Goal: Information Seeking & Learning: Learn about a topic

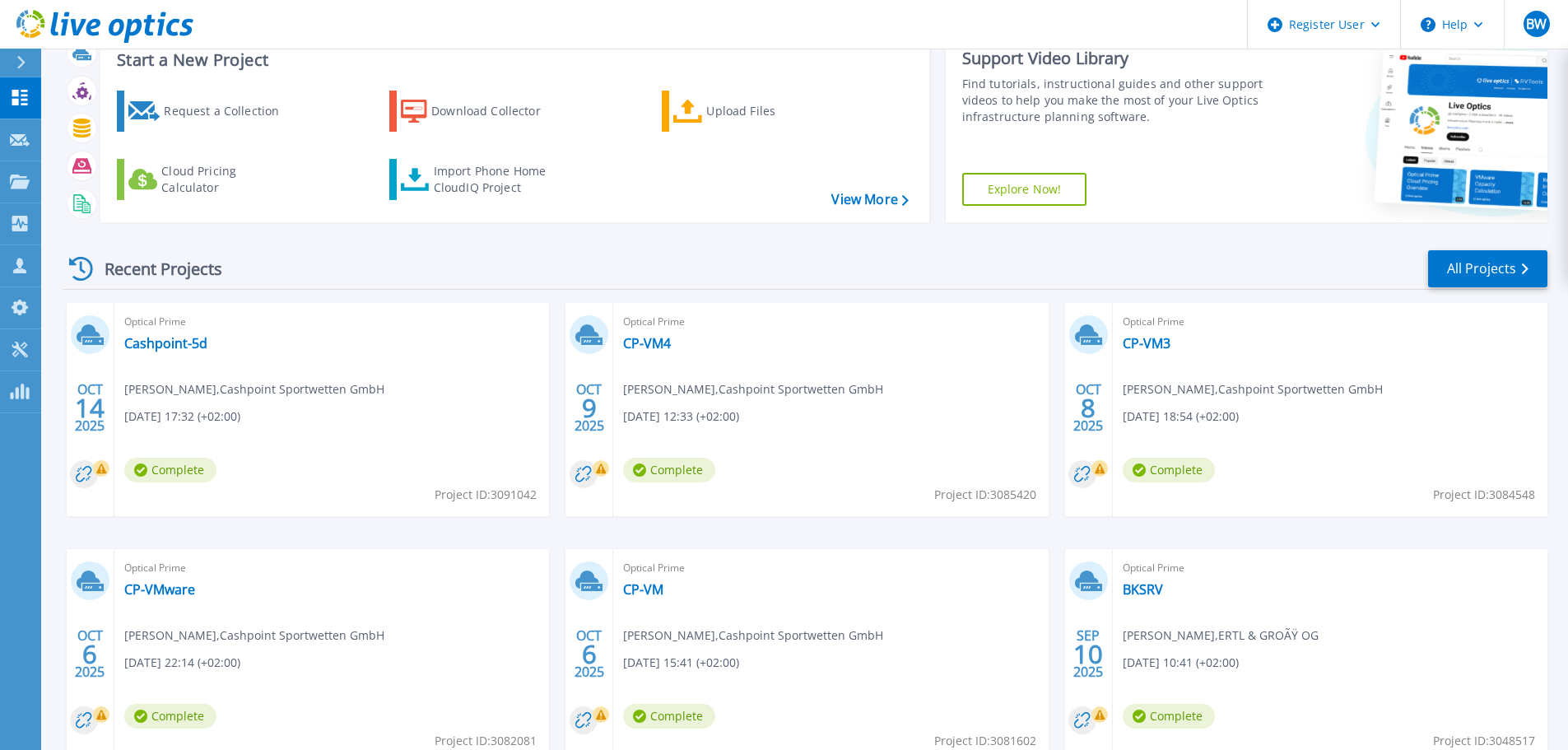
scroll to position [82, 0]
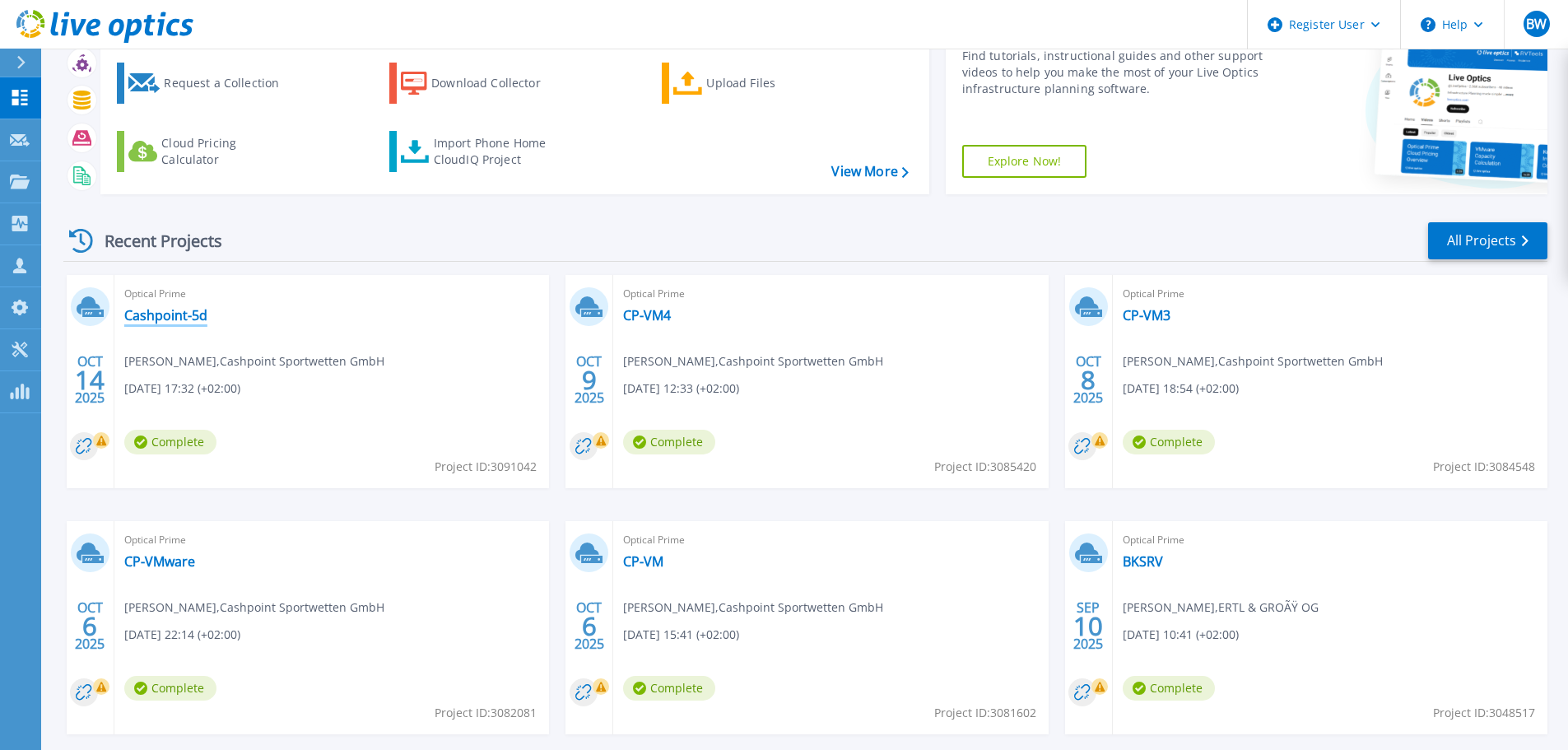
click at [164, 310] on link "Cashpoint-5d" at bounding box center [166, 315] width 83 height 17
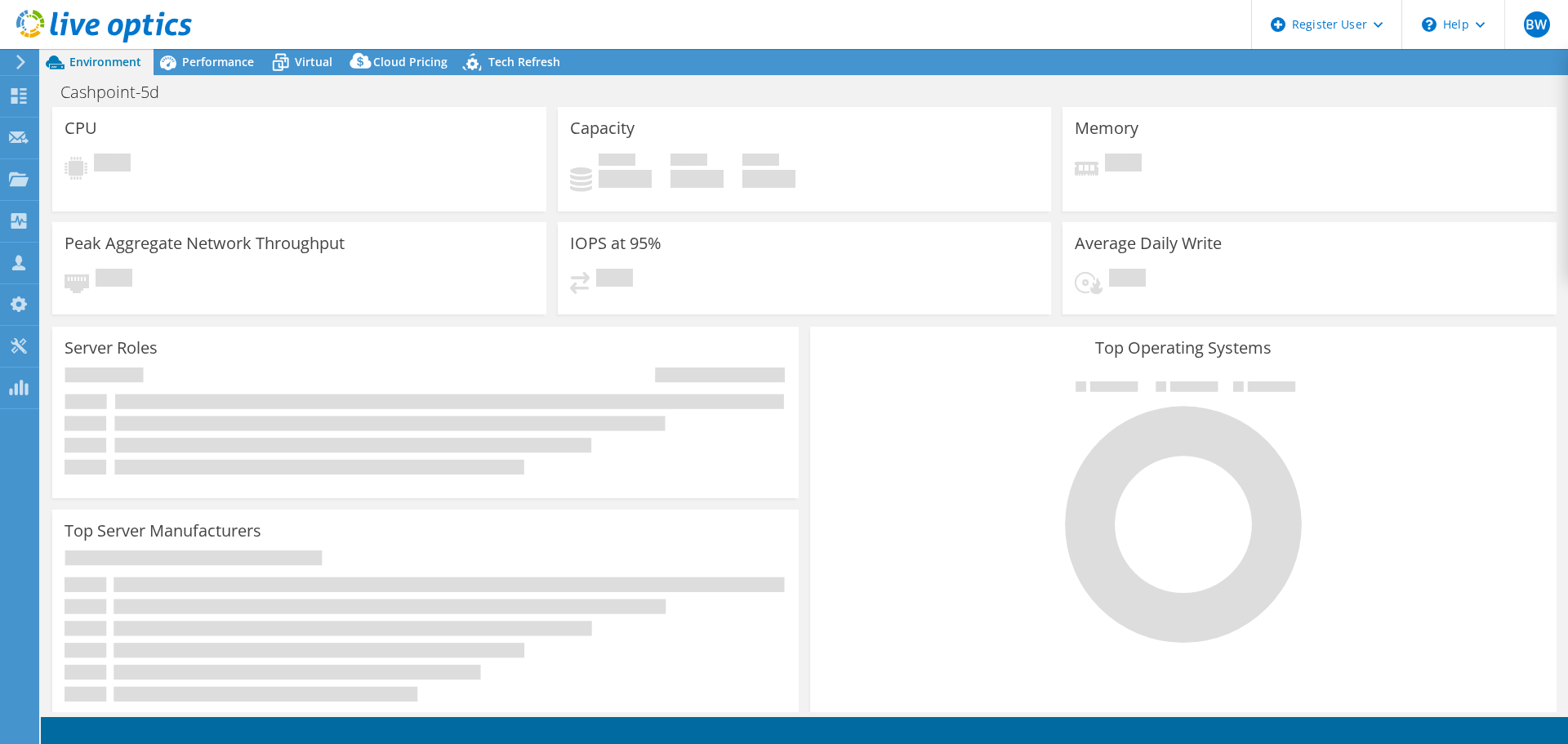
select select "USD"
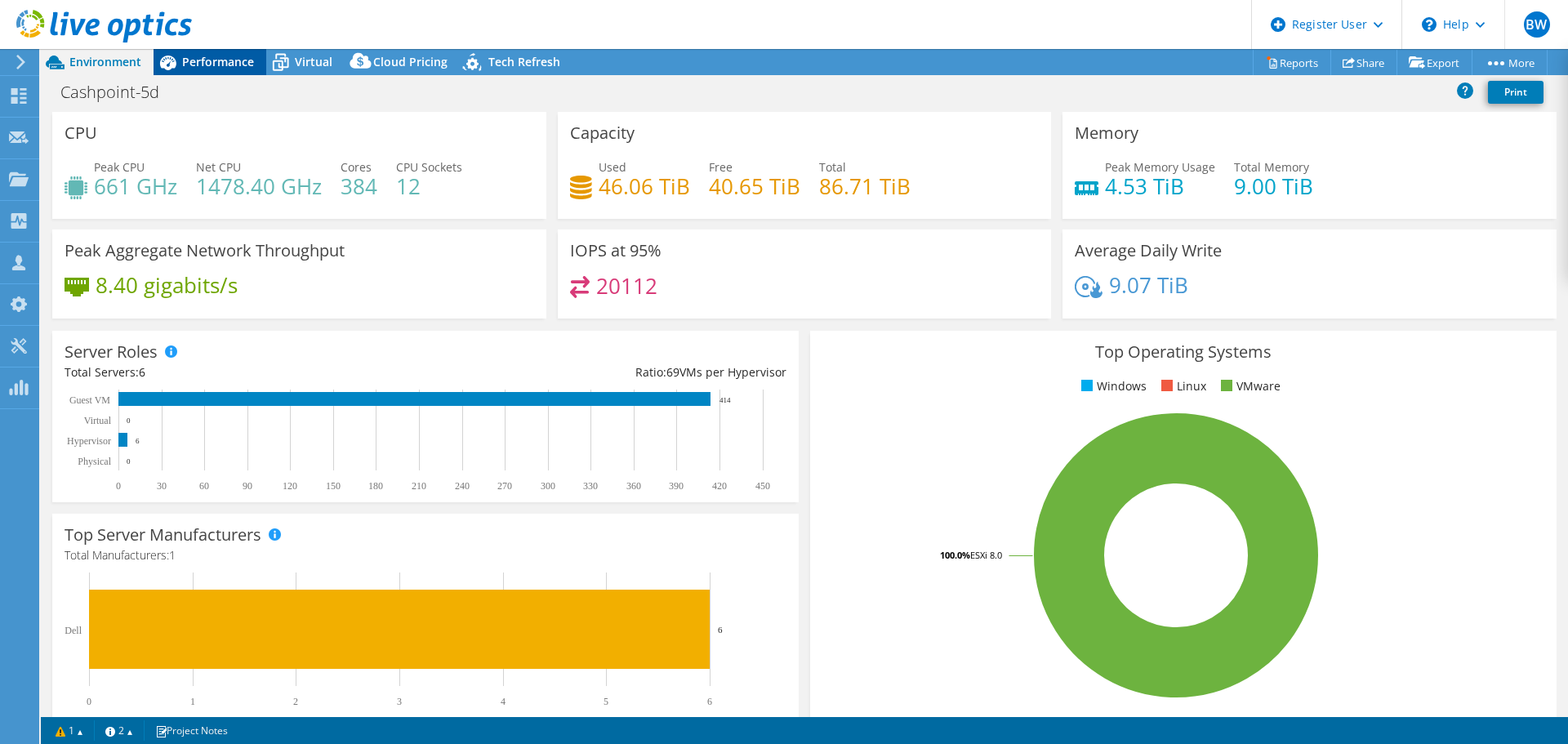
click at [201, 62] on span "Performance" at bounding box center [218, 61] width 72 height 16
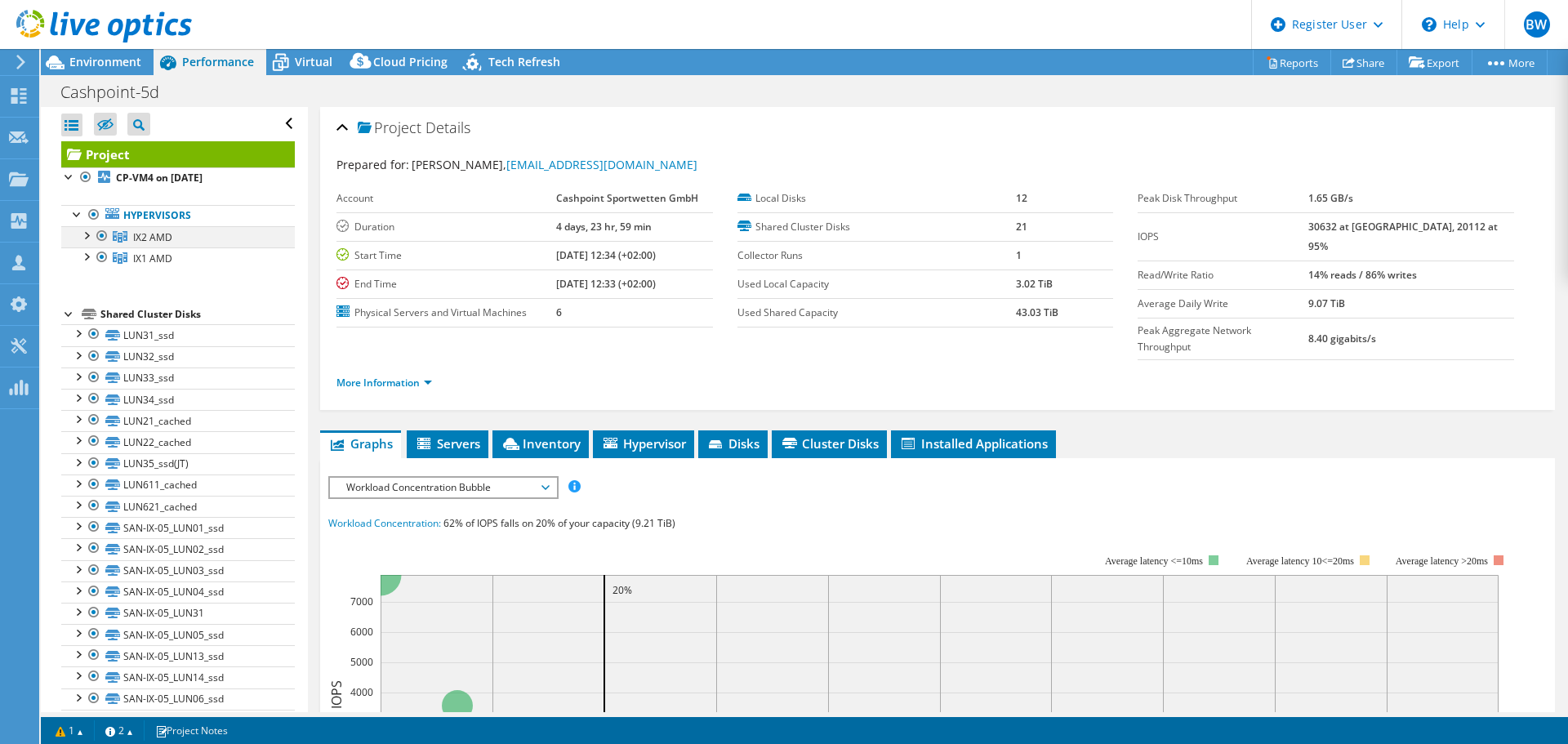
click at [81, 237] on div at bounding box center [86, 234] width 17 height 17
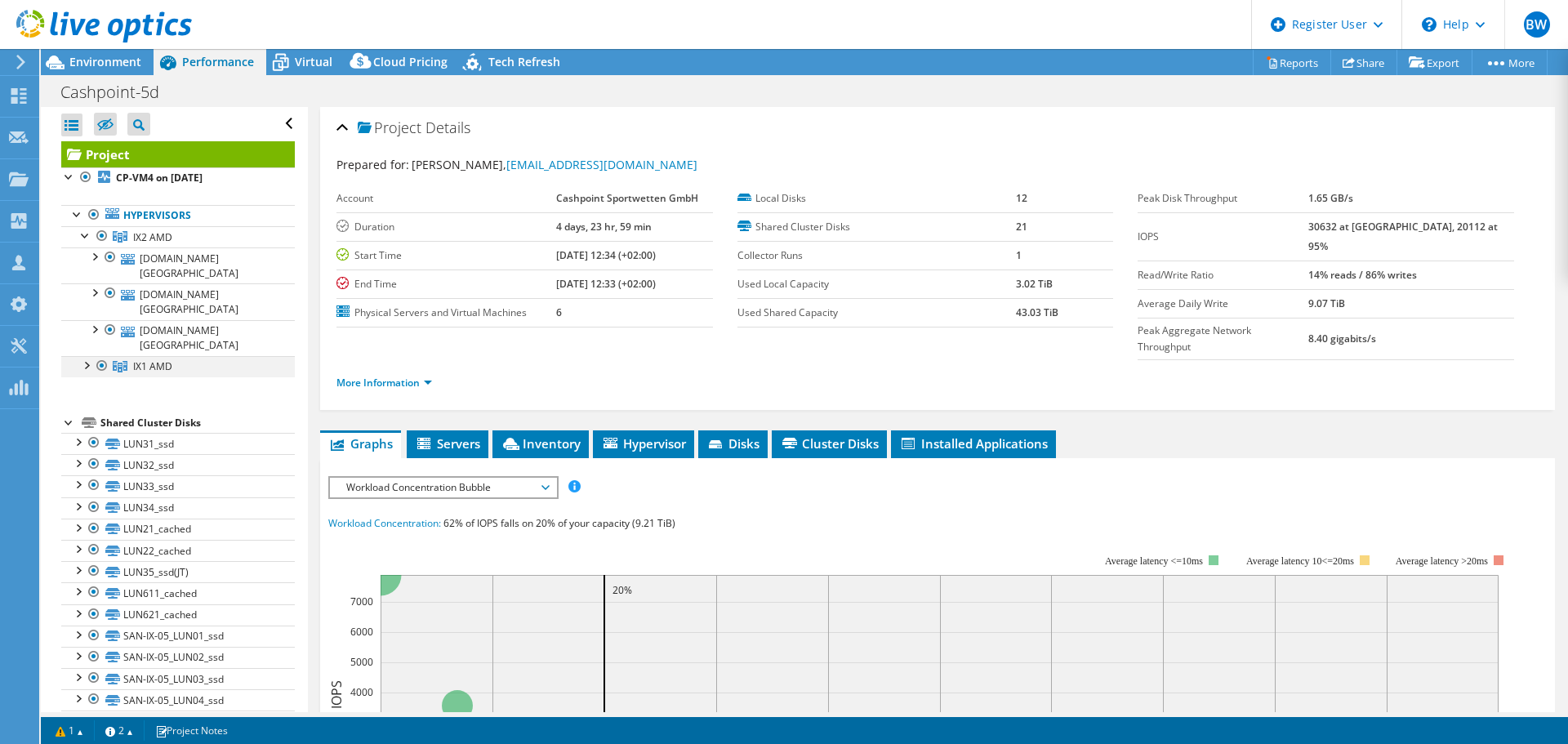
click at [86, 356] on div at bounding box center [86, 365] width 17 height 17
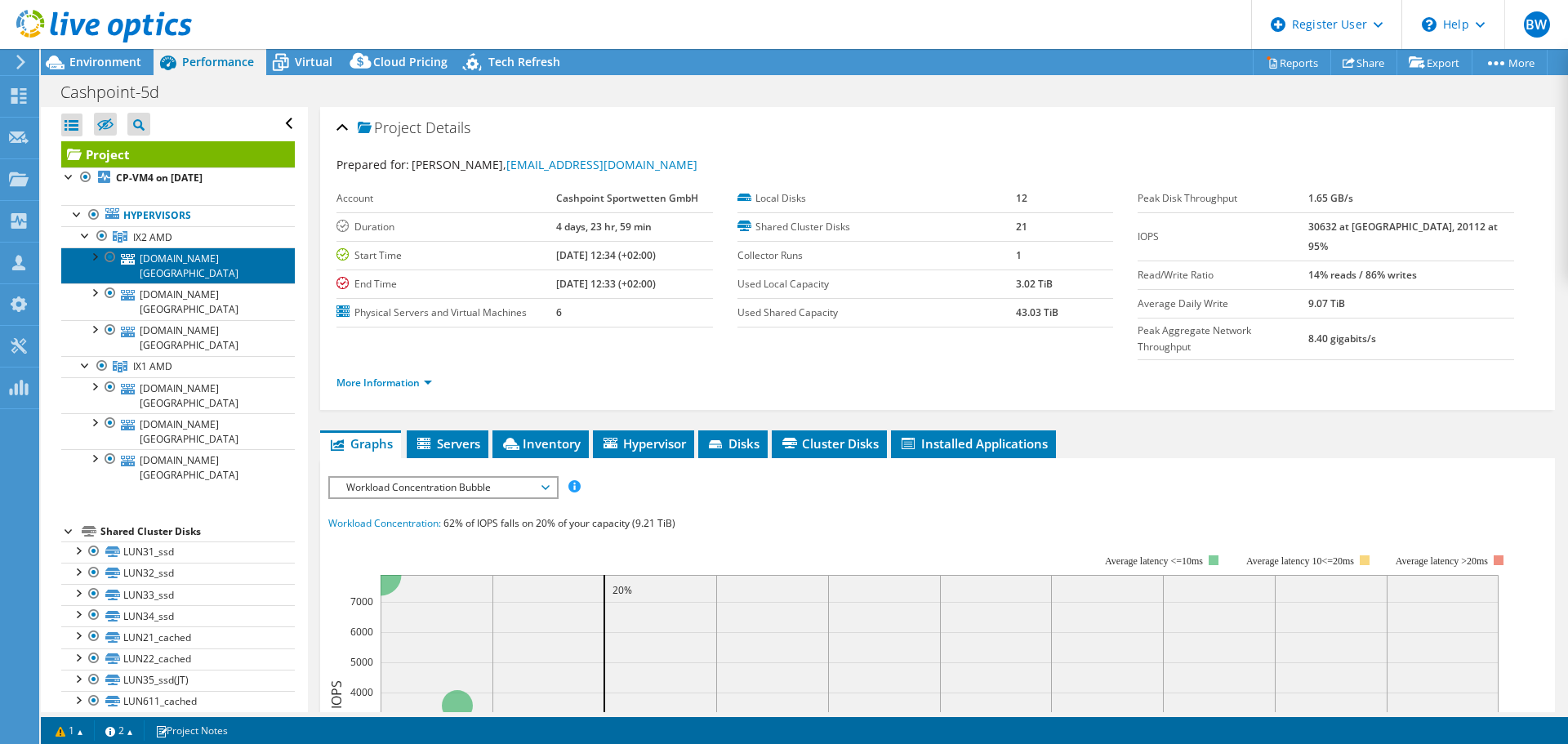
click at [194, 258] on link "vm-ix2-202.cp.wien" at bounding box center [178, 265] width 234 height 36
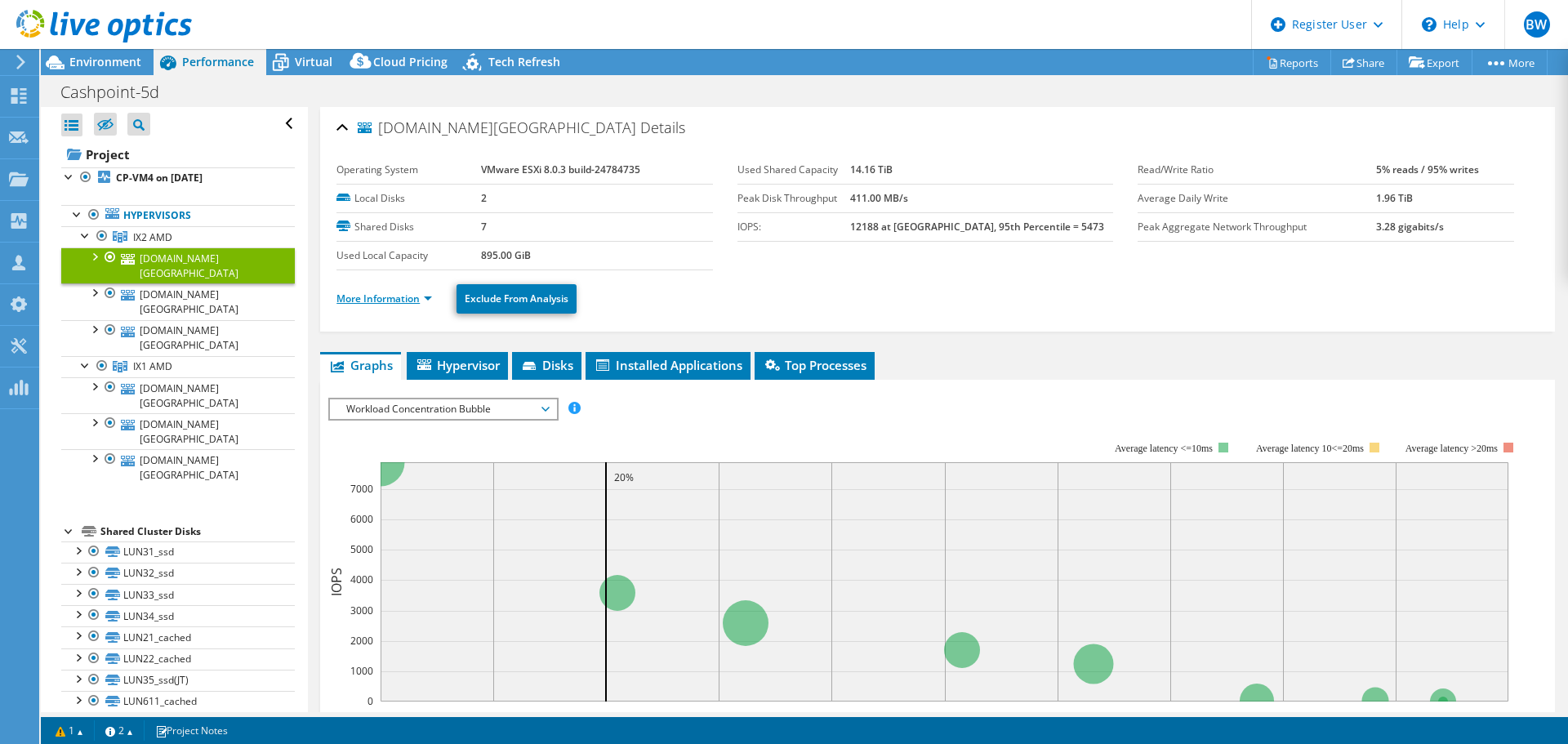
click at [426, 299] on link "More Information" at bounding box center [384, 298] width 96 height 14
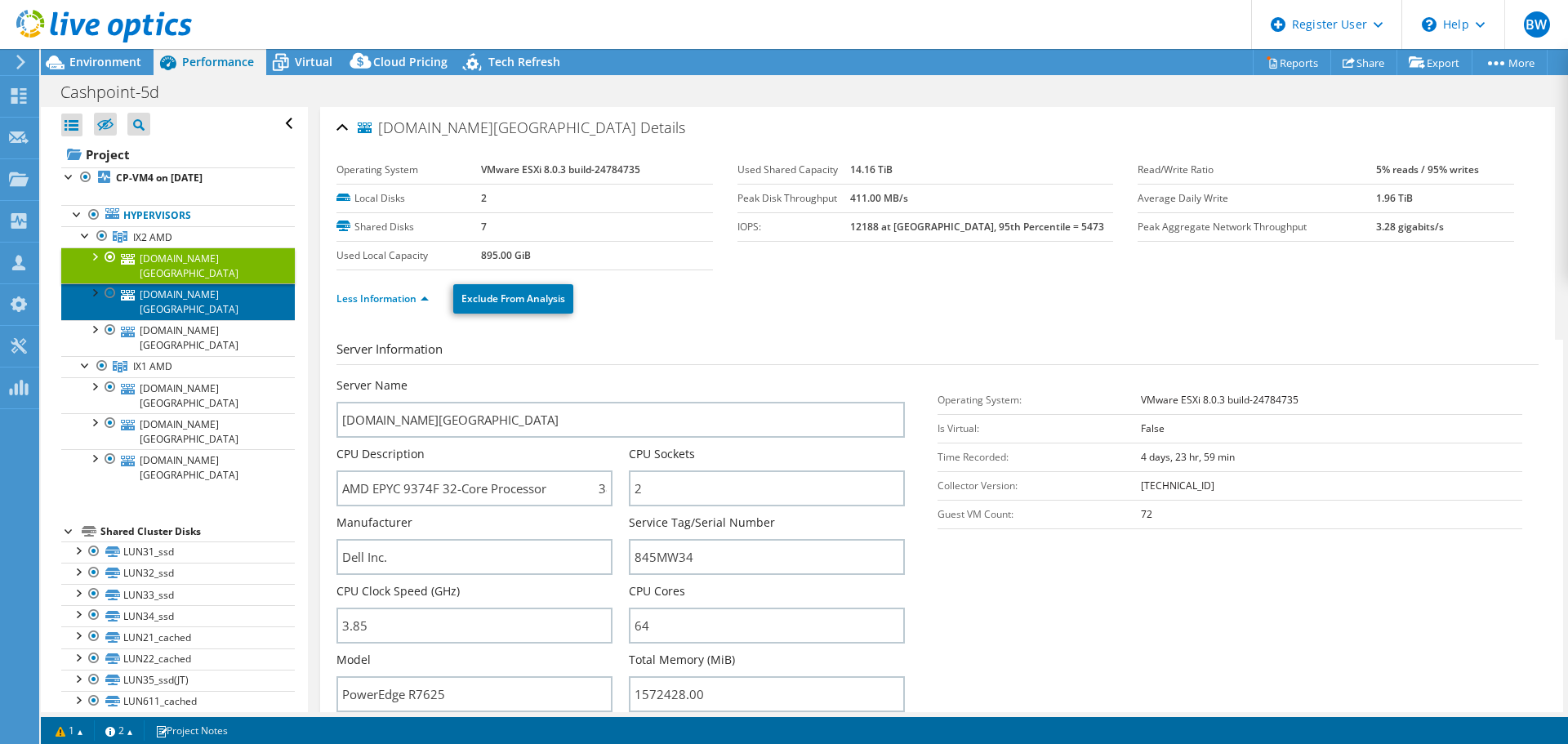
click at [207, 284] on link "vm-ix2-203.cp.wien" at bounding box center [178, 301] width 234 height 36
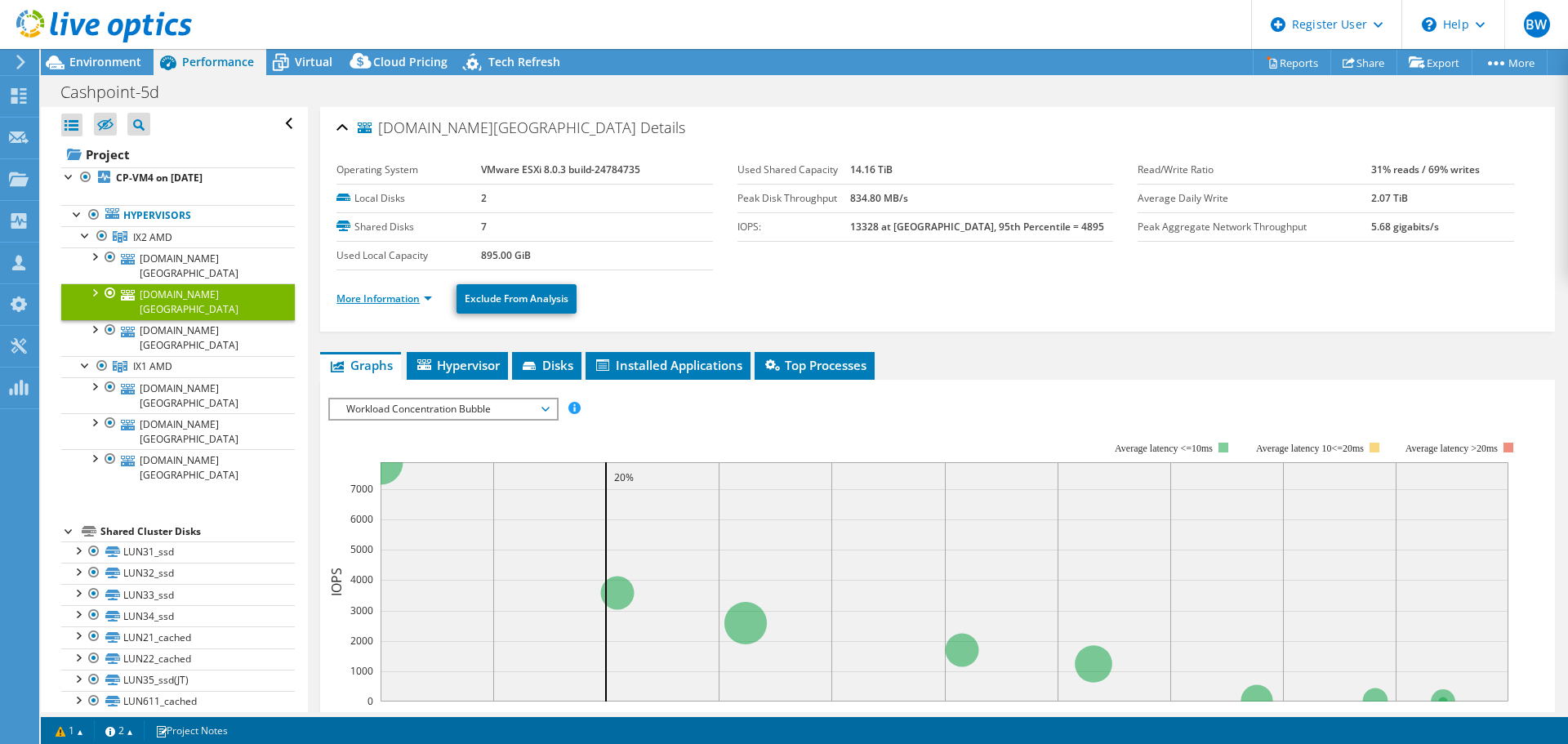
click at [422, 299] on link "More Information" at bounding box center [384, 298] width 96 height 14
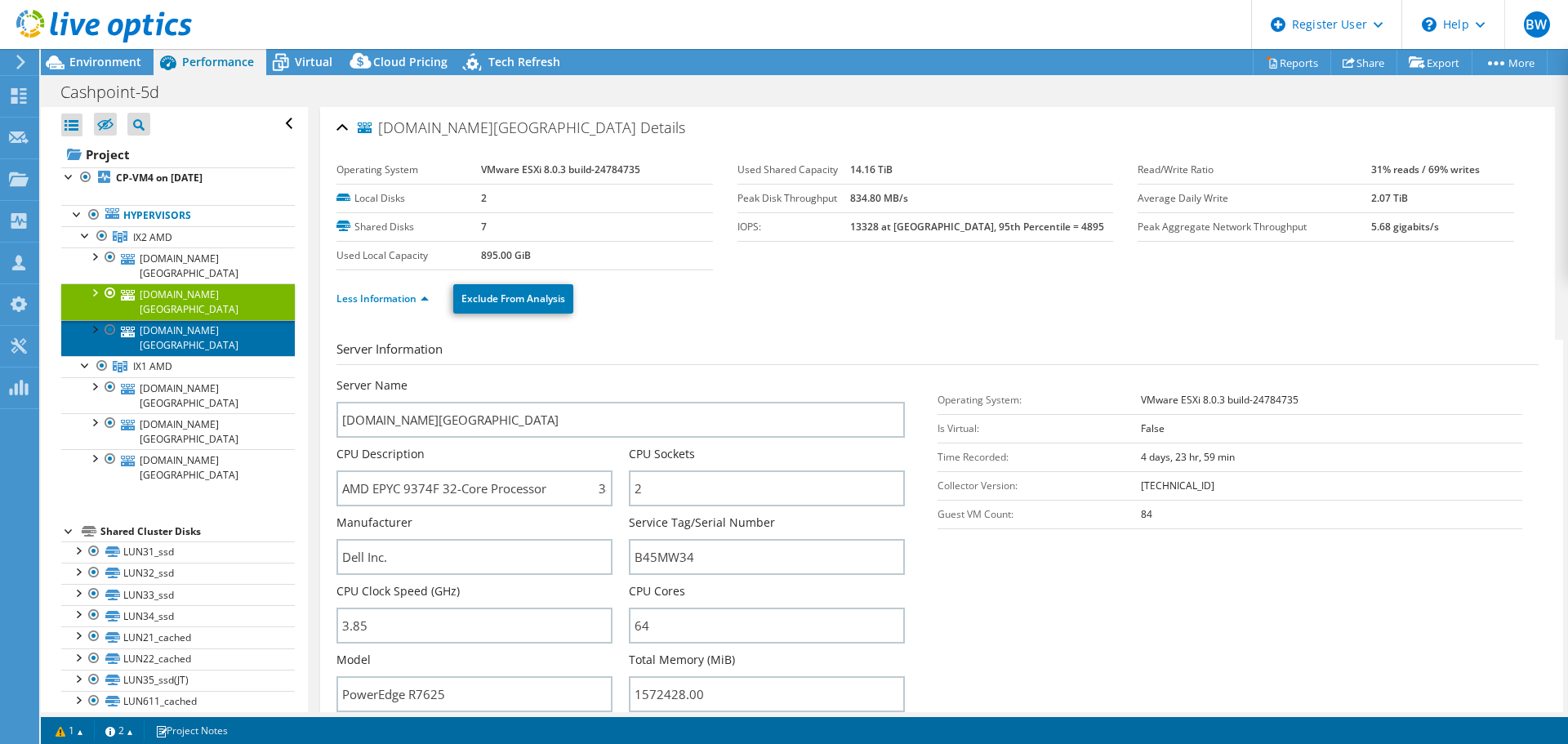
click at [177, 320] on link "vm-ix2-201.cp.wien" at bounding box center [178, 338] width 234 height 36
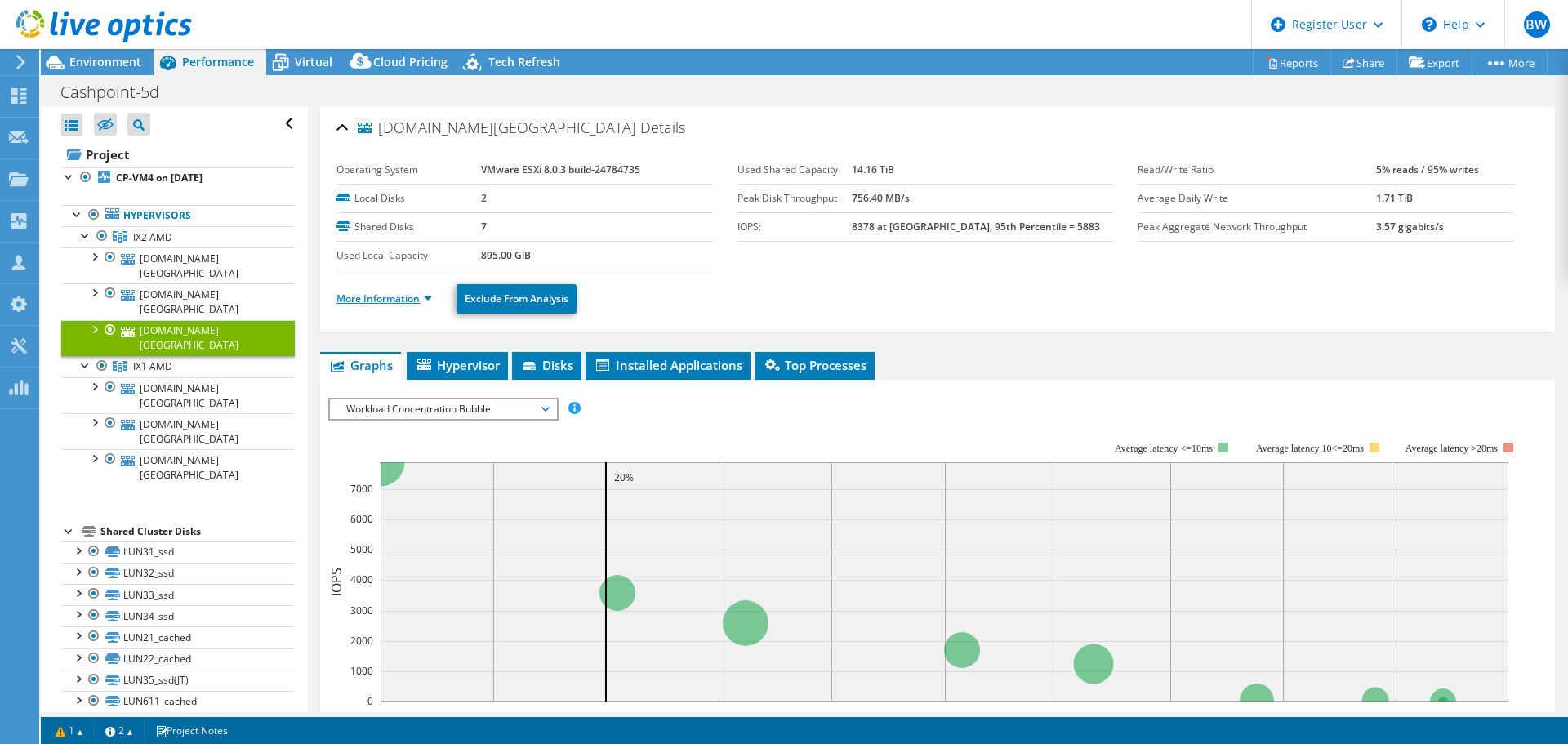
click at [427, 292] on link "More Information" at bounding box center [384, 298] width 96 height 14
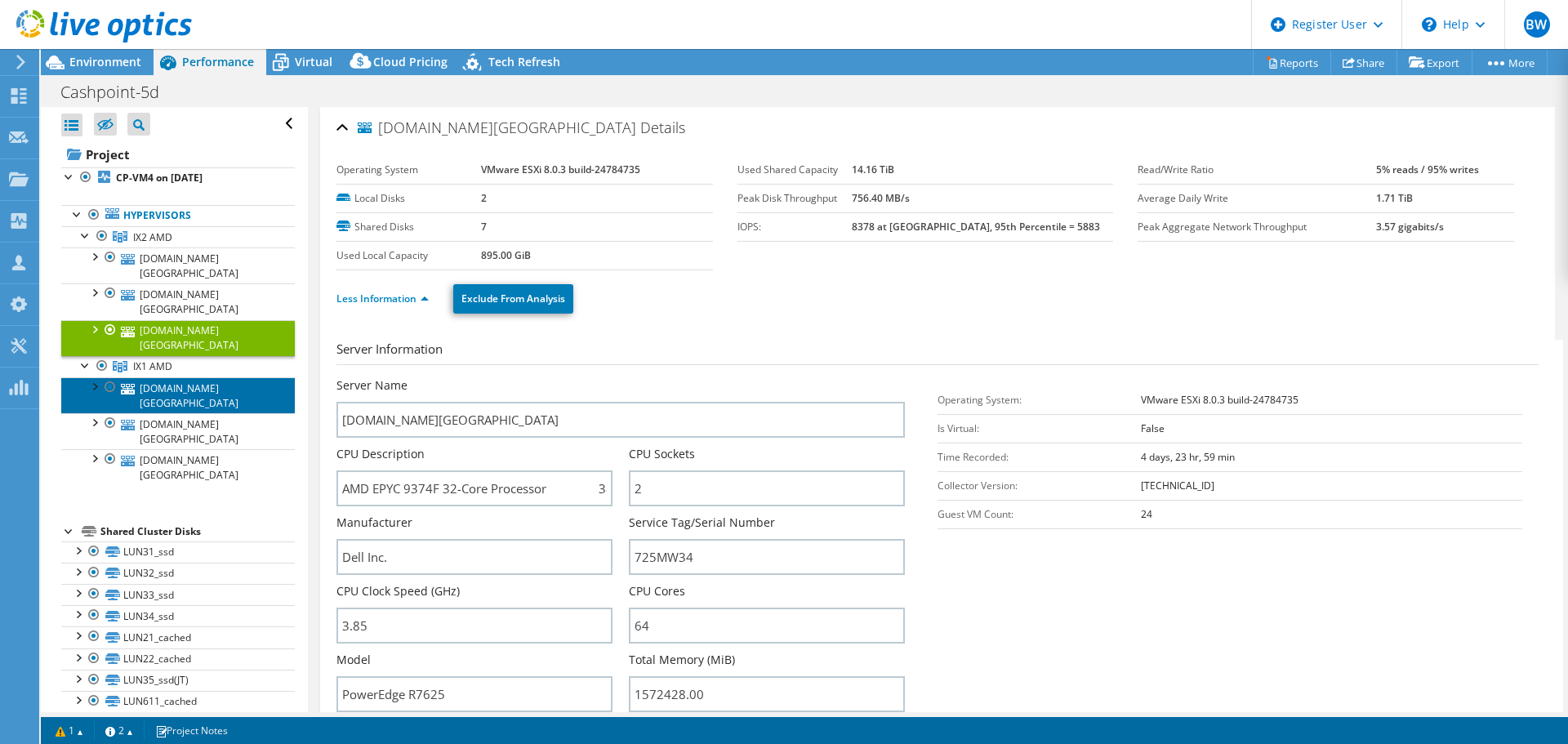
click at [204, 378] on link "[DOMAIN_NAME][GEOGRAPHIC_DATA]" at bounding box center [178, 395] width 234 height 36
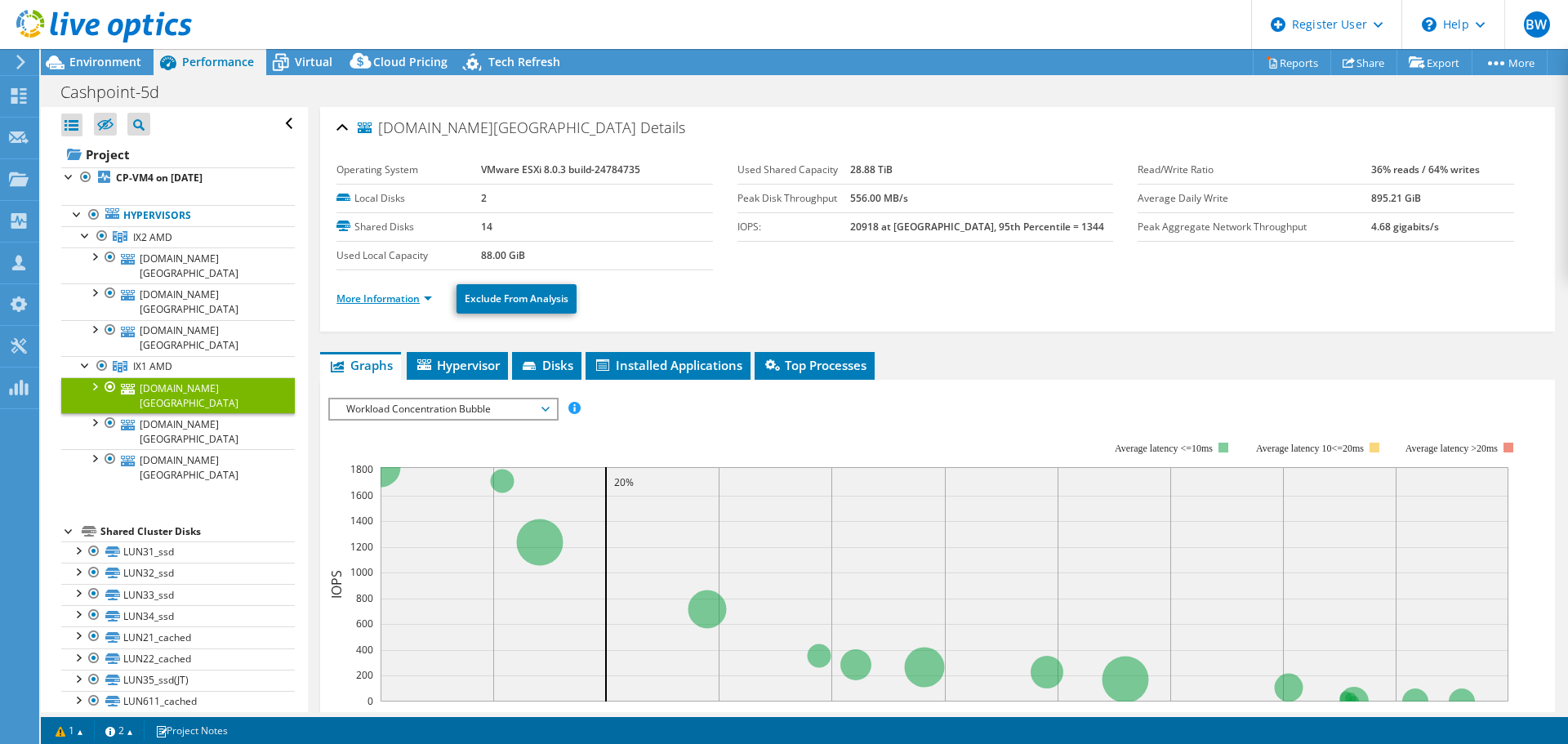
click at [424, 301] on link "More Information" at bounding box center [384, 298] width 96 height 14
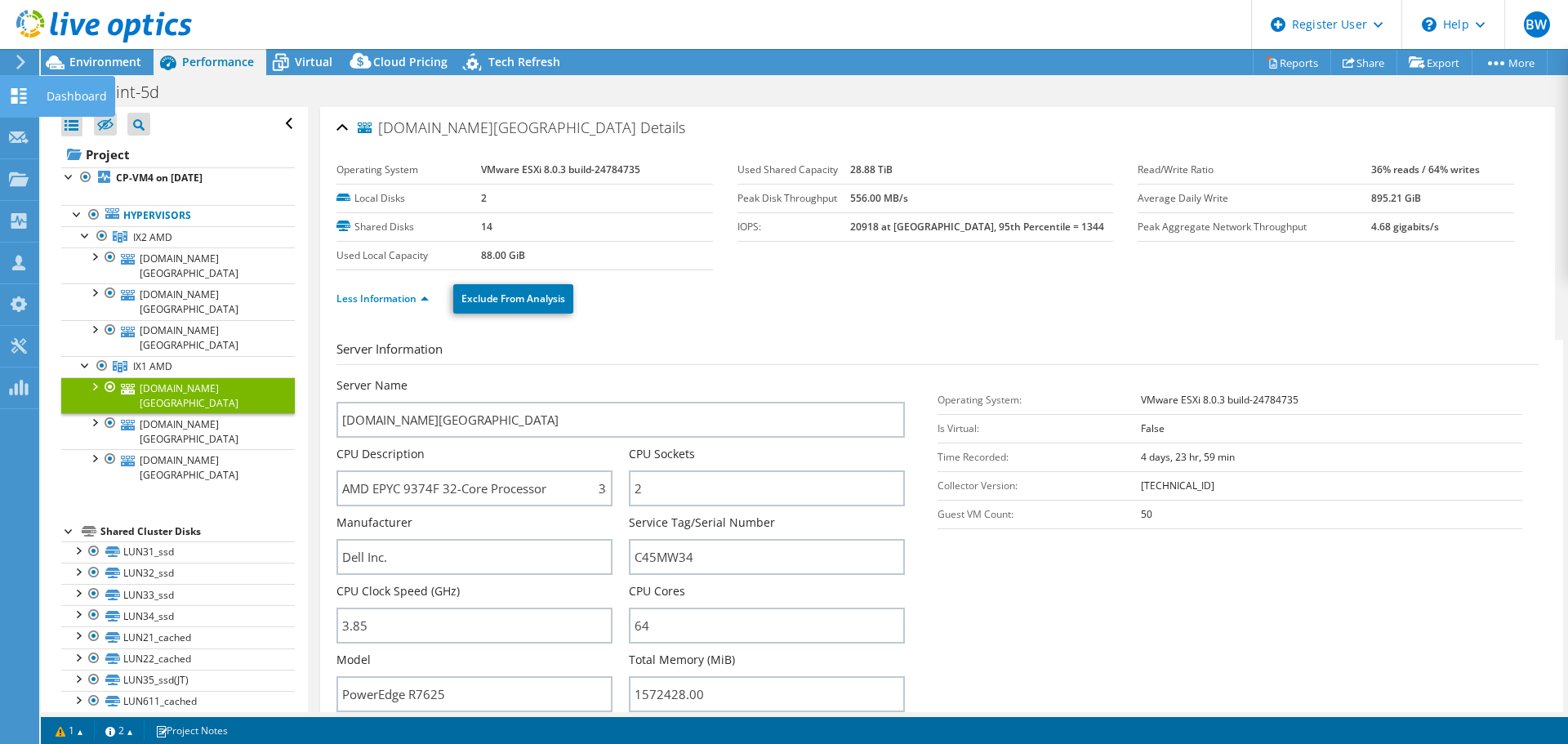
click at [19, 89] on icon at bounding box center [19, 96] width 20 height 16
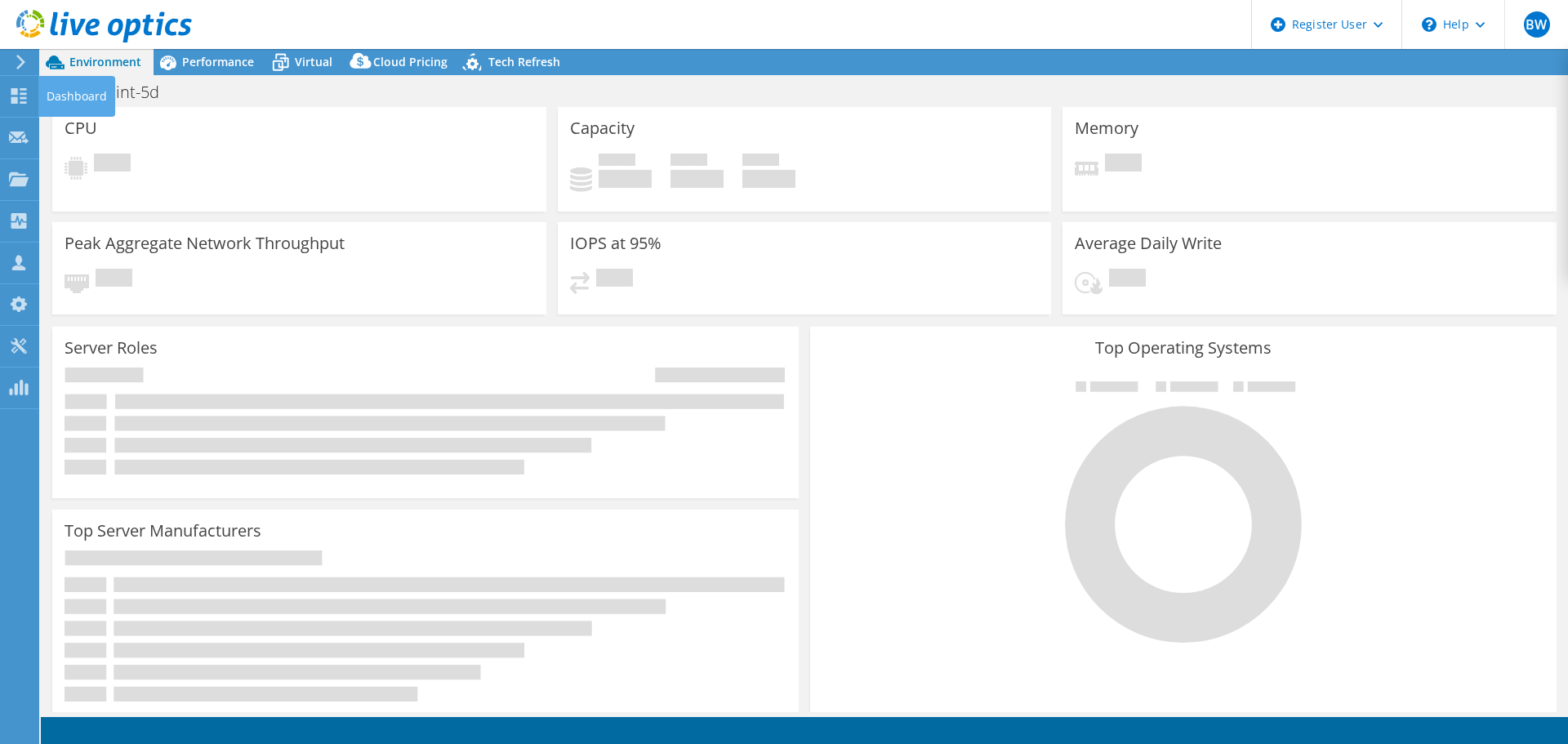
select select "USD"
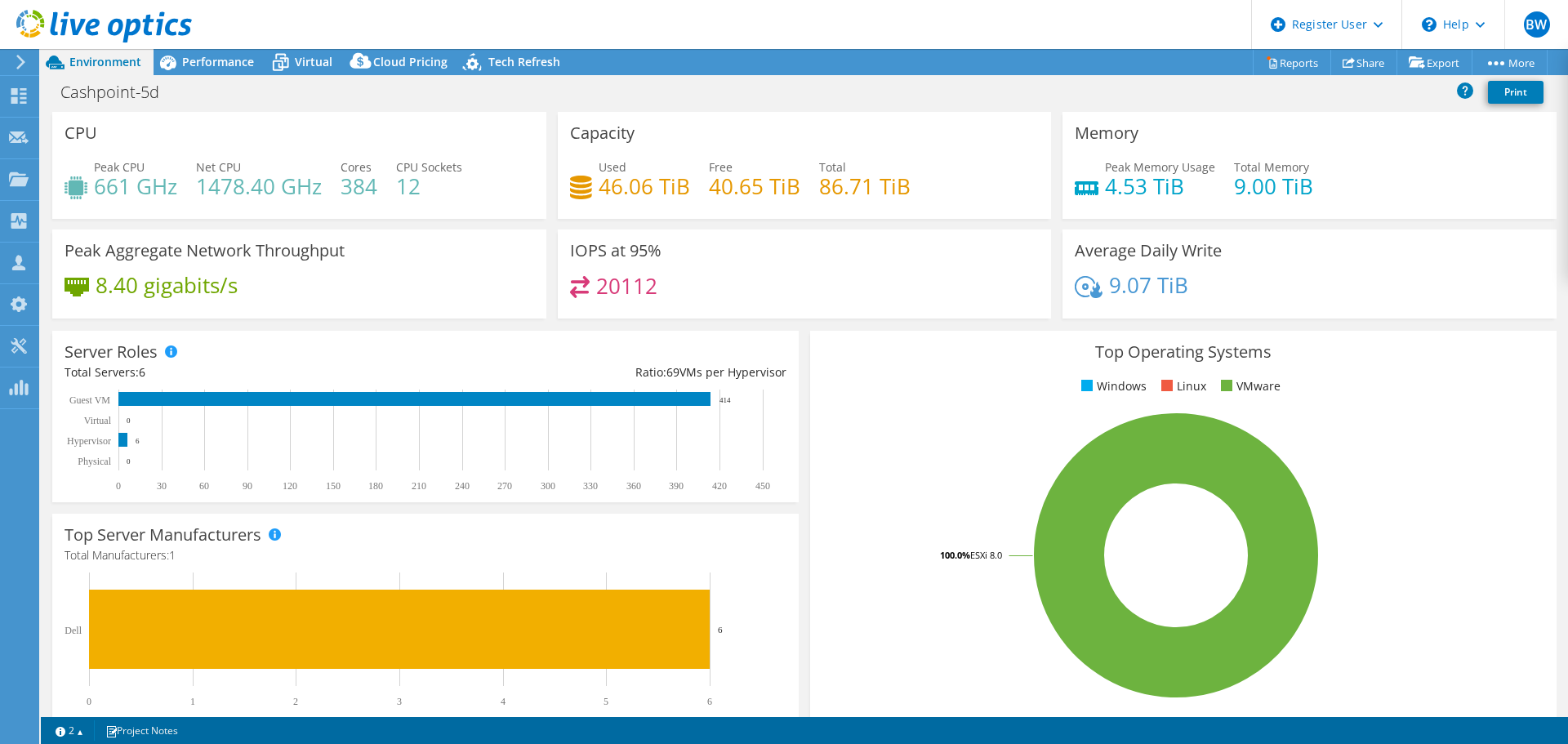
click at [23, 63] on icon at bounding box center [20, 62] width 12 height 15
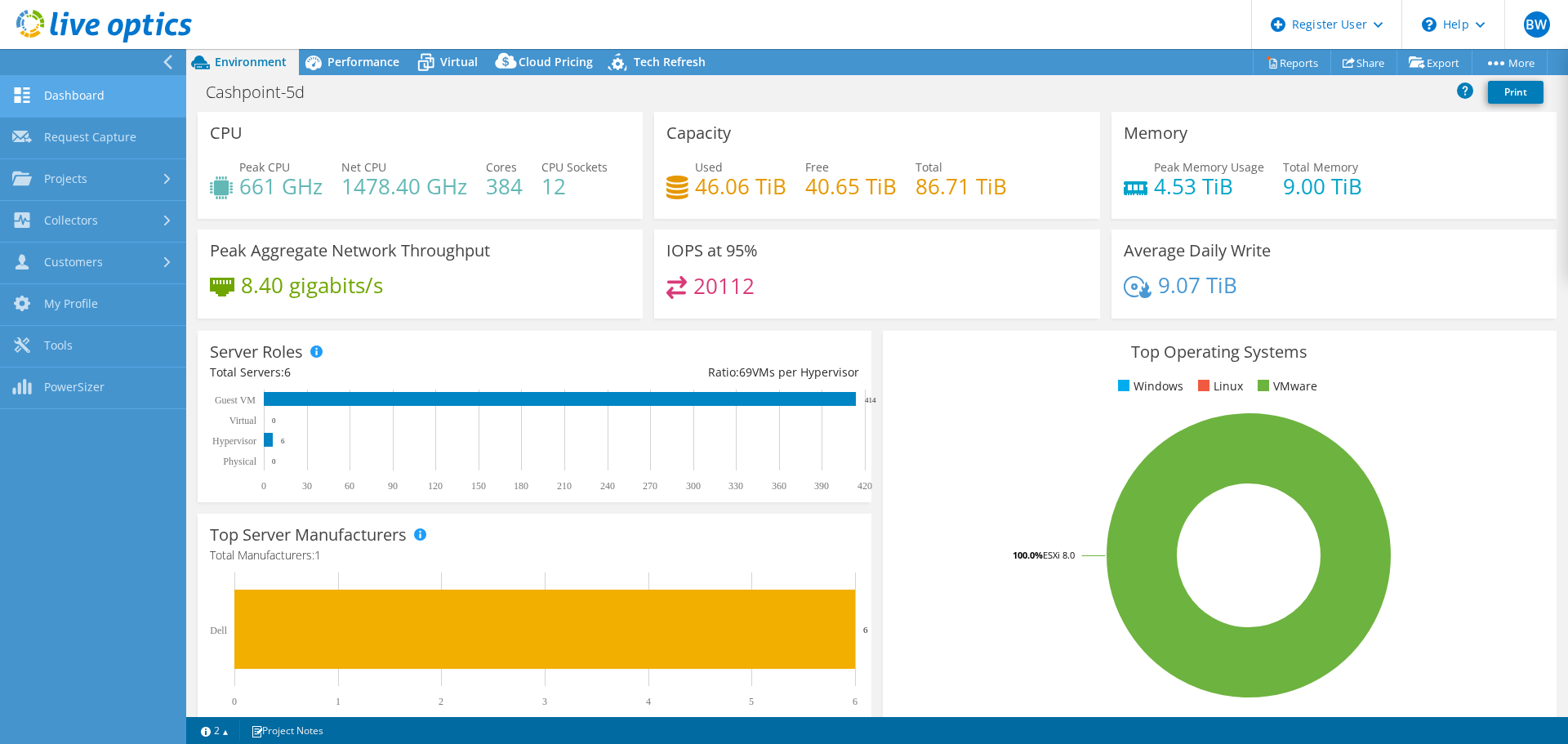
click at [63, 93] on link "Dashboard" at bounding box center [93, 97] width 186 height 42
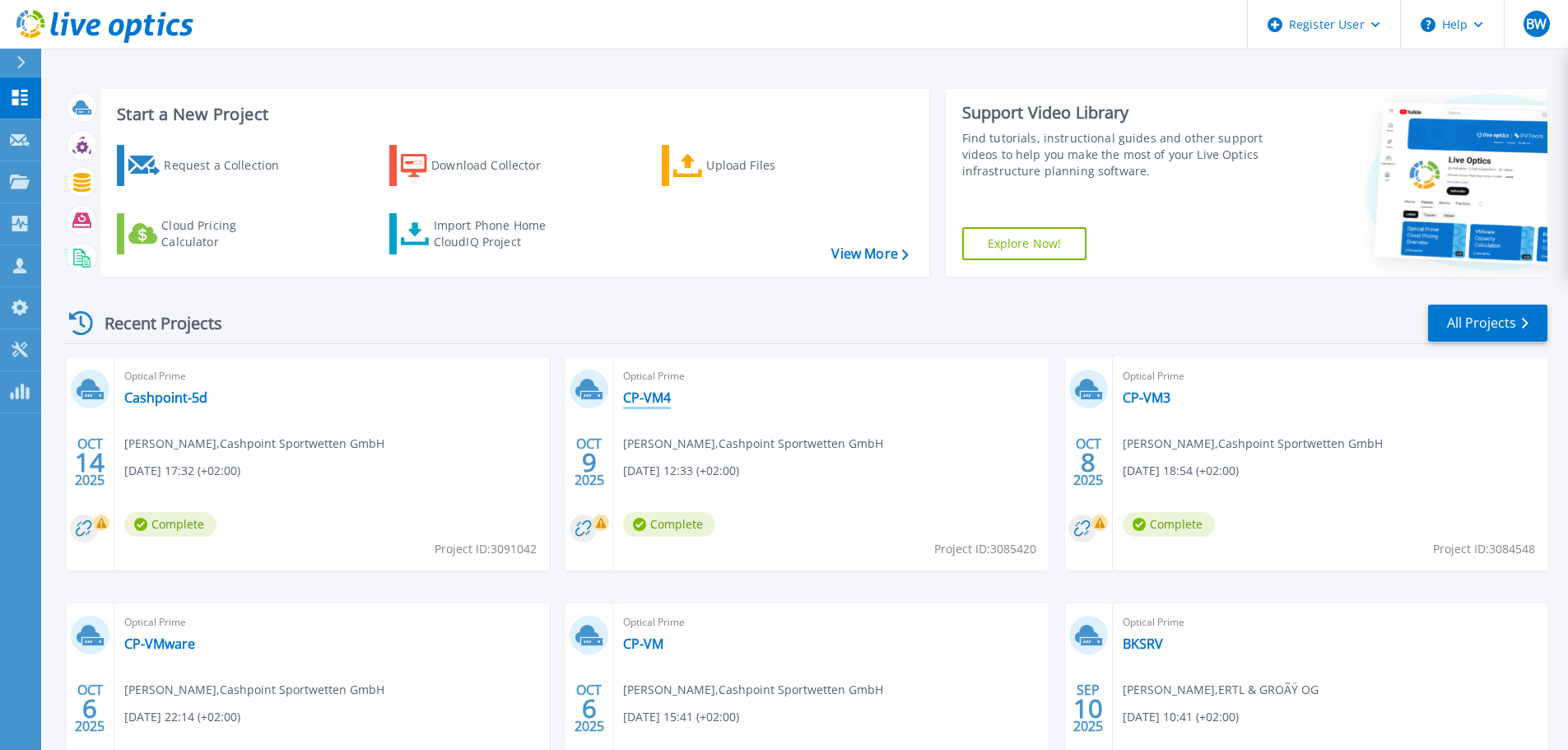
click at [654, 402] on link "CP-VM4" at bounding box center [646, 398] width 48 height 17
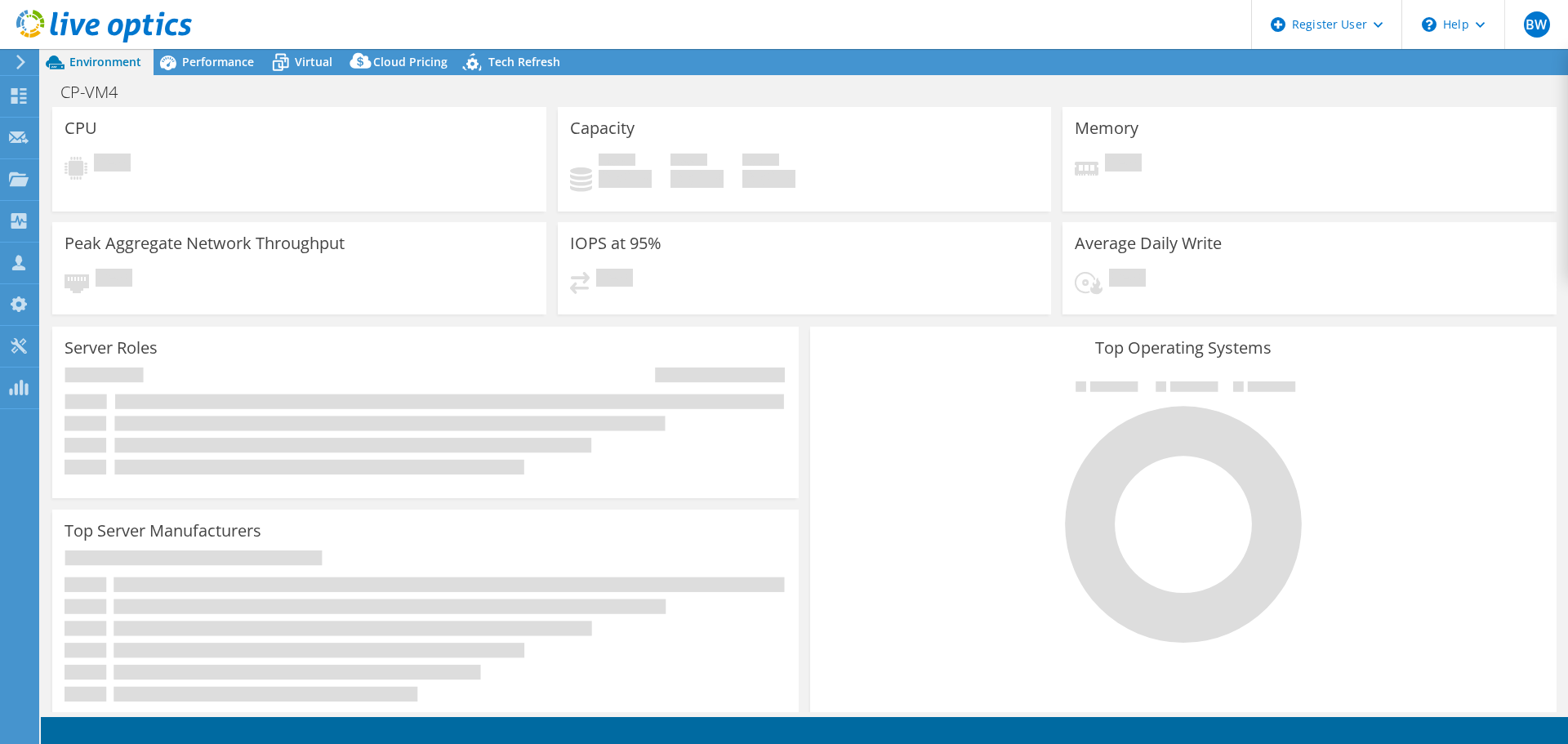
select select "USD"
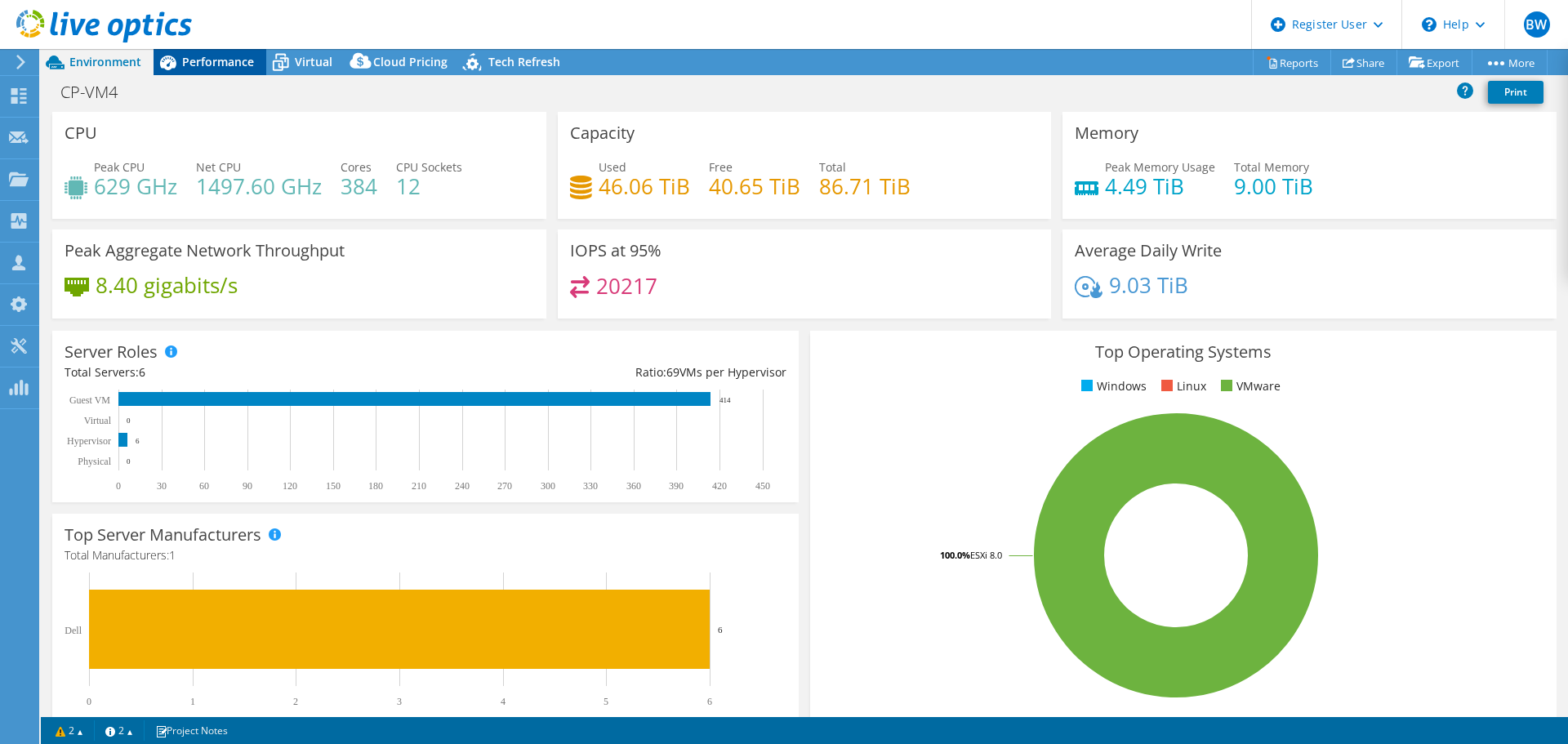
click at [234, 60] on span "Performance" at bounding box center [218, 61] width 72 height 16
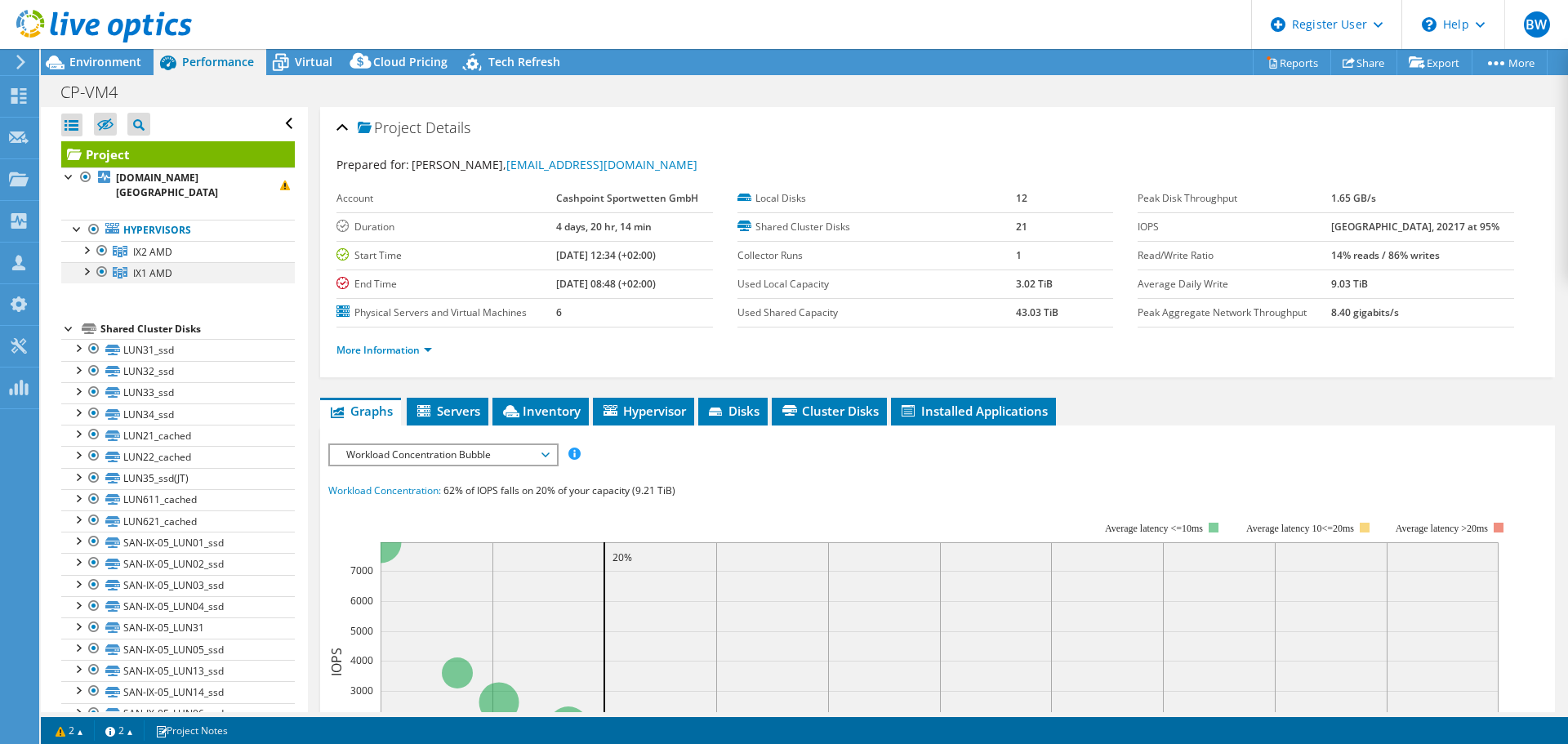
click at [90, 262] on div at bounding box center [86, 271] width 17 height 17
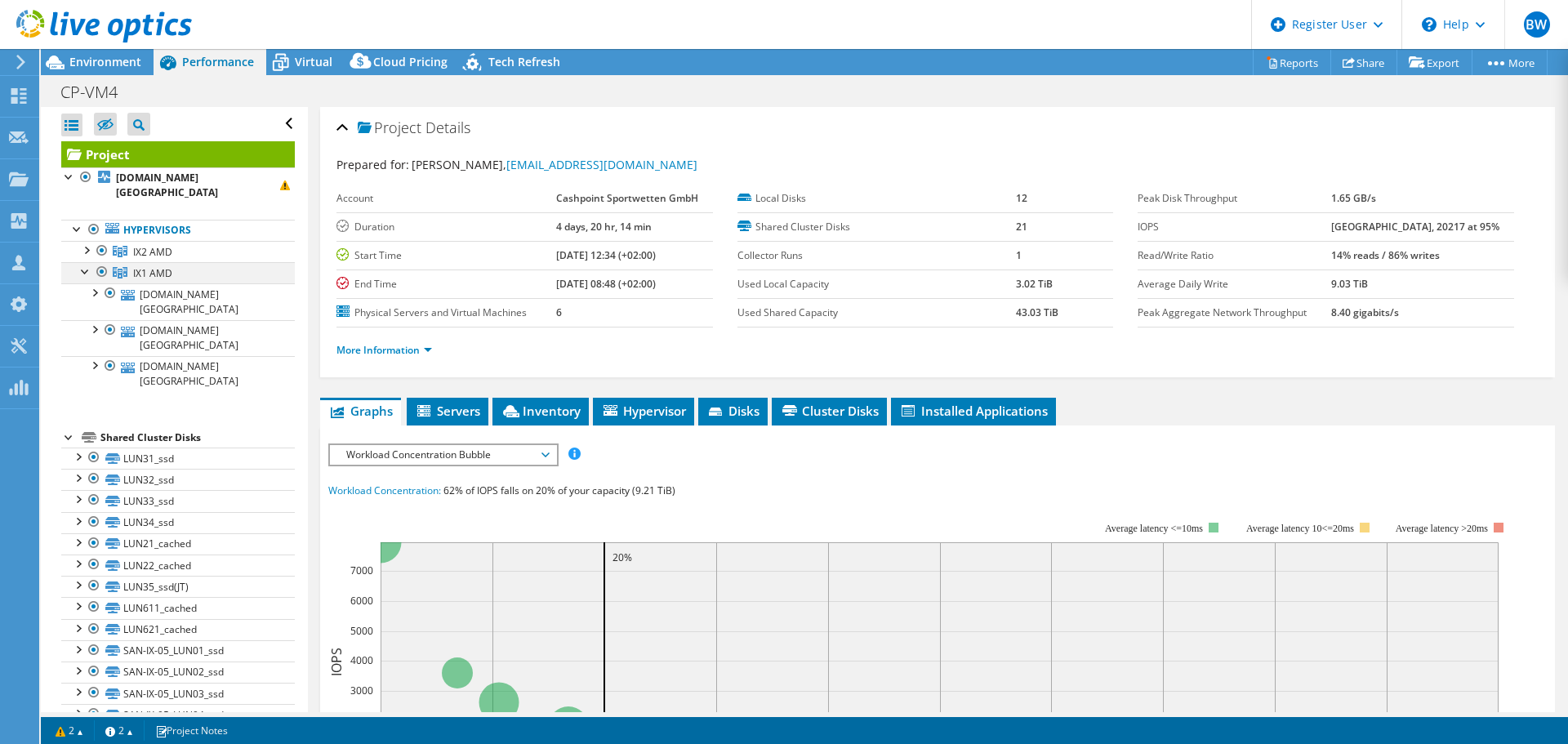
click at [90, 262] on div at bounding box center [86, 271] width 17 height 17
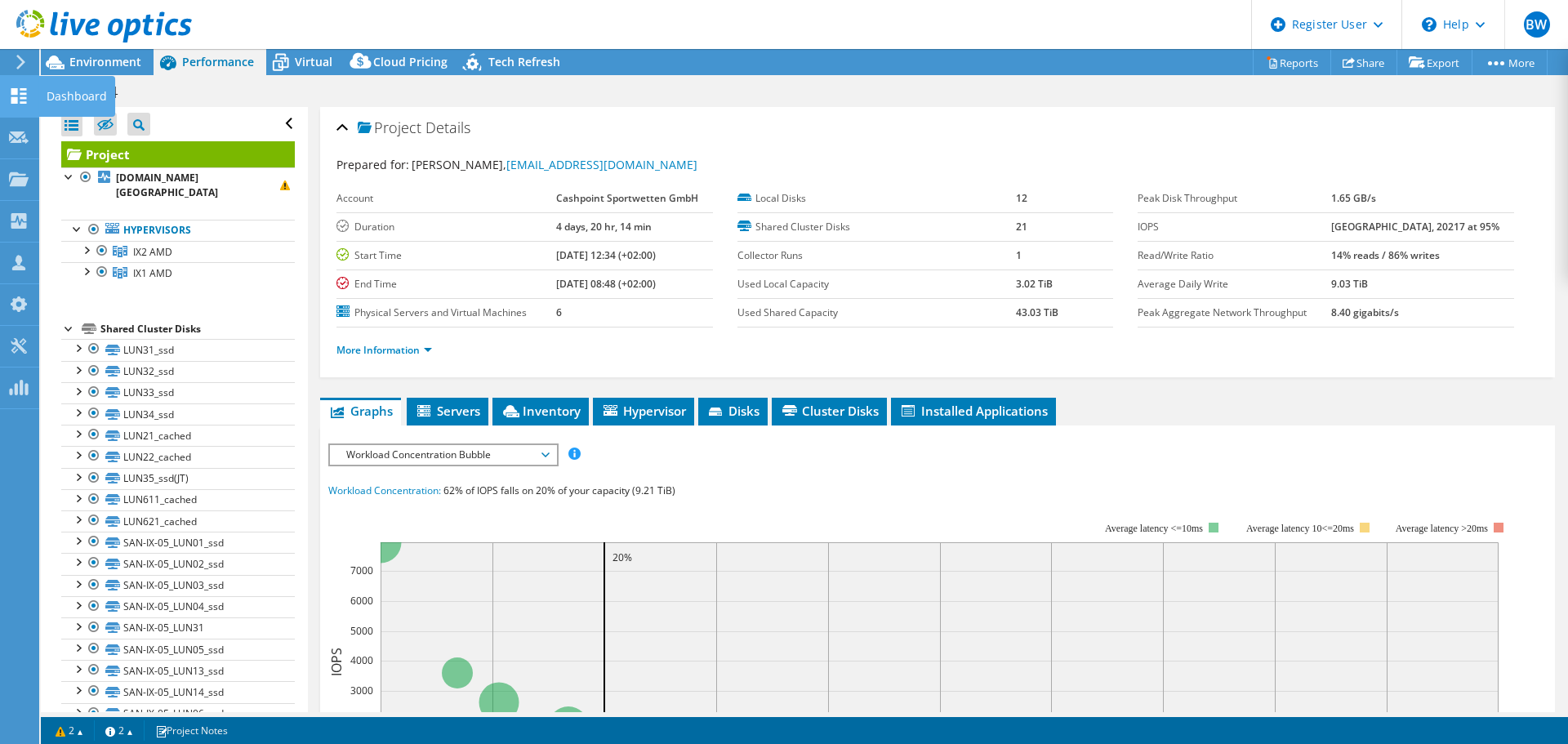
click at [23, 97] on icon at bounding box center [19, 96] width 20 height 16
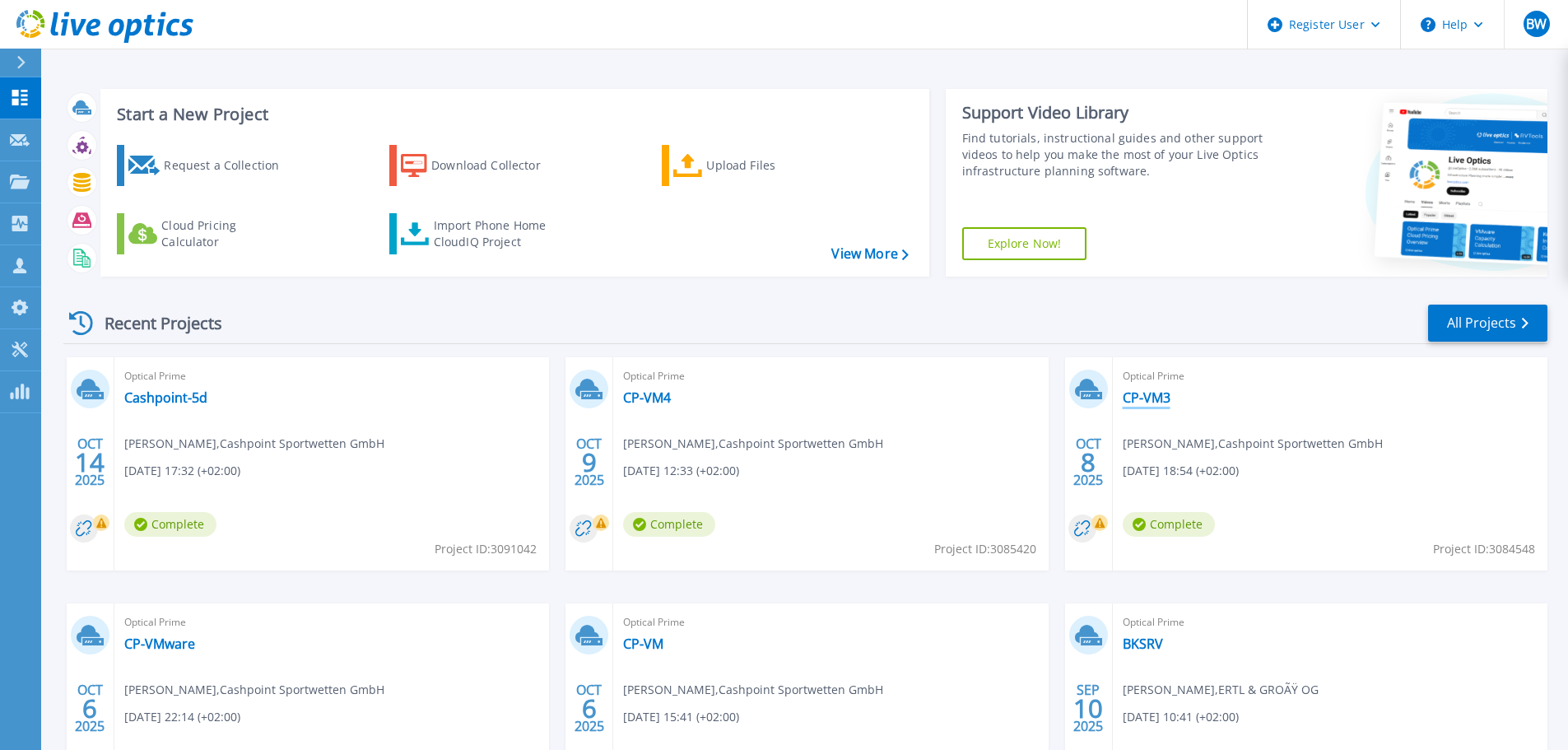
click at [1156, 391] on link "CP-VM3" at bounding box center [1146, 398] width 48 height 17
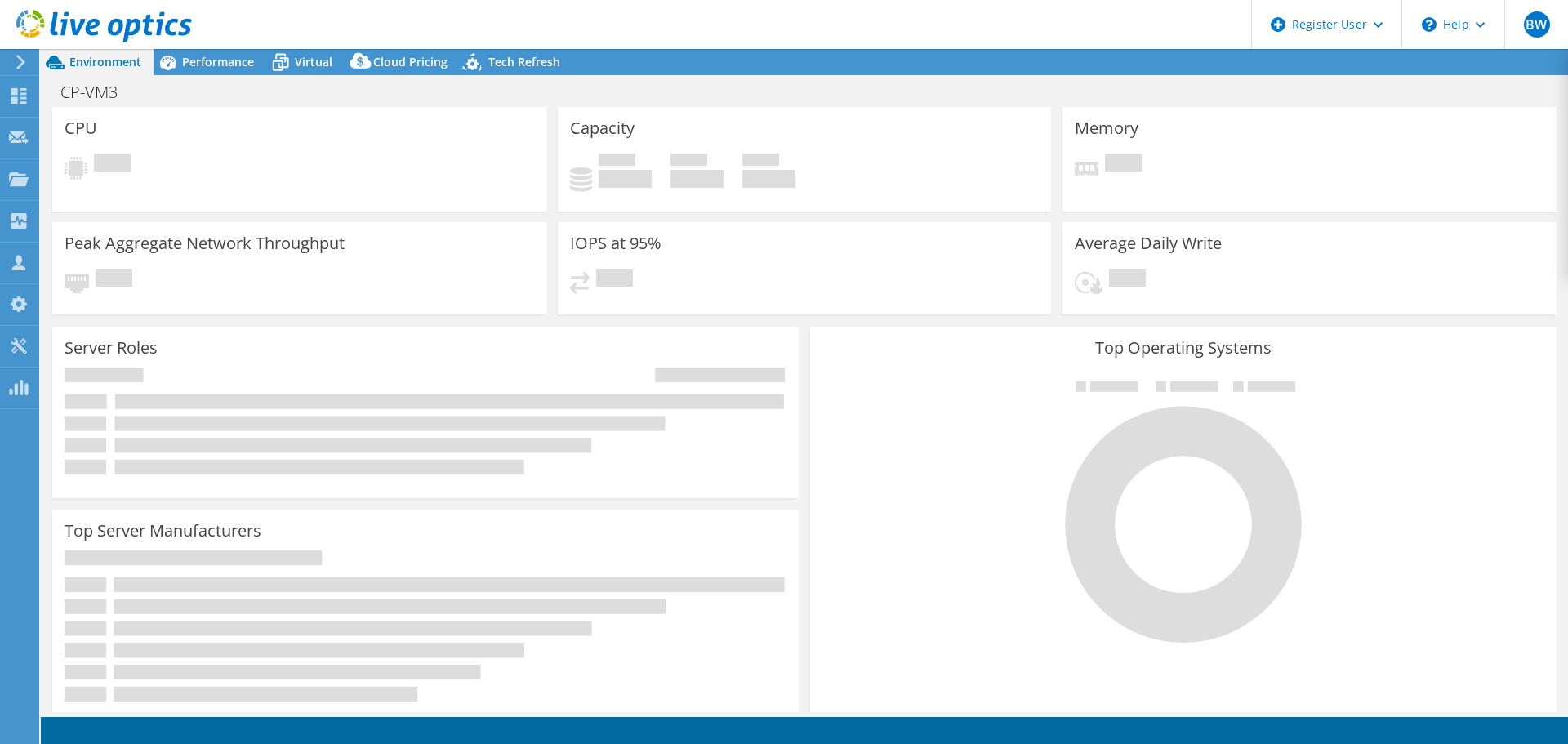
select select "USD"
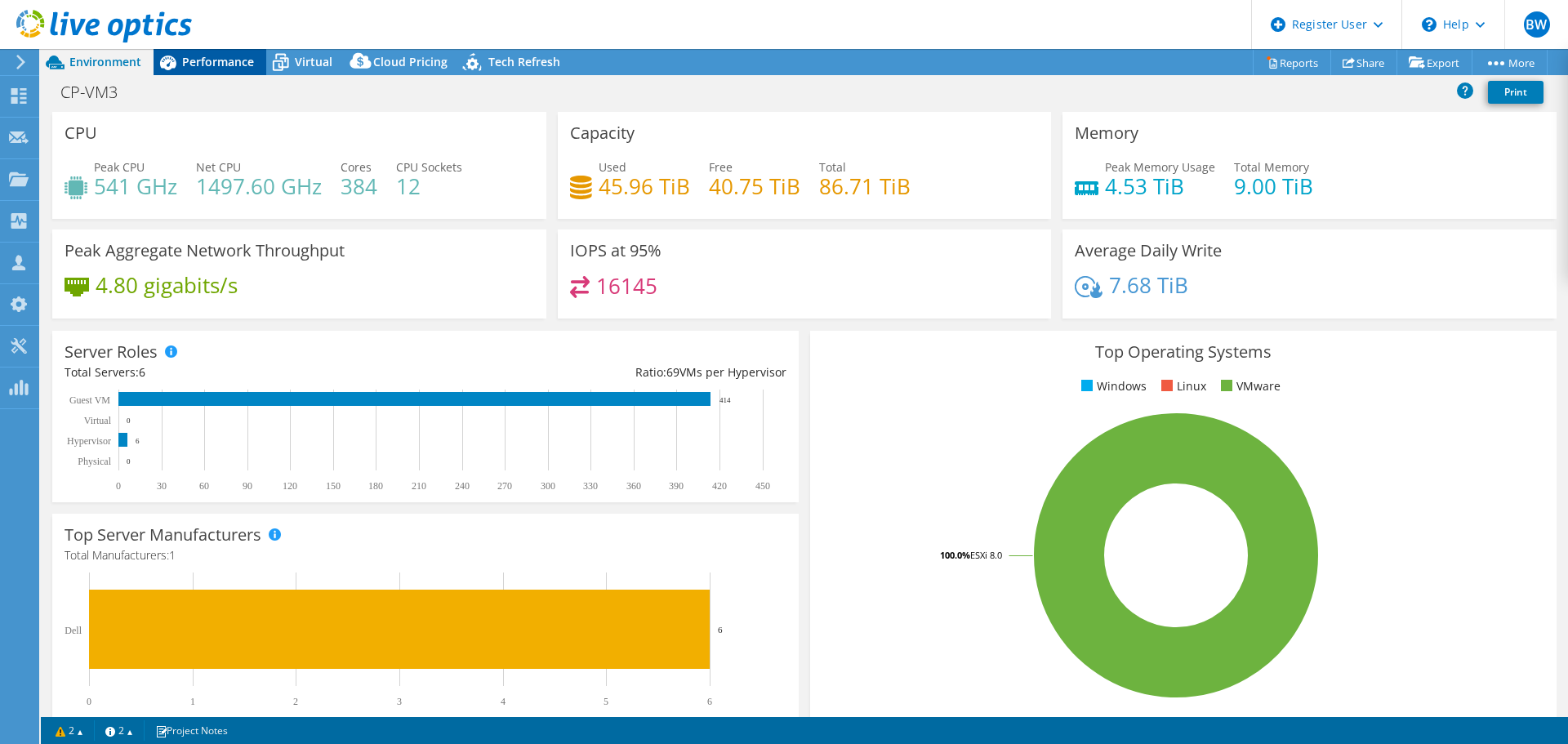
click at [223, 54] on span "Performance" at bounding box center [218, 61] width 72 height 16
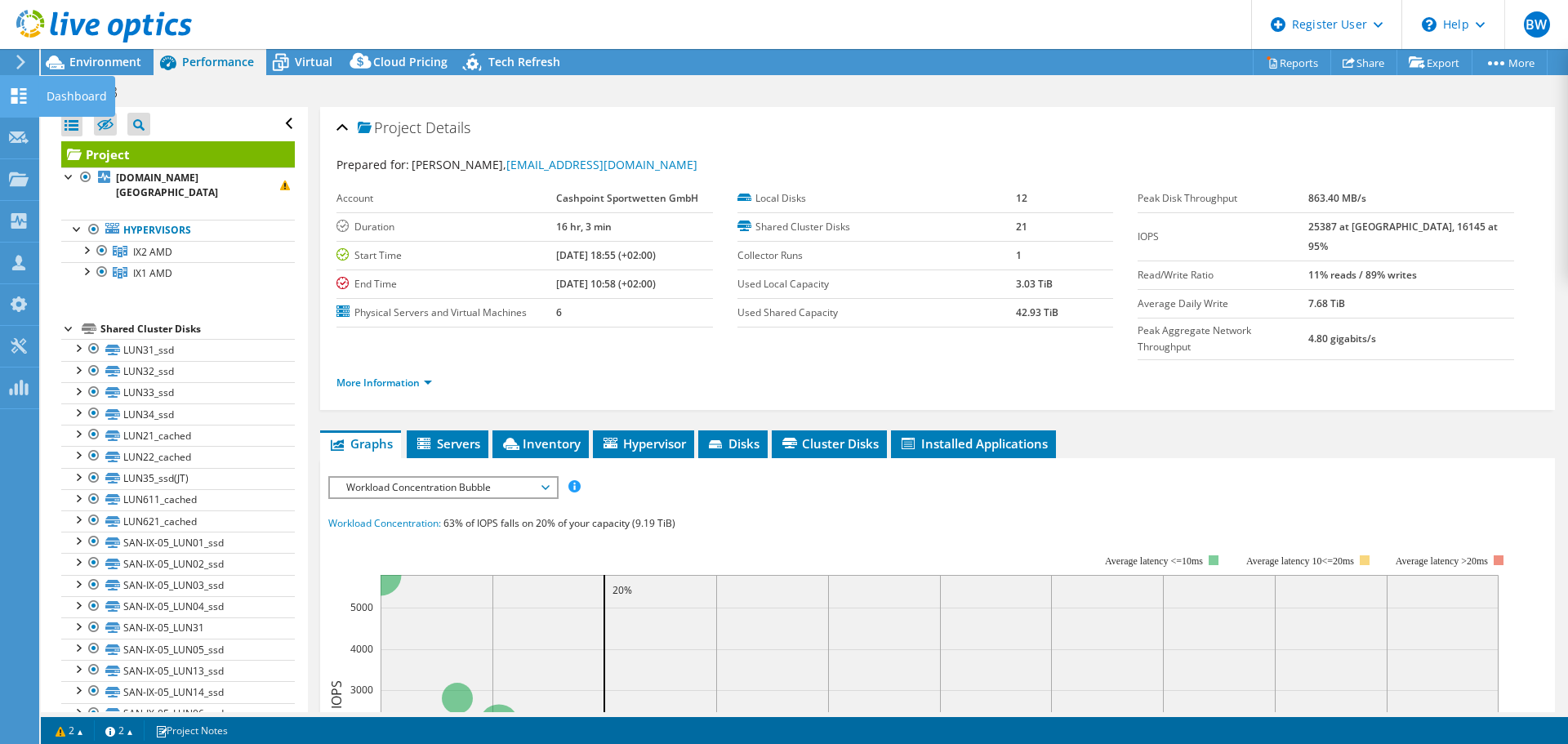
click at [17, 90] on use at bounding box center [19, 96] width 16 height 16
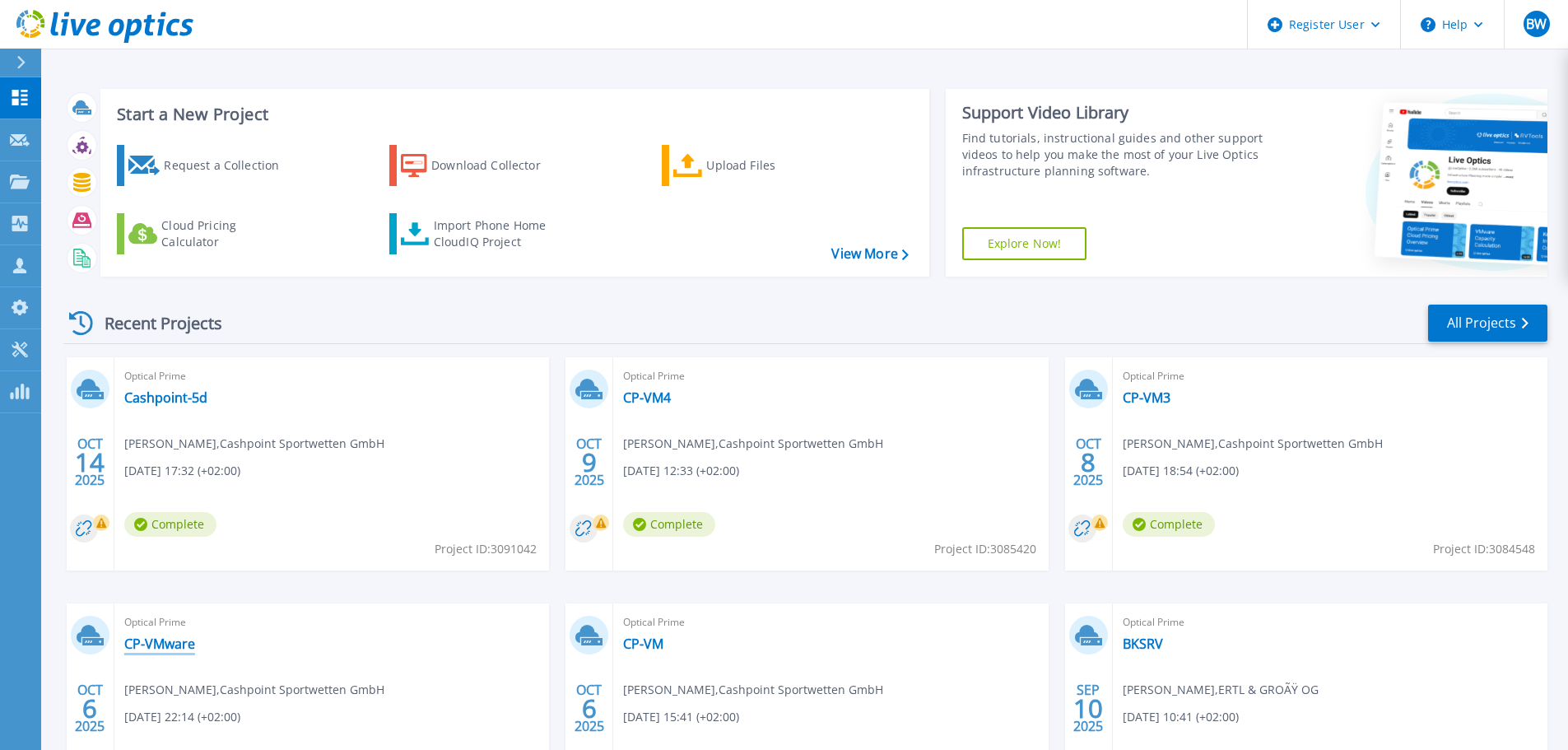
click at [150, 646] on link "CP-VMware" at bounding box center [159, 644] width 70 height 17
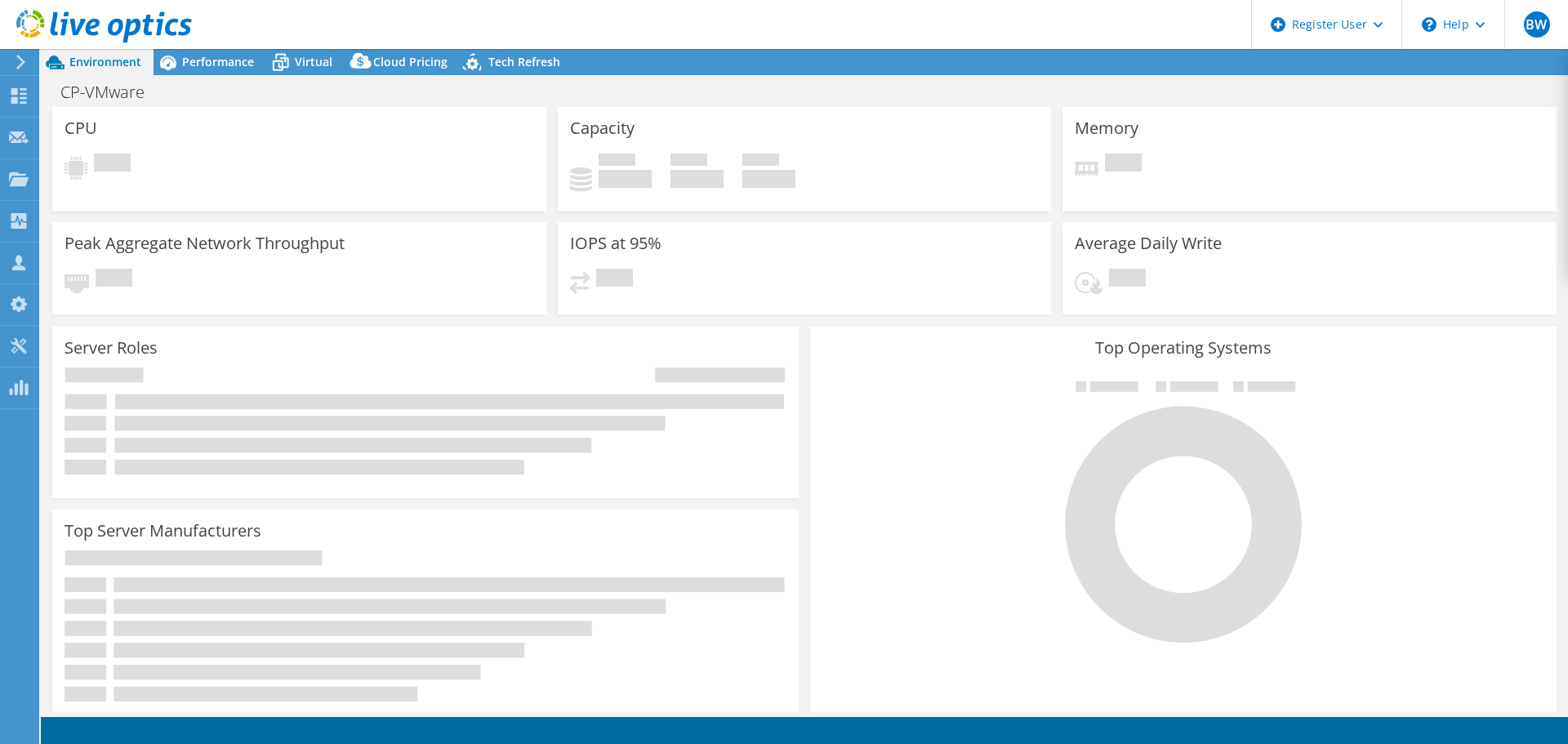
select select "USD"
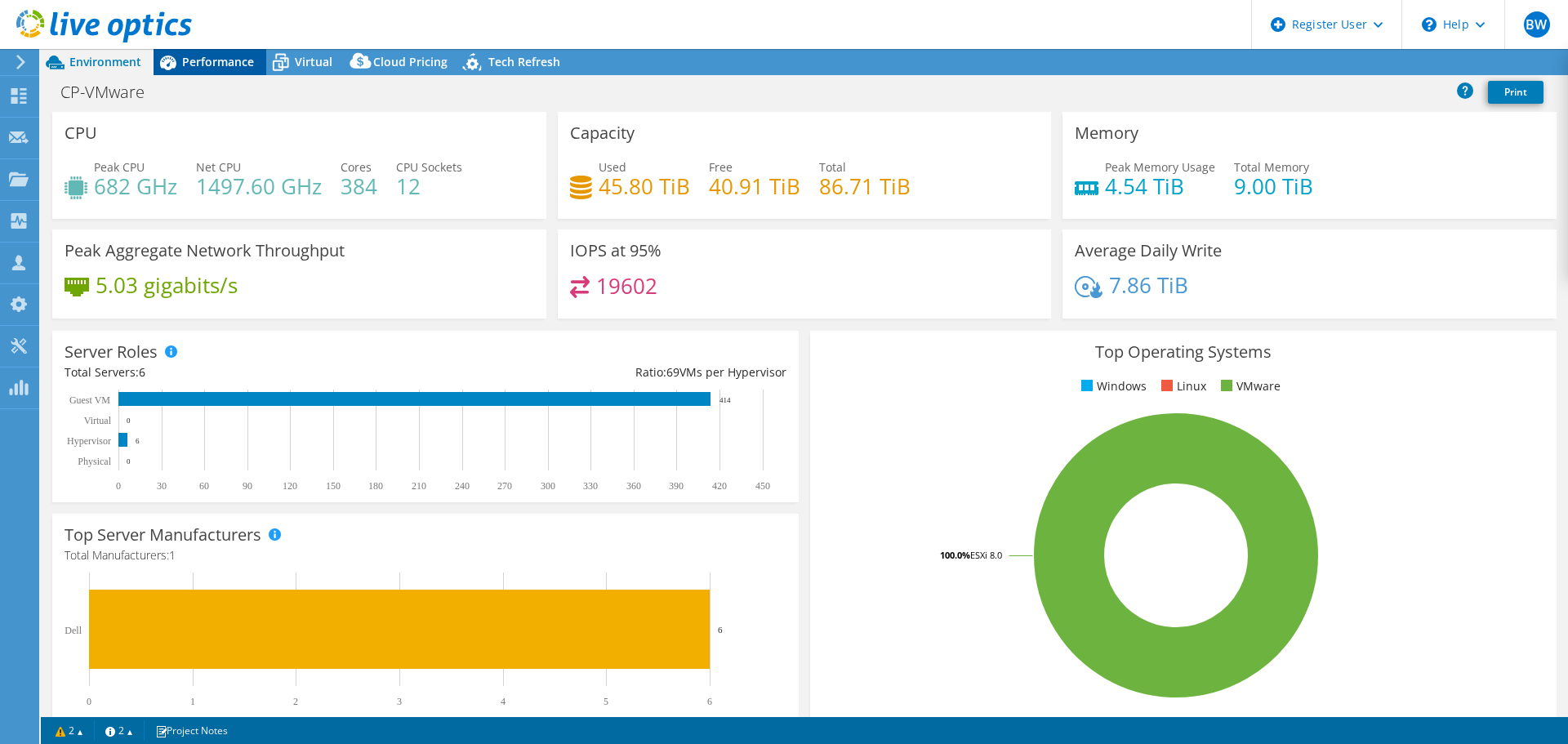
click at [236, 57] on span "Performance" at bounding box center [218, 61] width 72 height 16
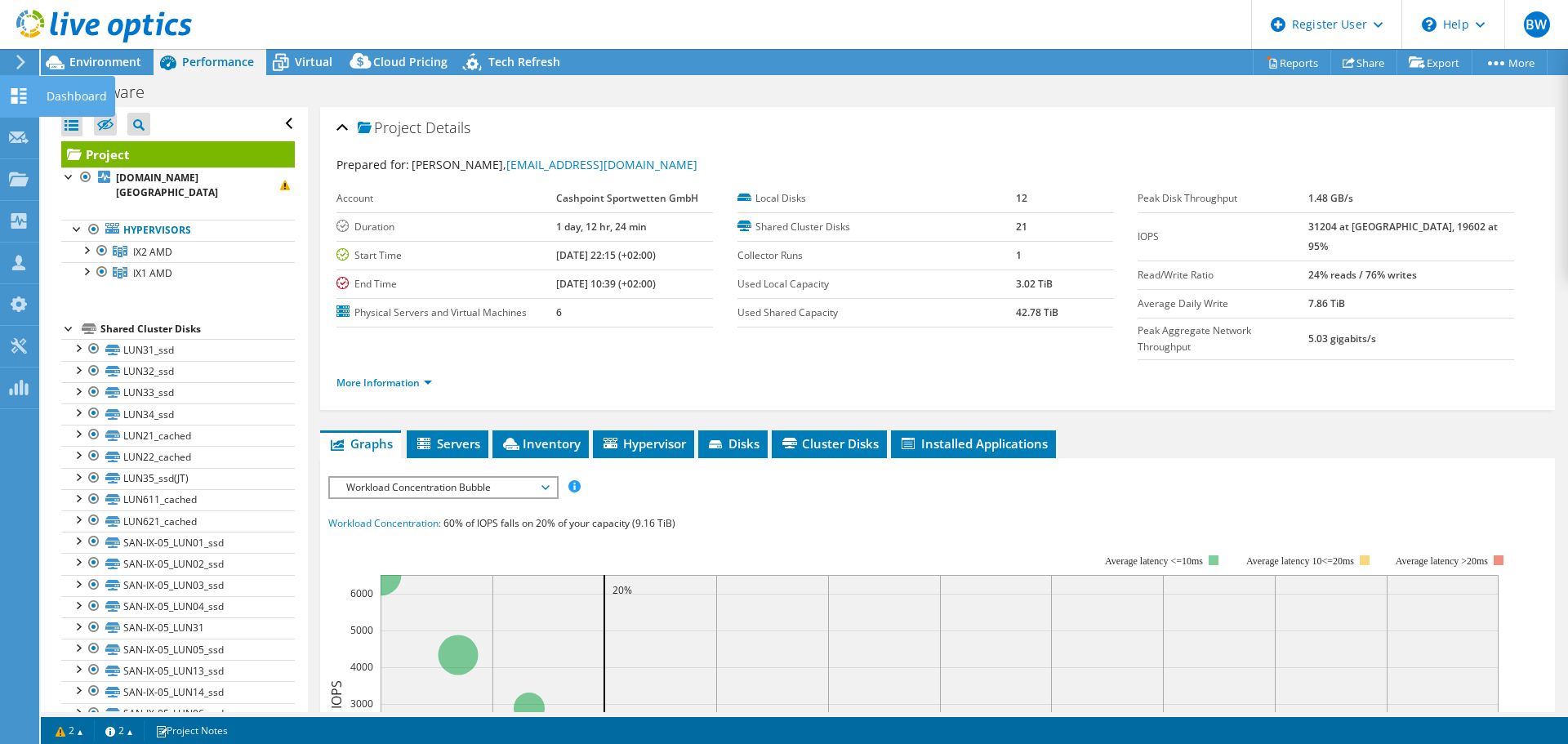
click at [62, 95] on div "Dashboard" at bounding box center [76, 97] width 77 height 41
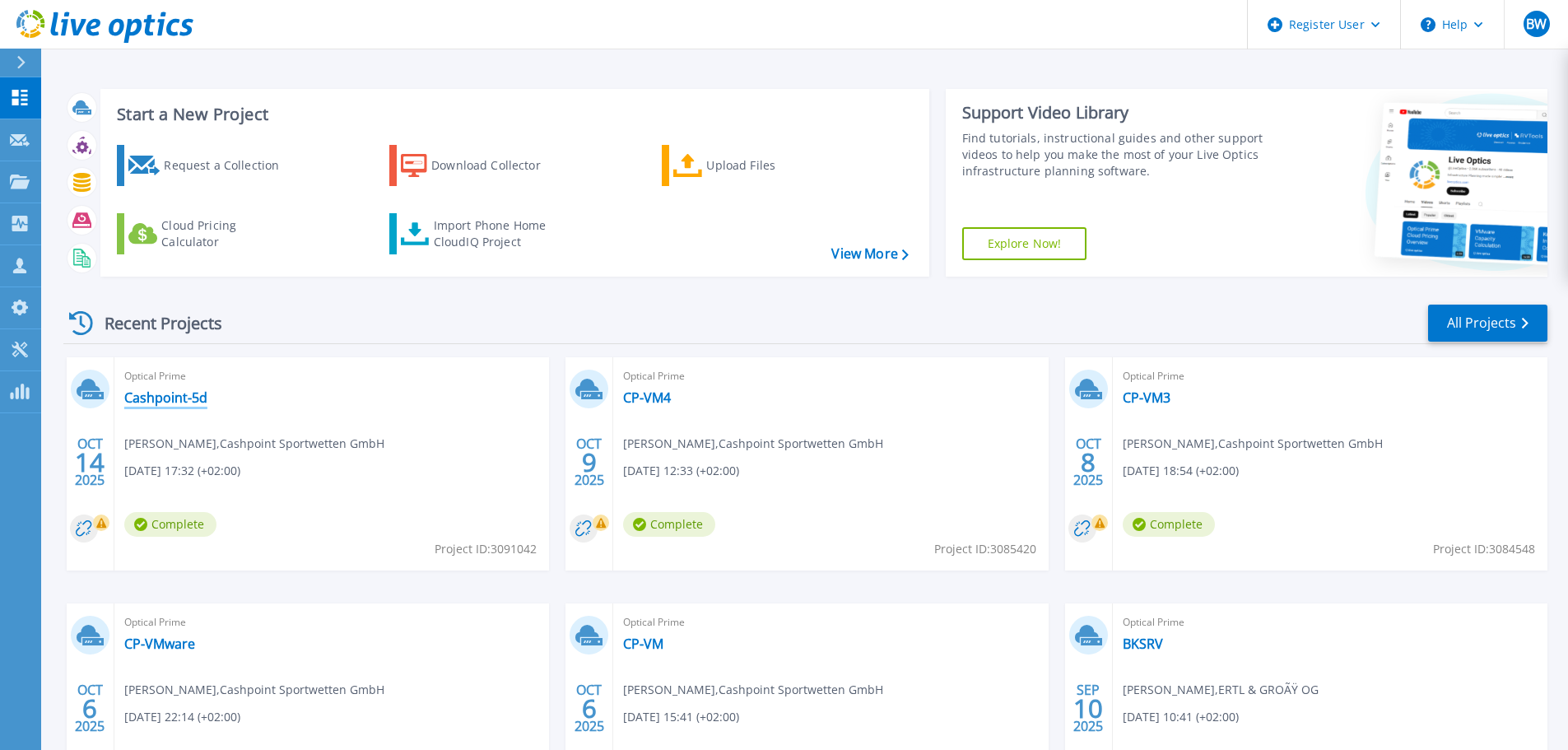
click at [188, 395] on link "Cashpoint-5d" at bounding box center [166, 398] width 83 height 17
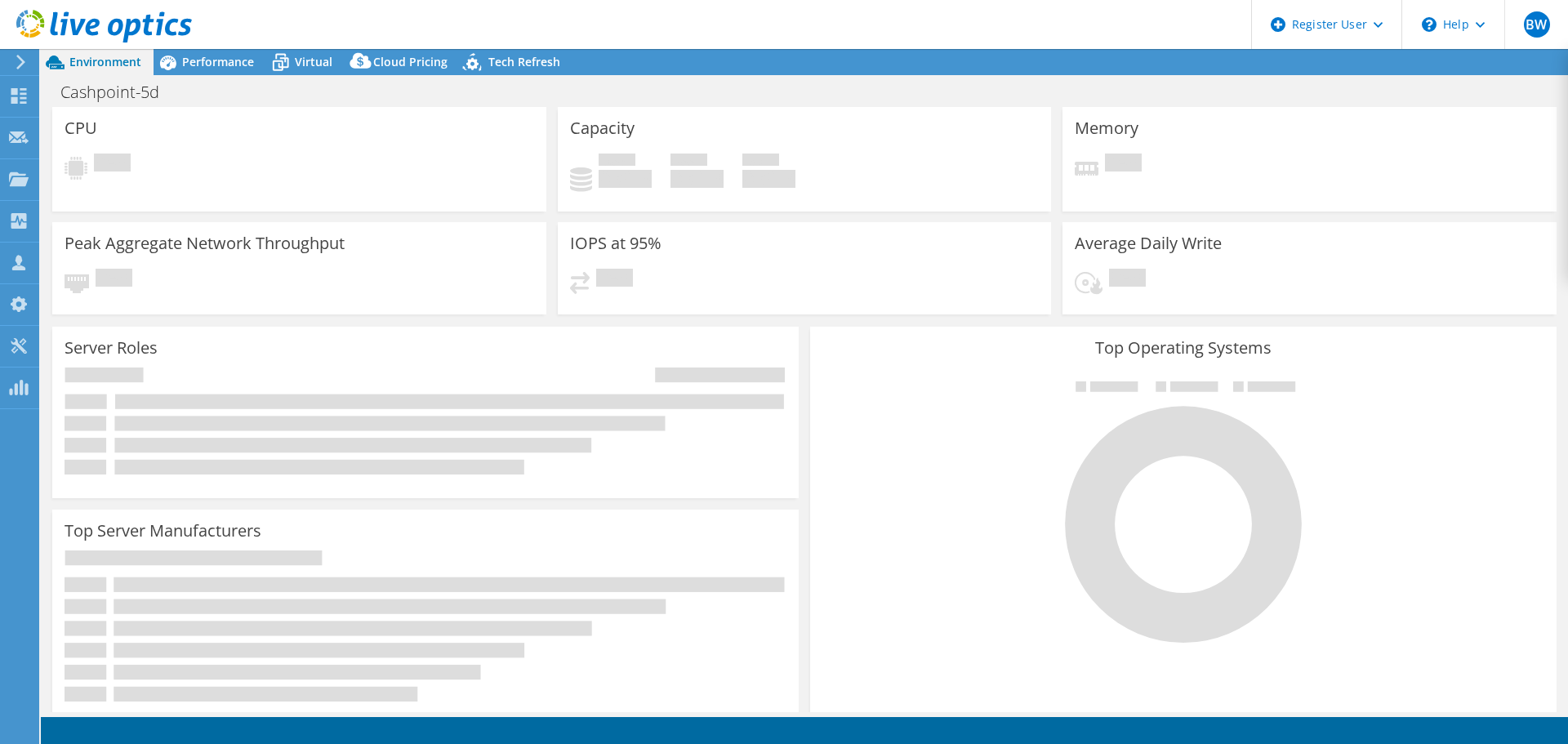
select select "USD"
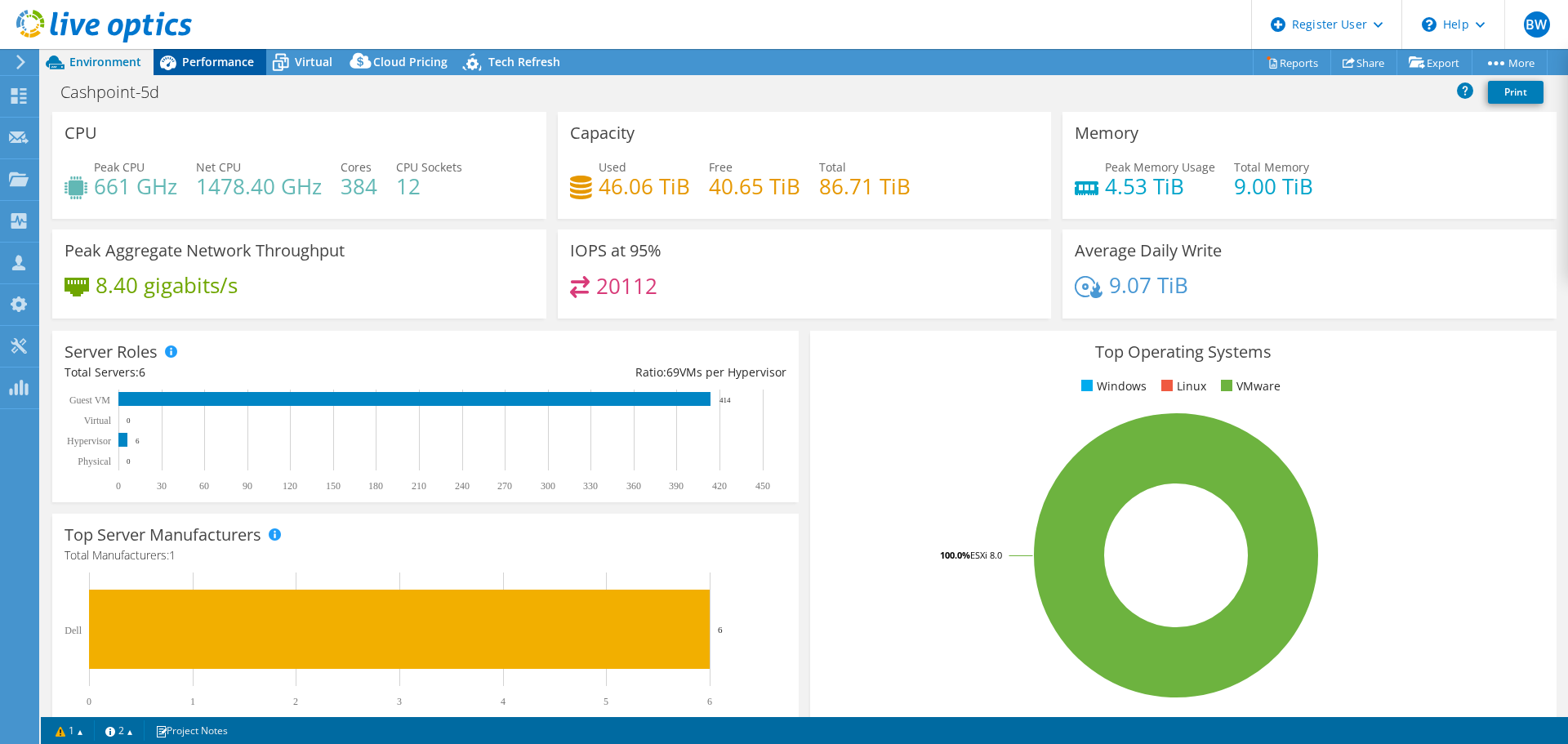
click at [223, 63] on span "Performance" at bounding box center [218, 61] width 72 height 16
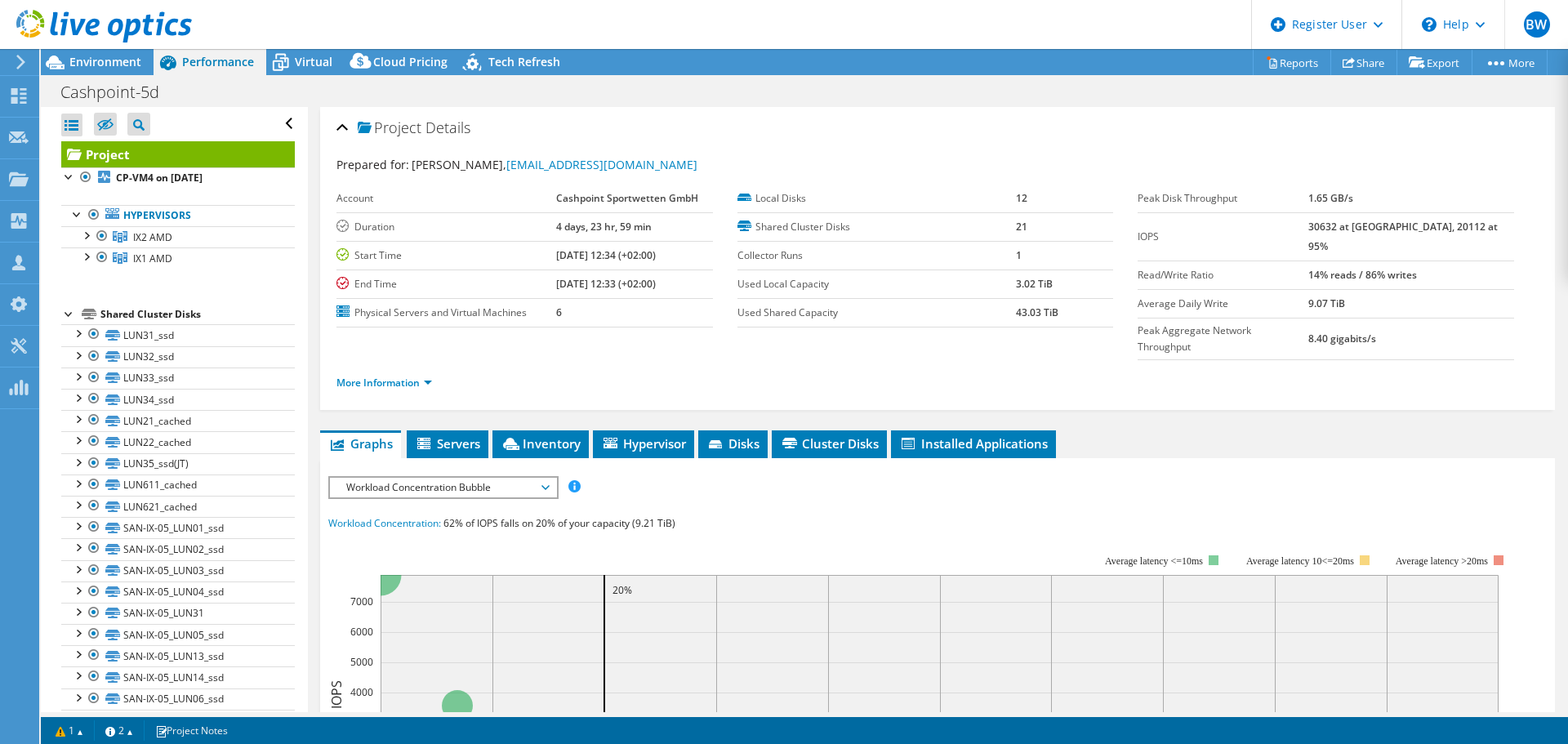
click at [518, 477] on span "Workload Concentration Bubble" at bounding box center [443, 486] width 210 height 20
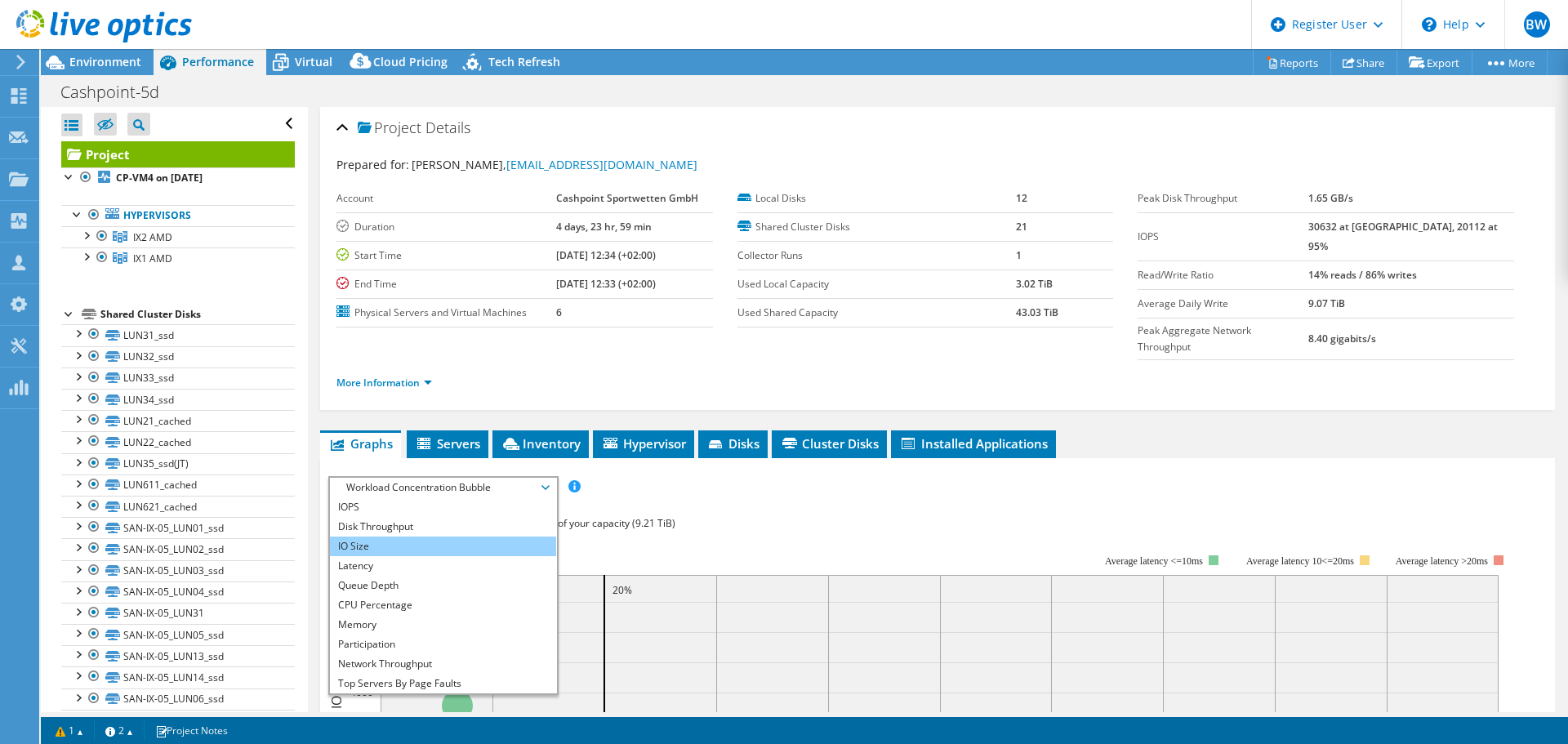
click at [464, 537] on li "IO Size" at bounding box center [443, 546] width 226 height 20
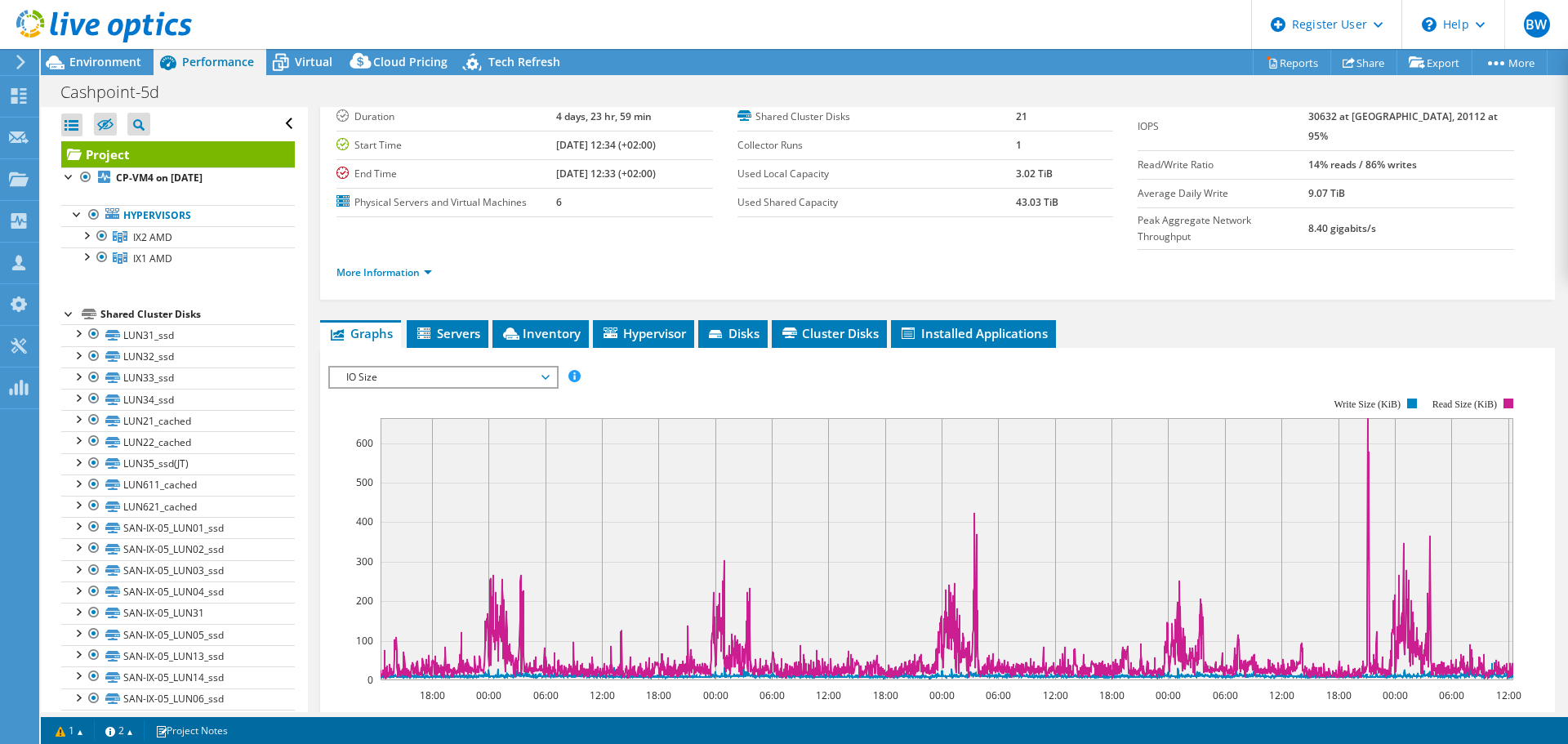
scroll to position [82, 0]
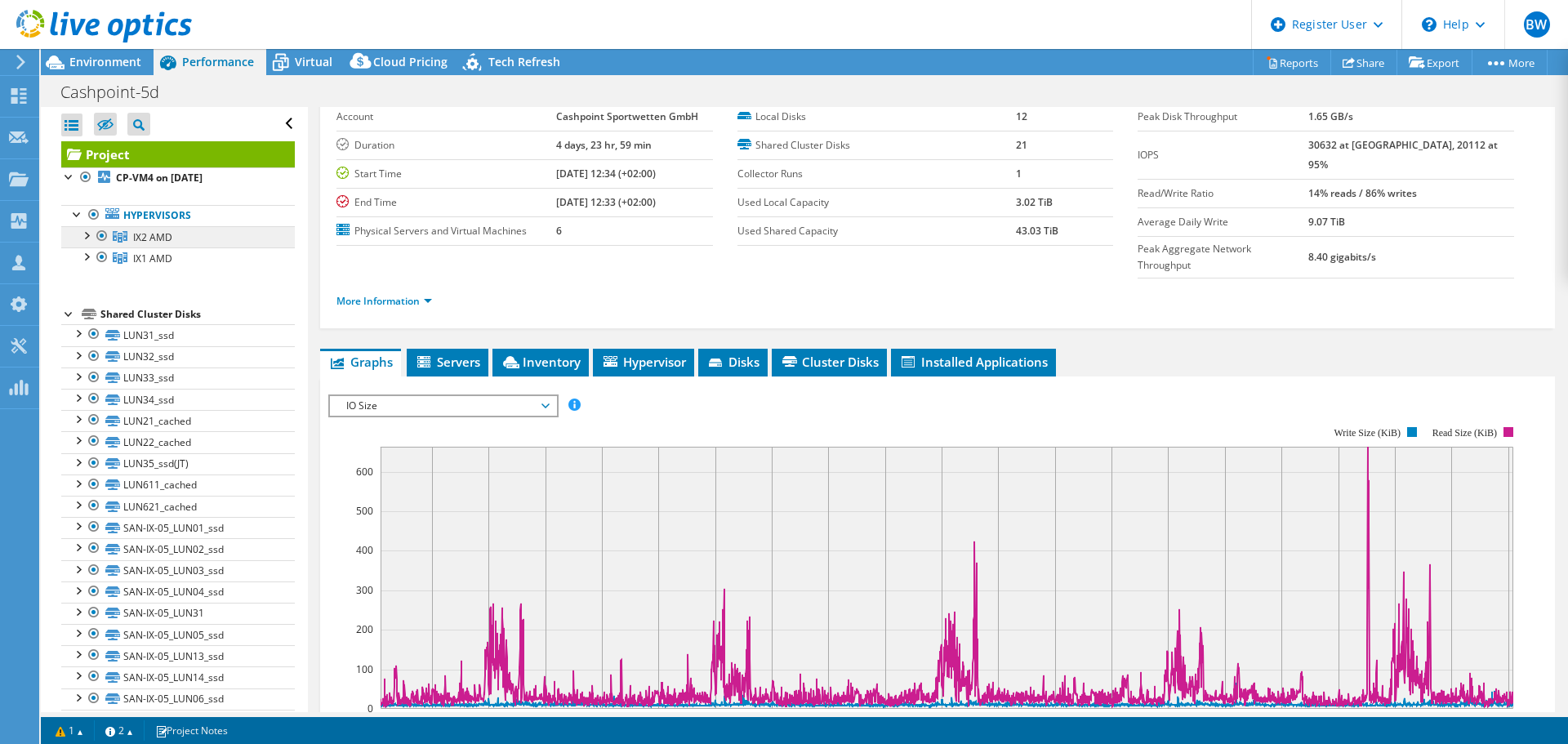
click at [217, 233] on link "IX2 AMD" at bounding box center [178, 236] width 234 height 21
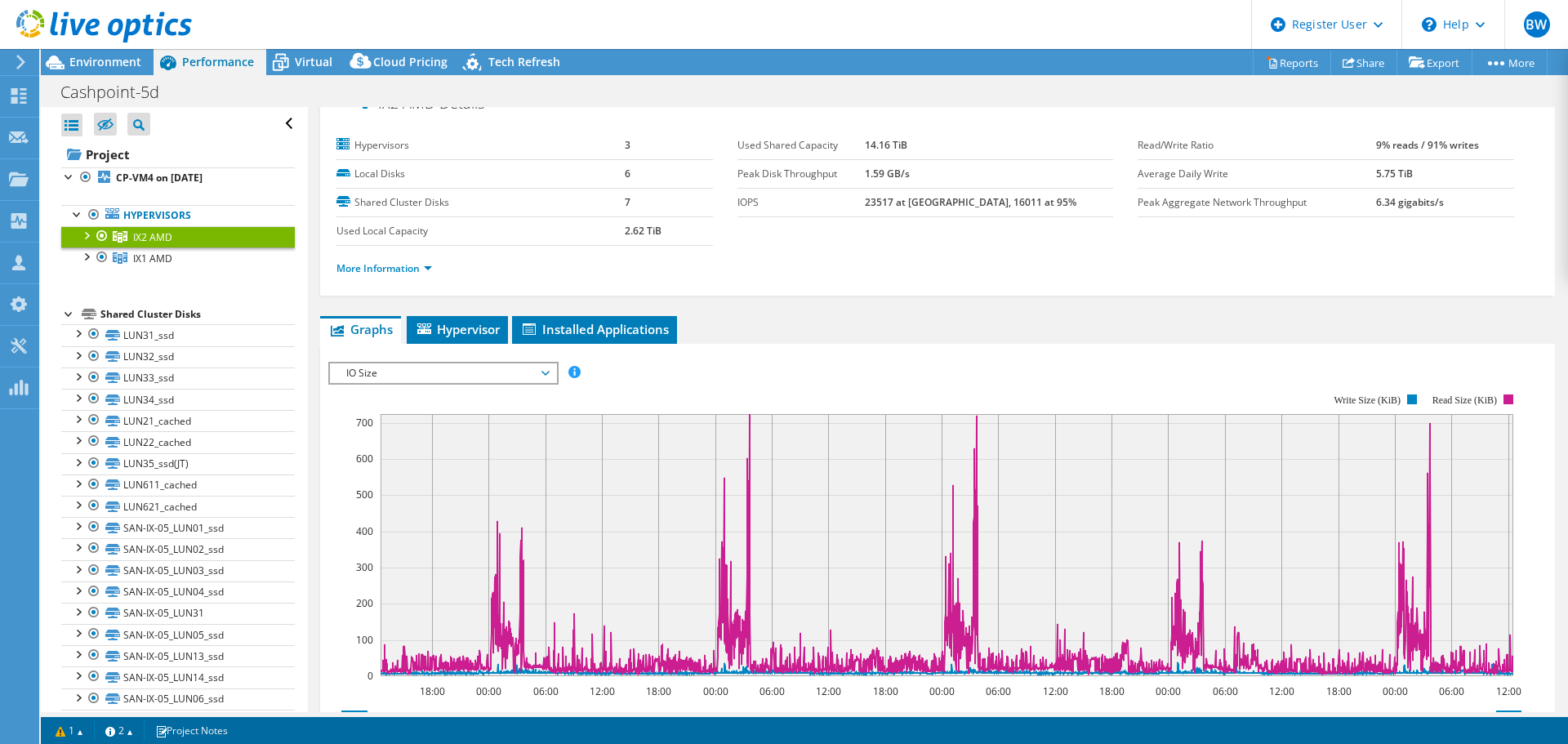
scroll to position [0, 0]
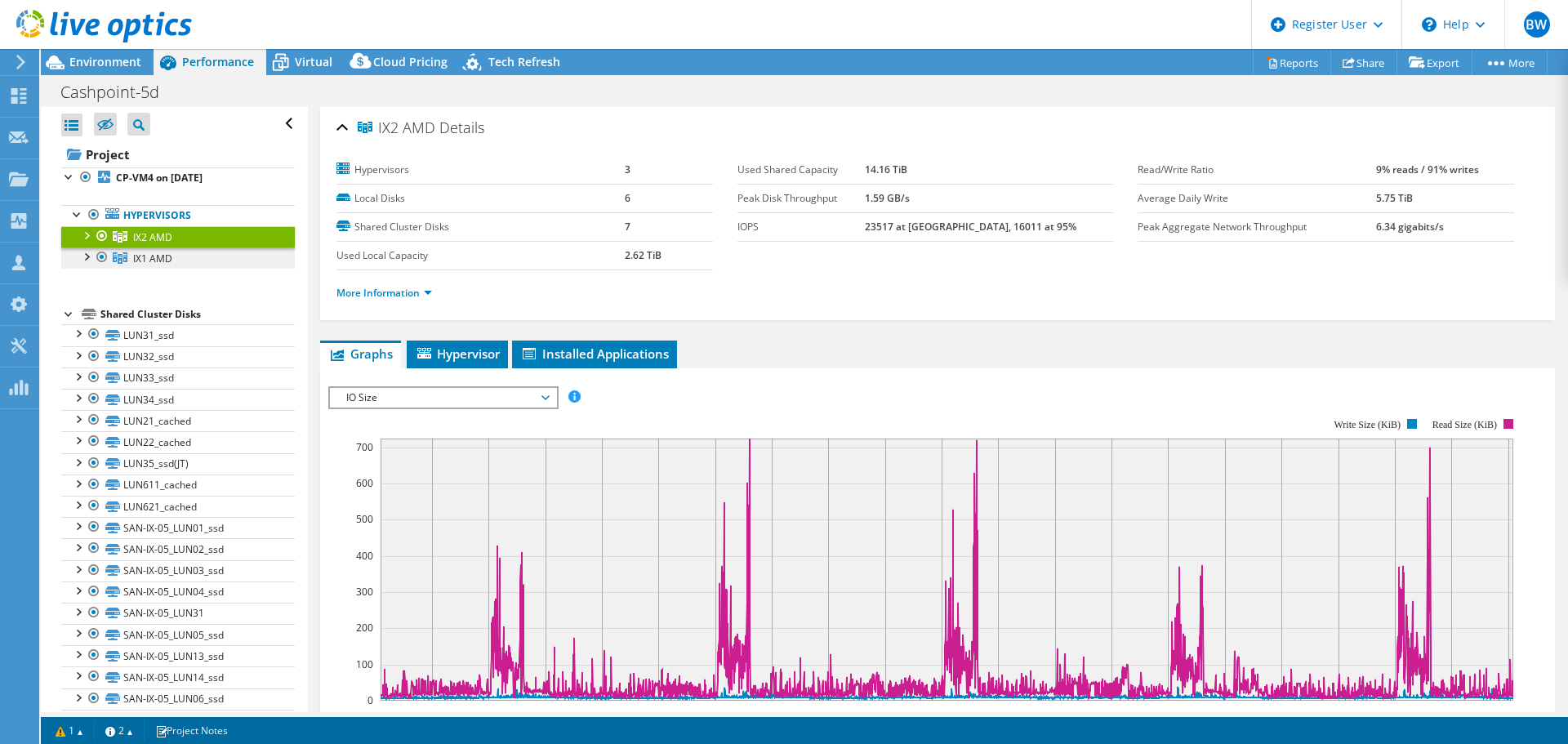
click at [197, 260] on link "IX1 AMD" at bounding box center [178, 258] width 234 height 21
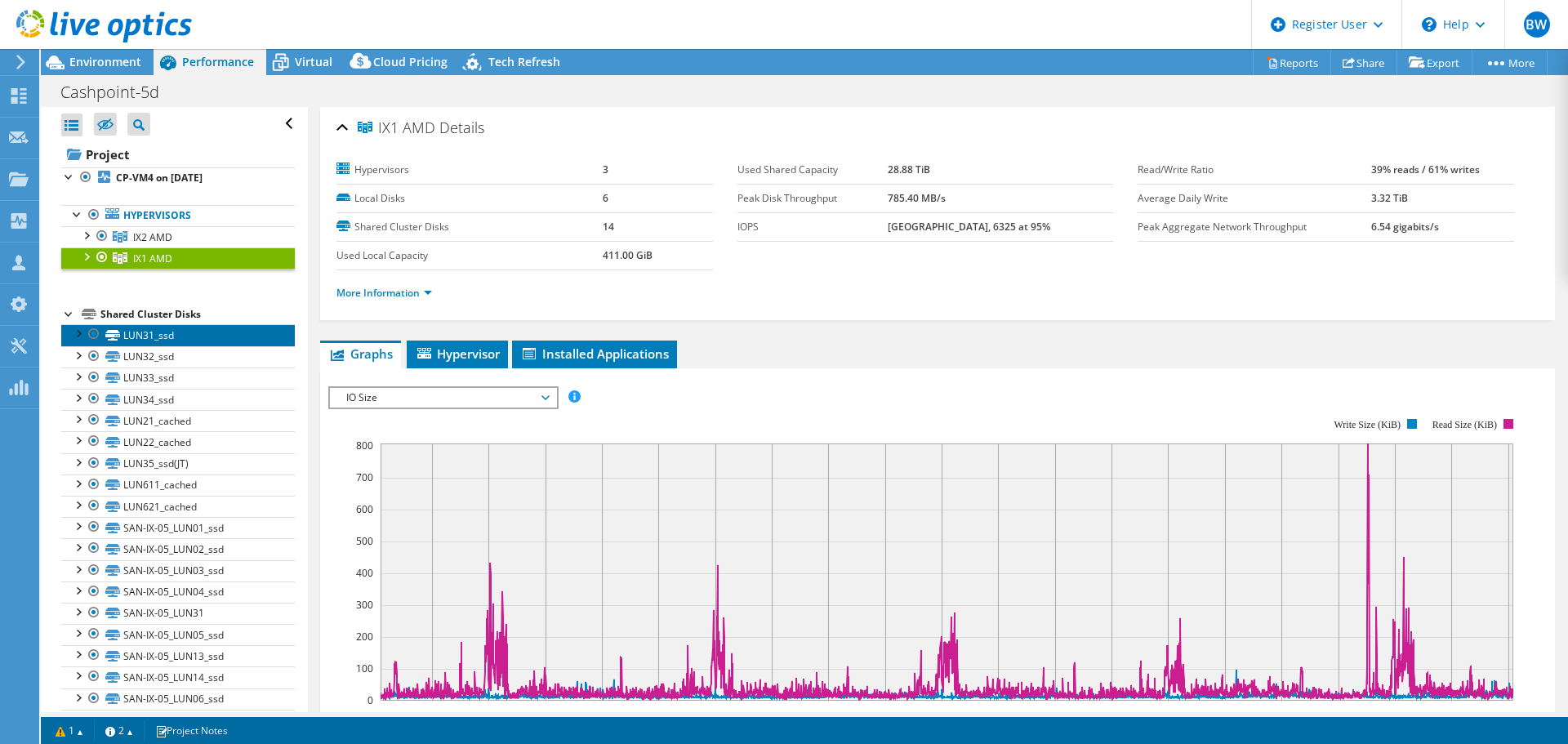
click at [195, 335] on link "LUN31_ssd" at bounding box center [178, 334] width 234 height 21
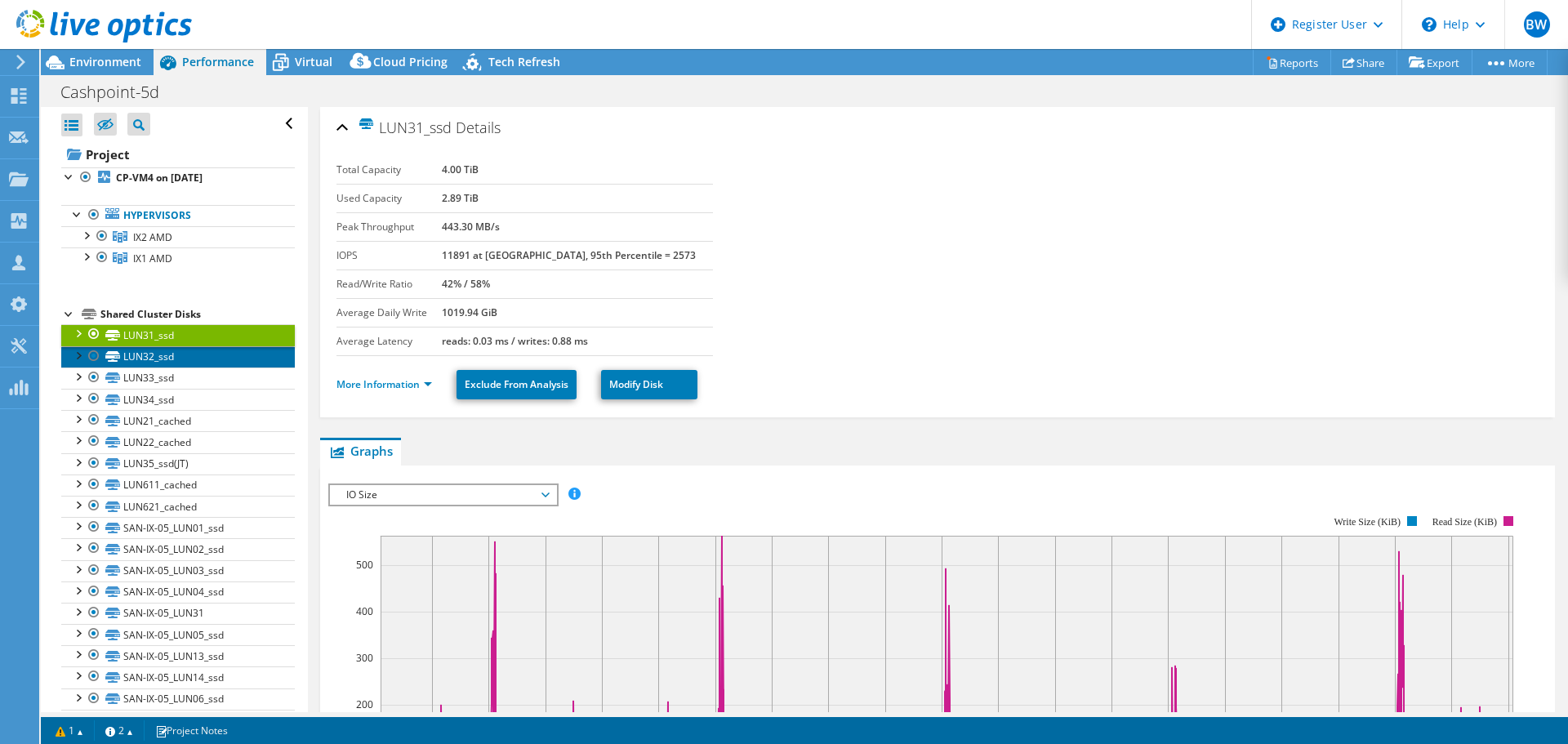
click at [195, 355] on link "LUN32_ssd" at bounding box center [178, 356] width 234 height 21
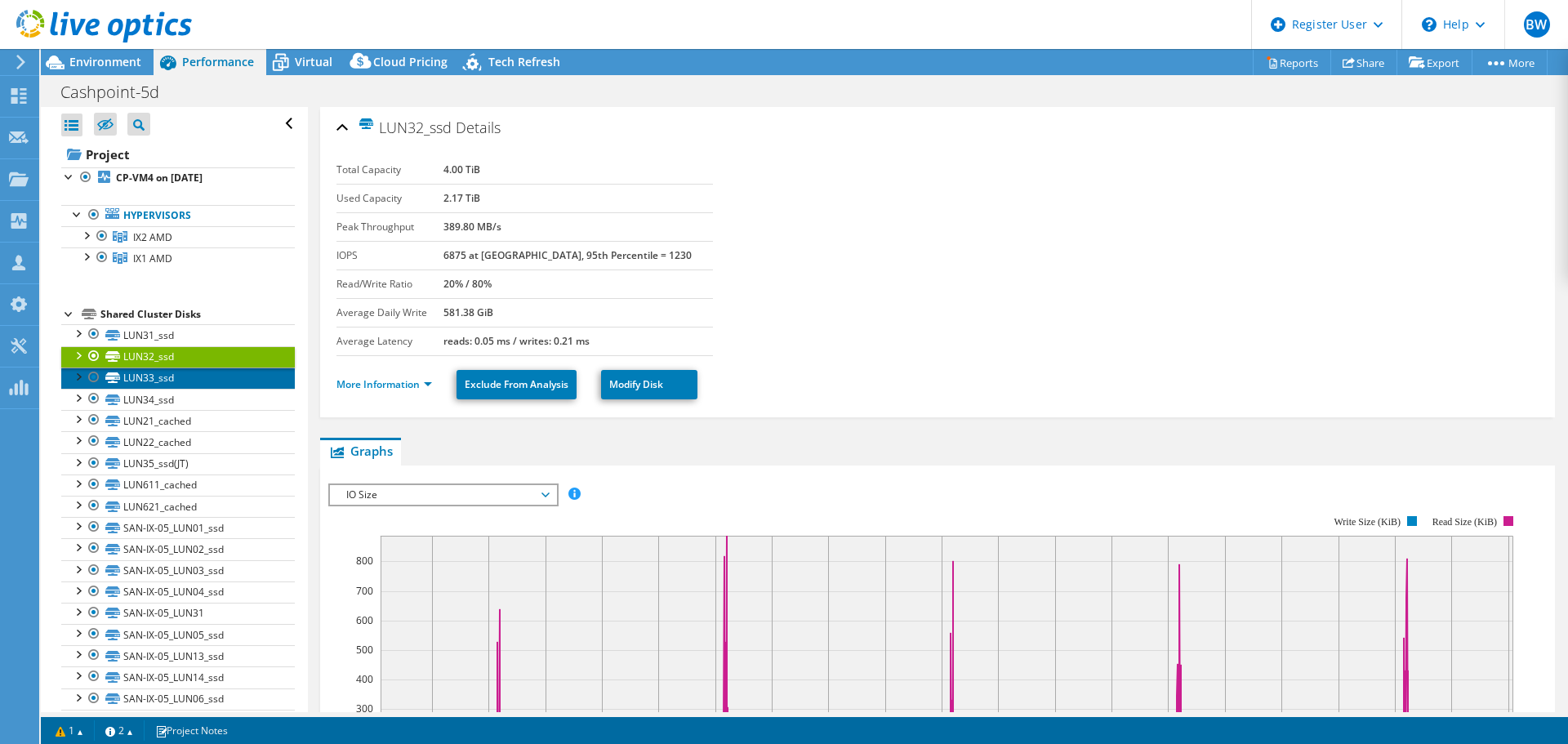
click at [194, 382] on link "LUN33_ssd" at bounding box center [178, 378] width 234 height 21
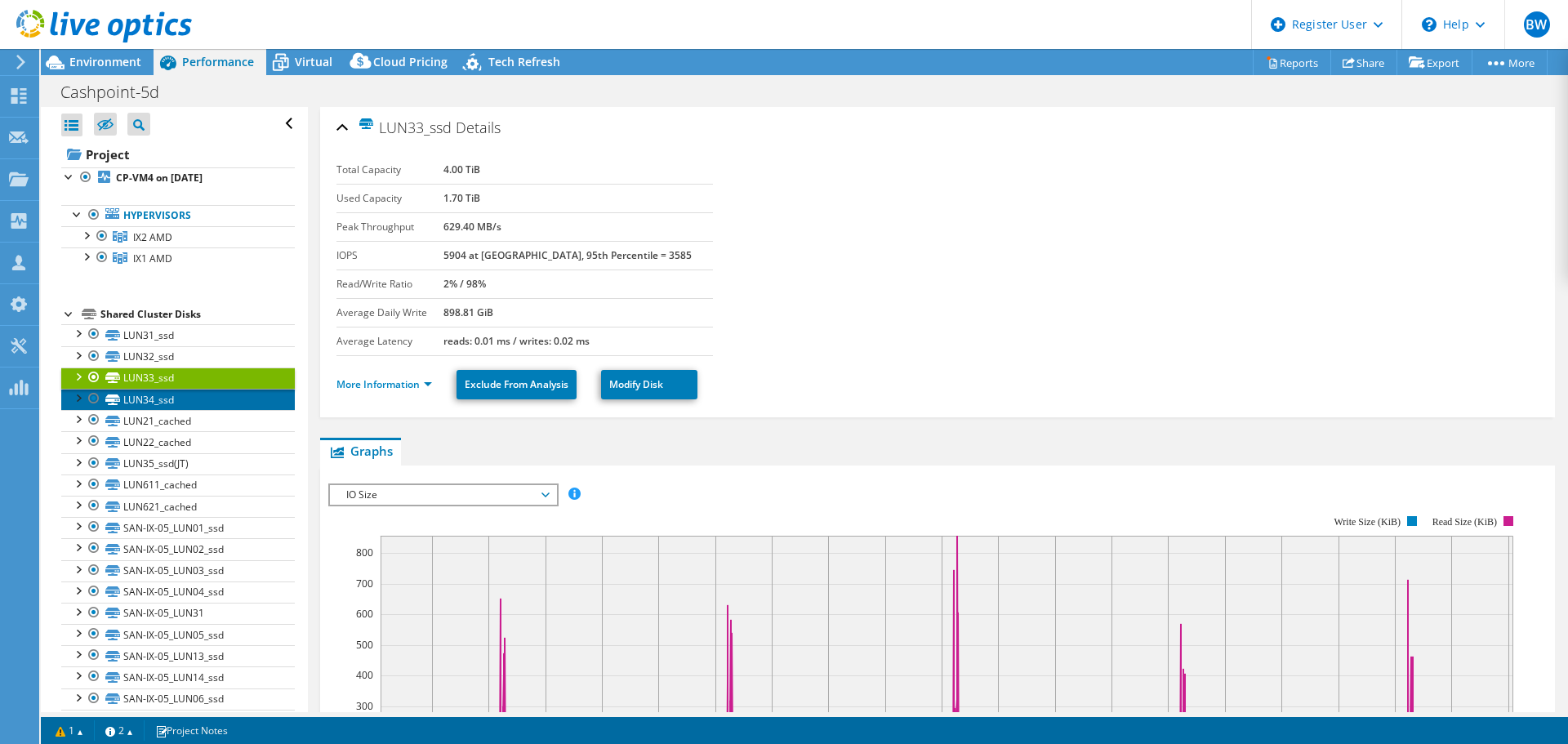
click at [194, 398] on link "LUN34_ssd" at bounding box center [178, 399] width 234 height 21
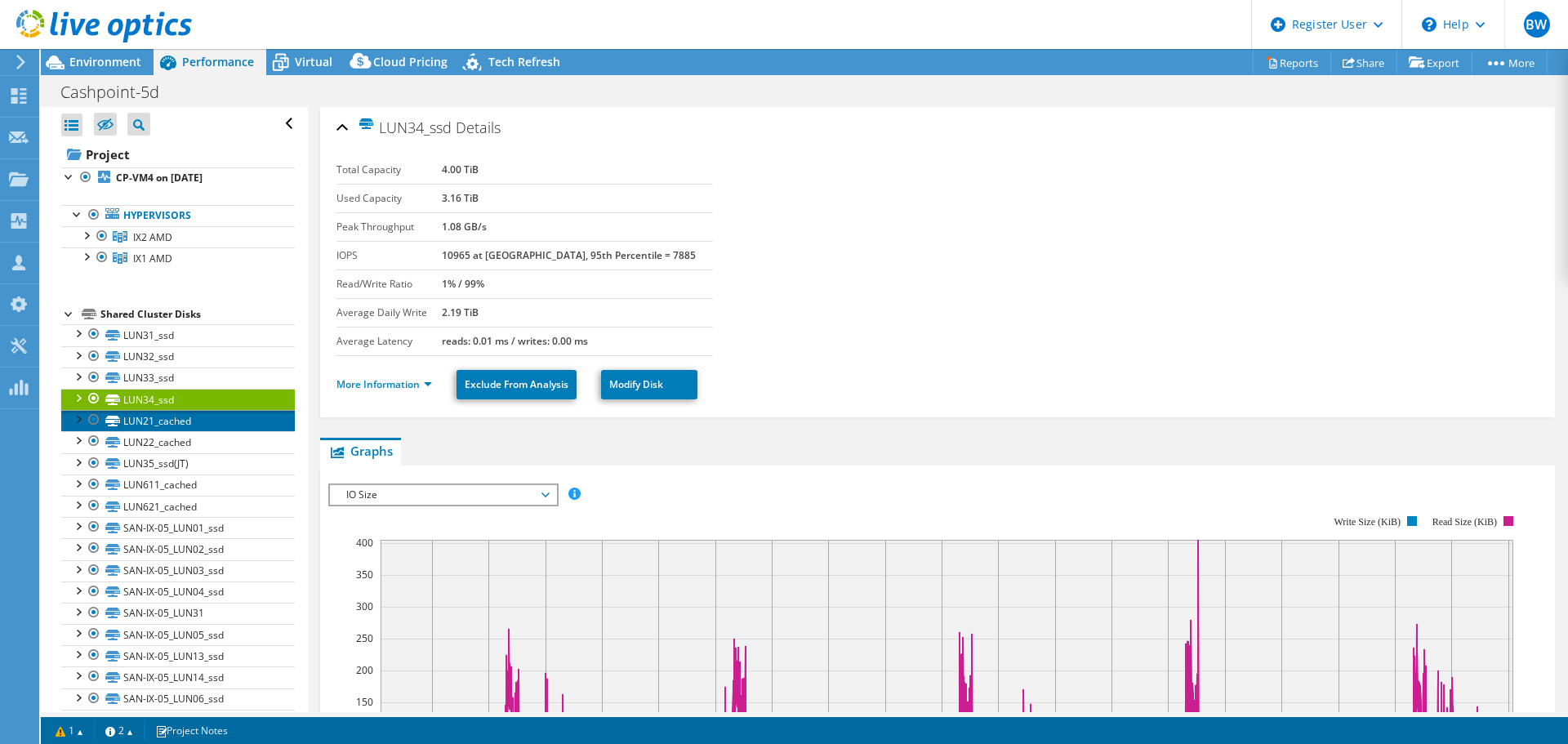
click at [197, 421] on link "LUN21_cached" at bounding box center [178, 420] width 234 height 21
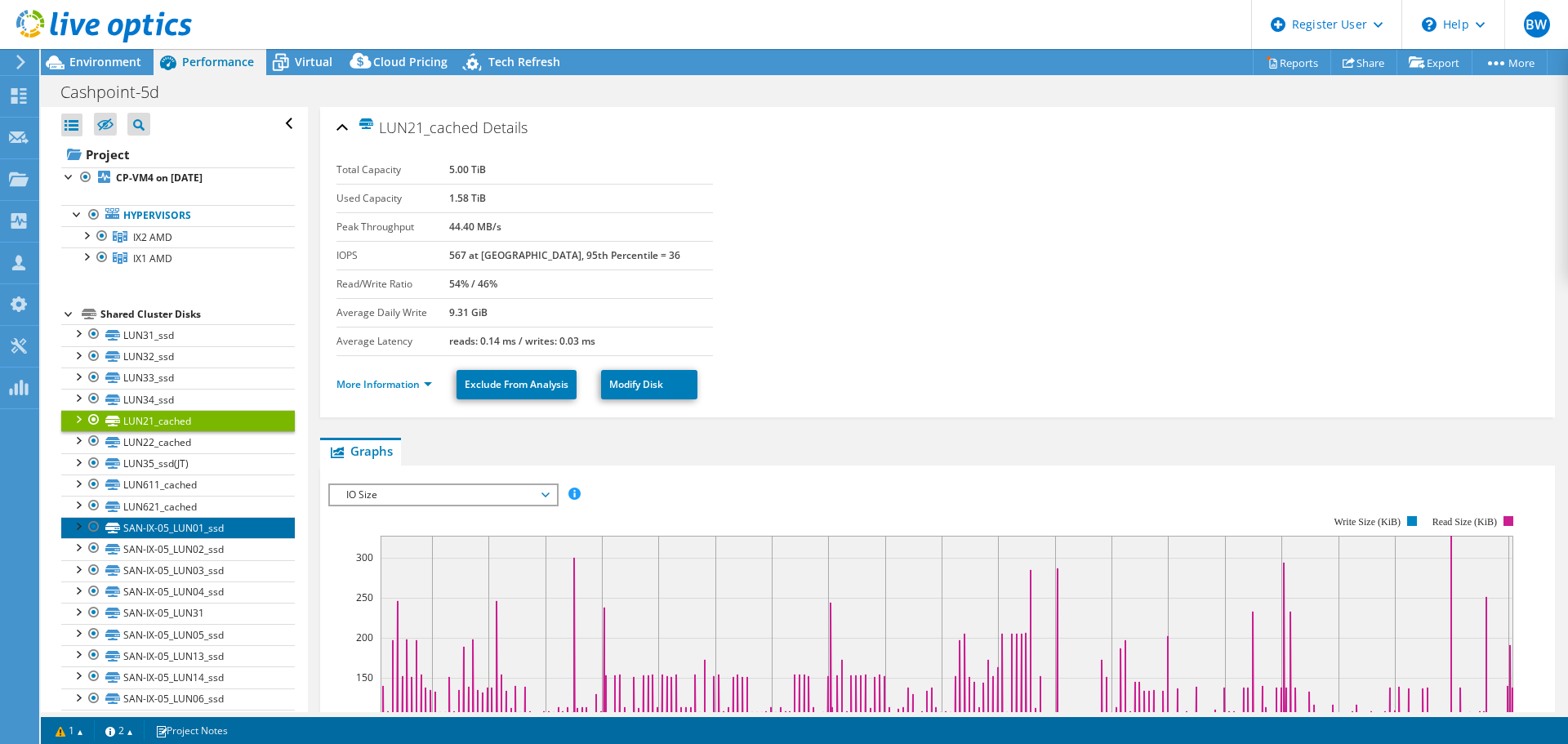
click at [239, 527] on link "SAN-IX-05_LUN01_ssd" at bounding box center [178, 527] width 234 height 21
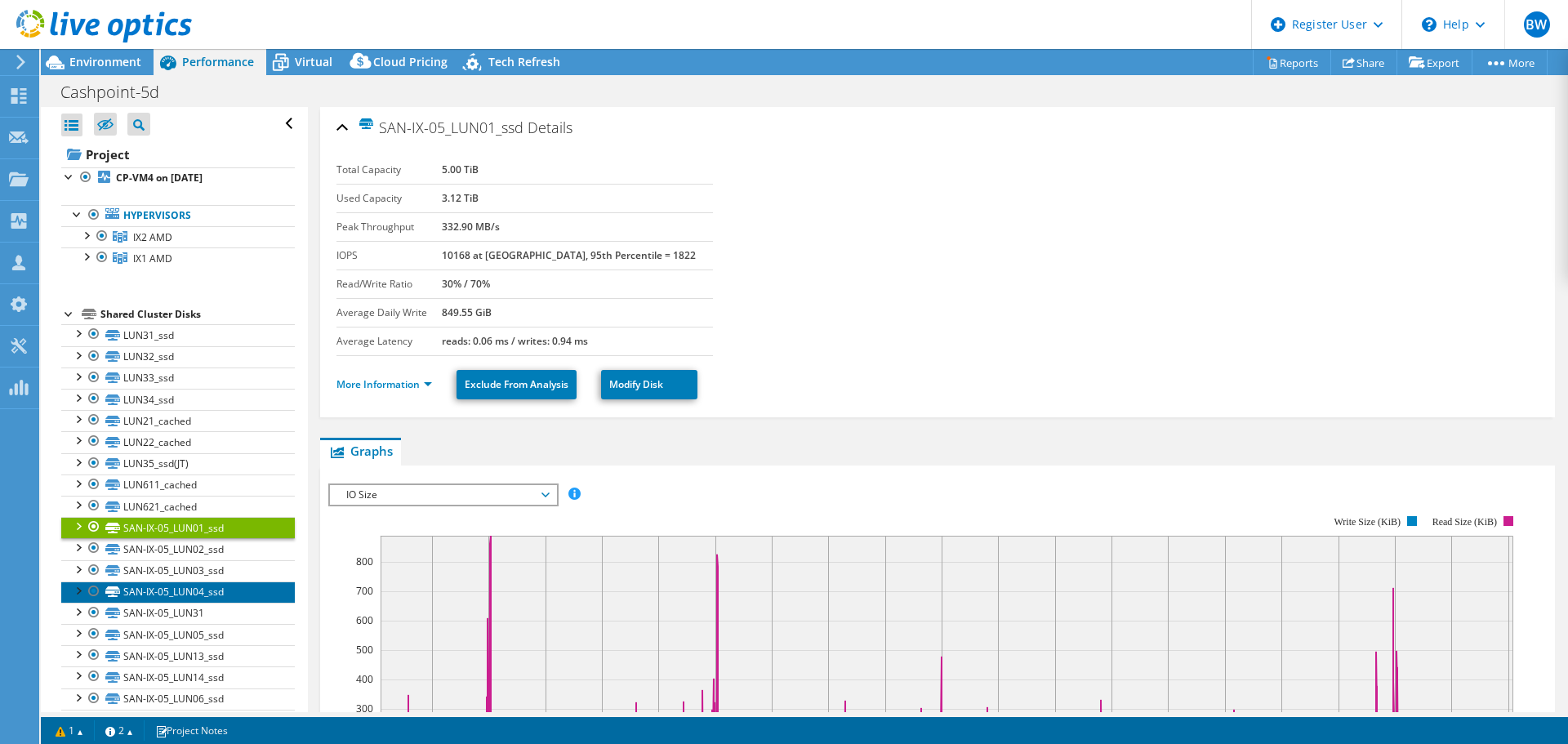
click at [231, 591] on link "SAN-IX-05_LUN04_ssd" at bounding box center [178, 591] width 234 height 21
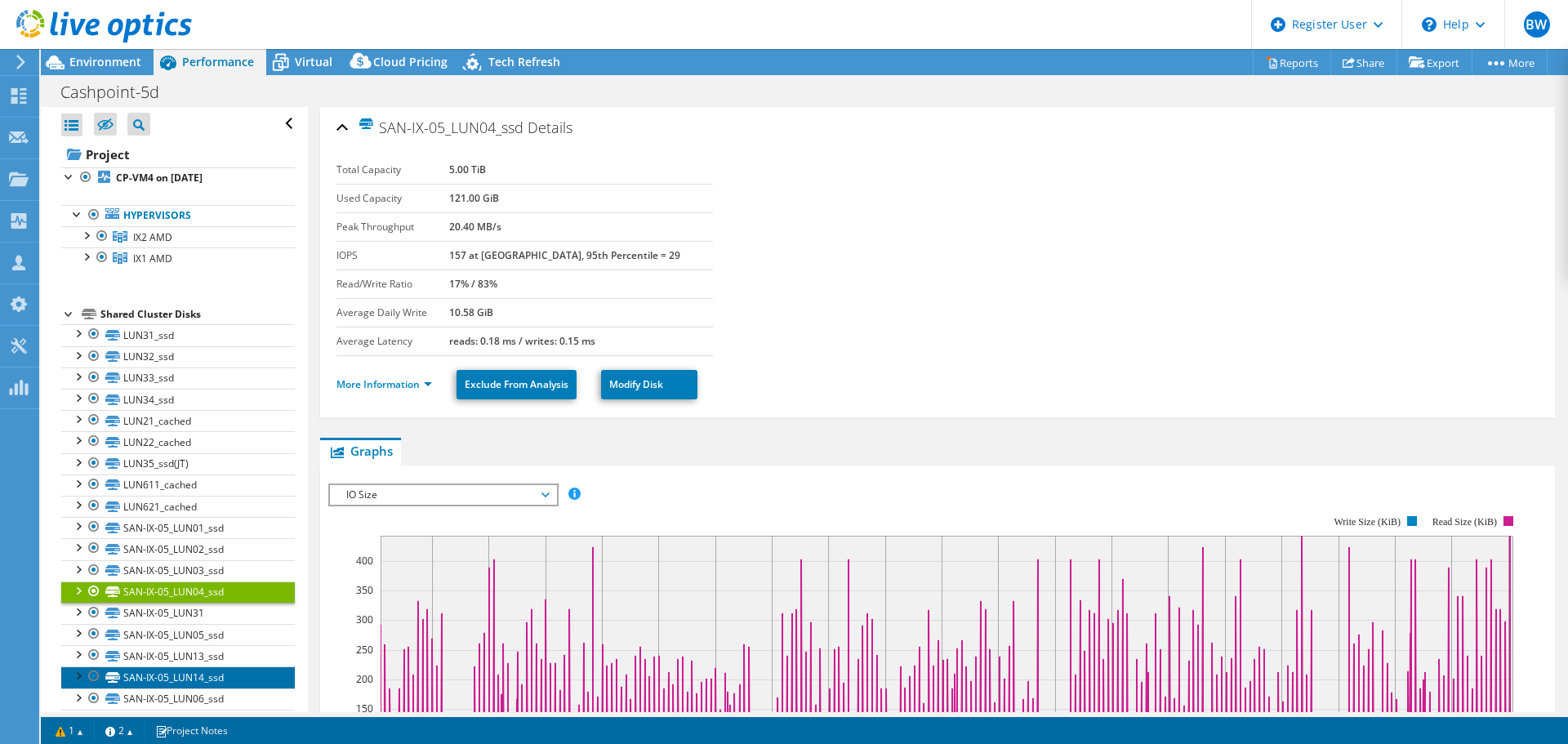
click at [238, 679] on link "SAN-IX-05_LUN14_ssd" at bounding box center [178, 676] width 234 height 21
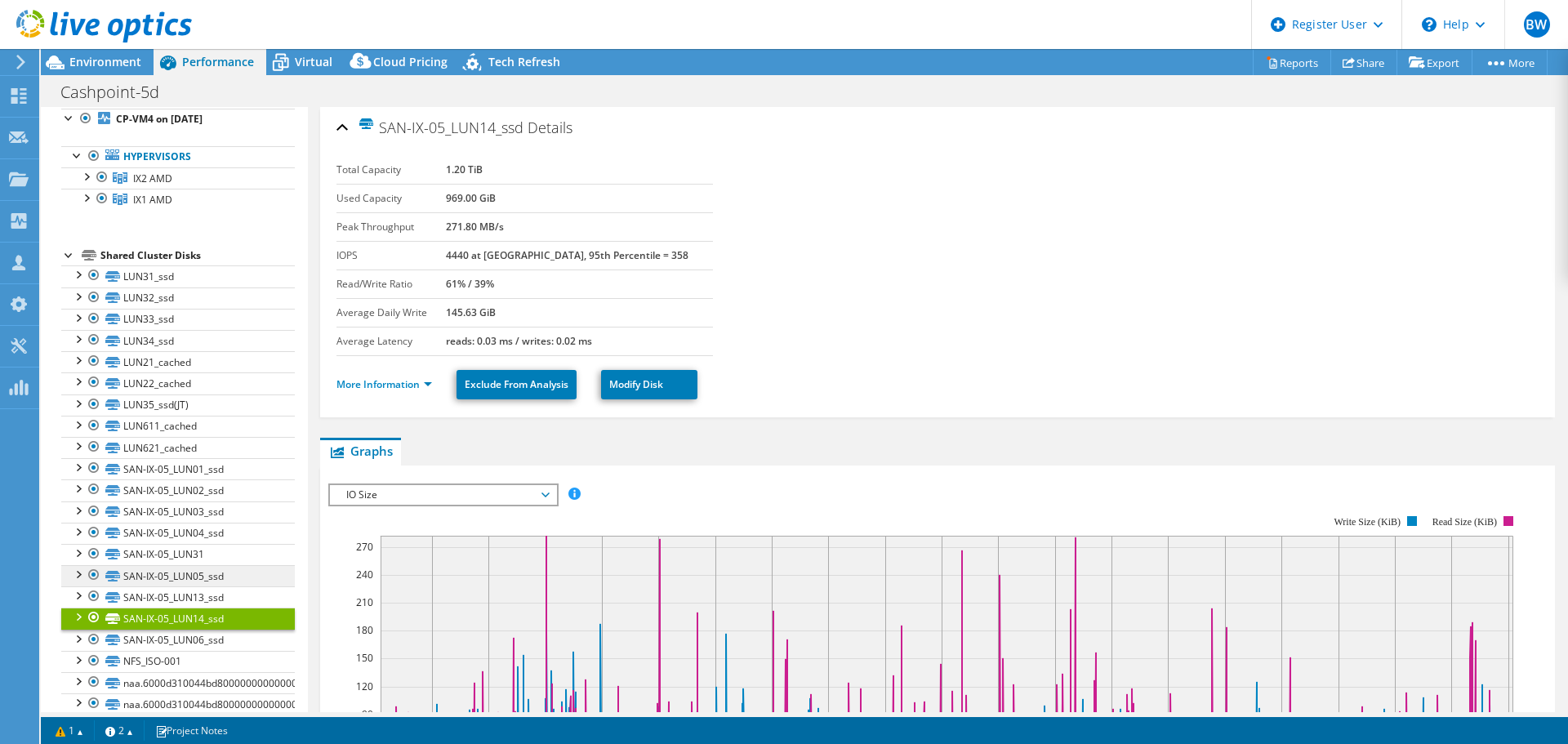
scroll to position [81, 0]
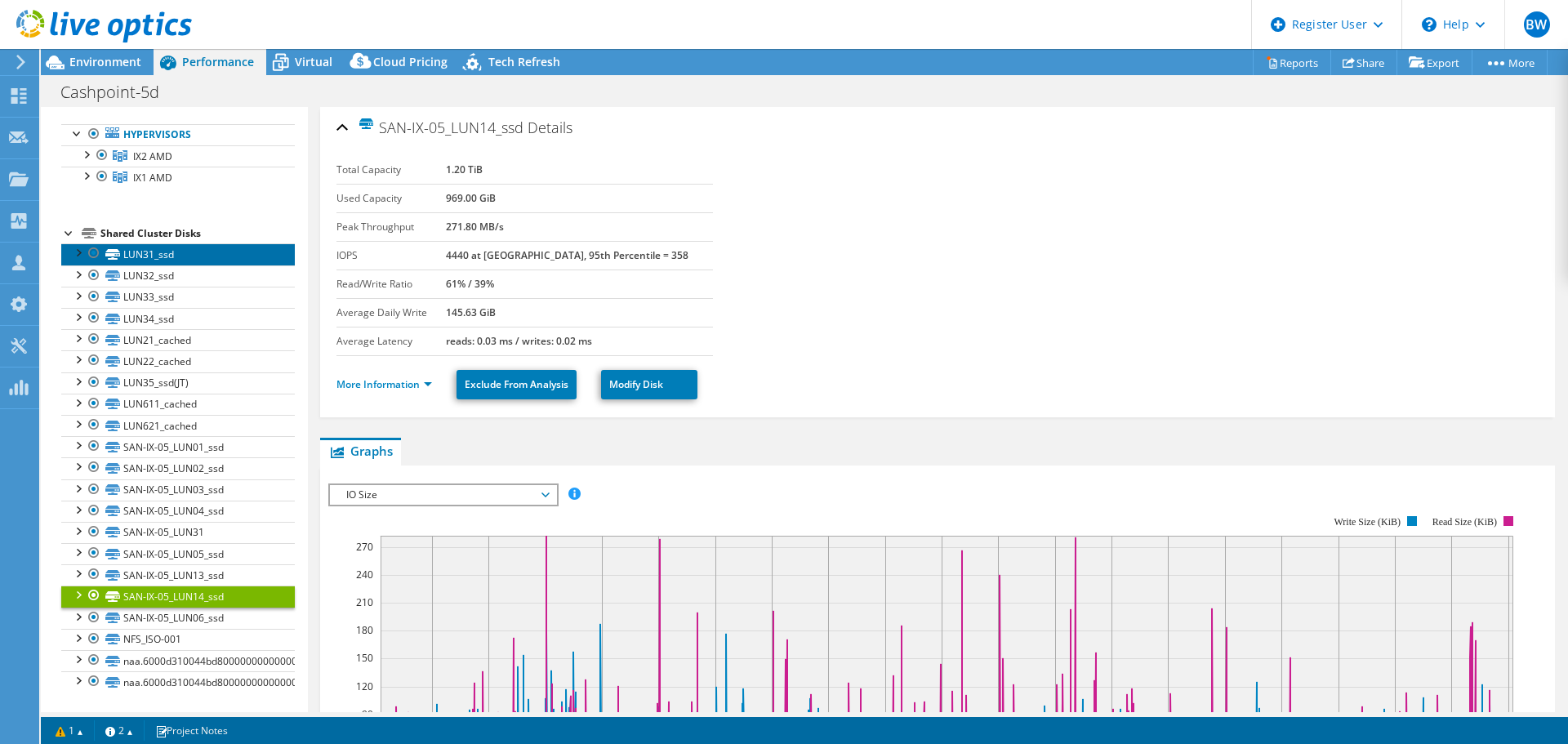
click at [199, 248] on link "LUN31_ssd" at bounding box center [178, 254] width 234 height 21
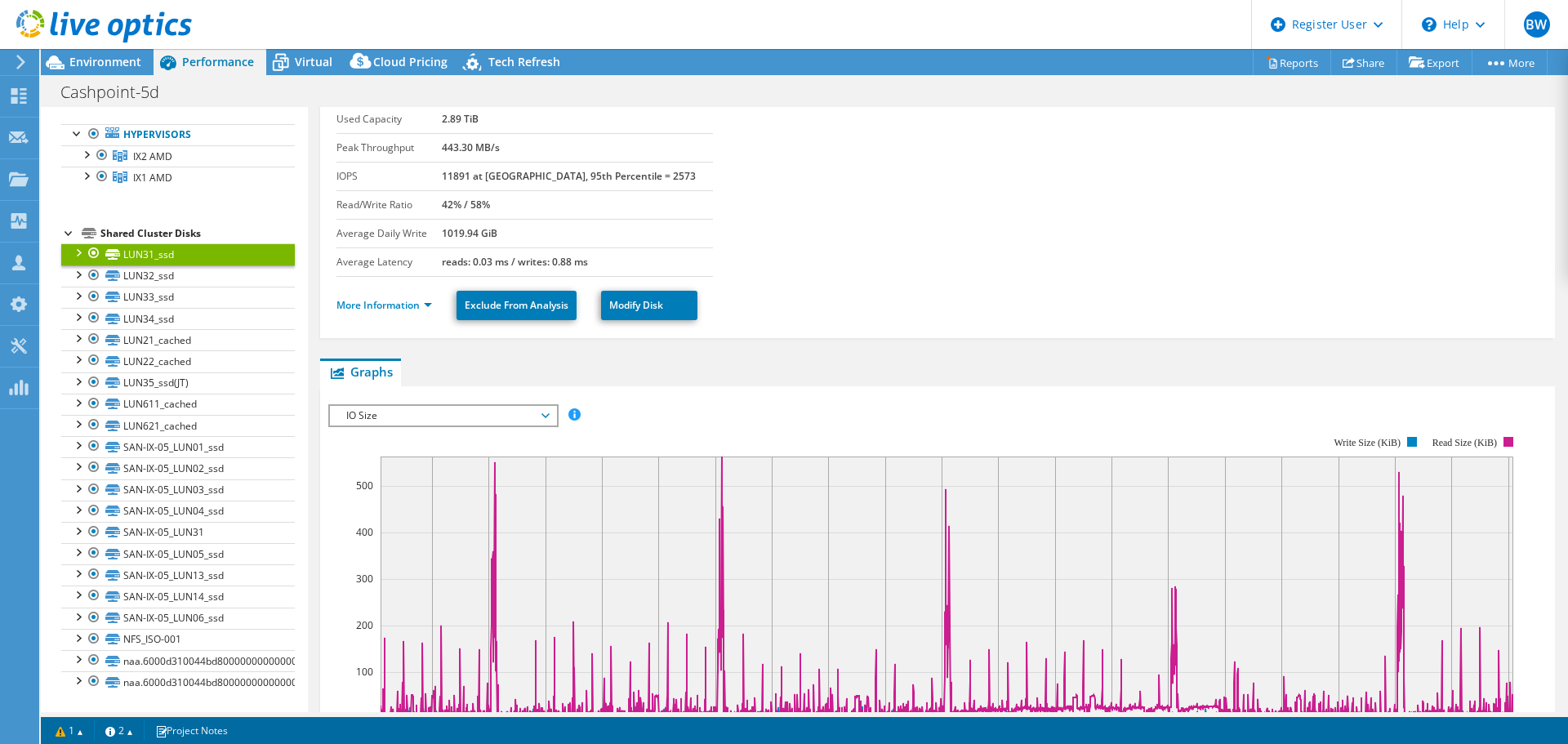
scroll to position [164, 0]
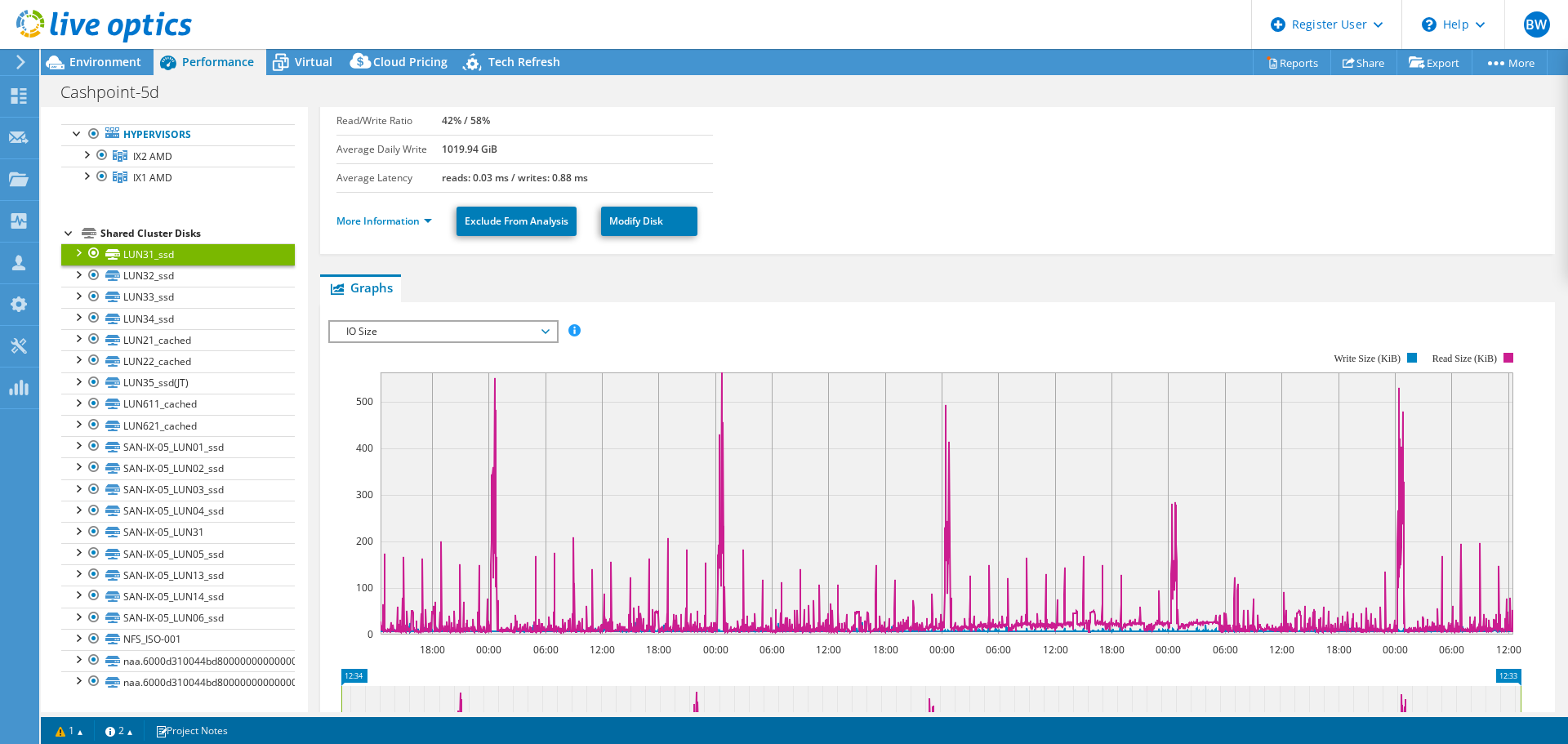
click at [480, 333] on span "IO Size" at bounding box center [443, 331] width 210 height 20
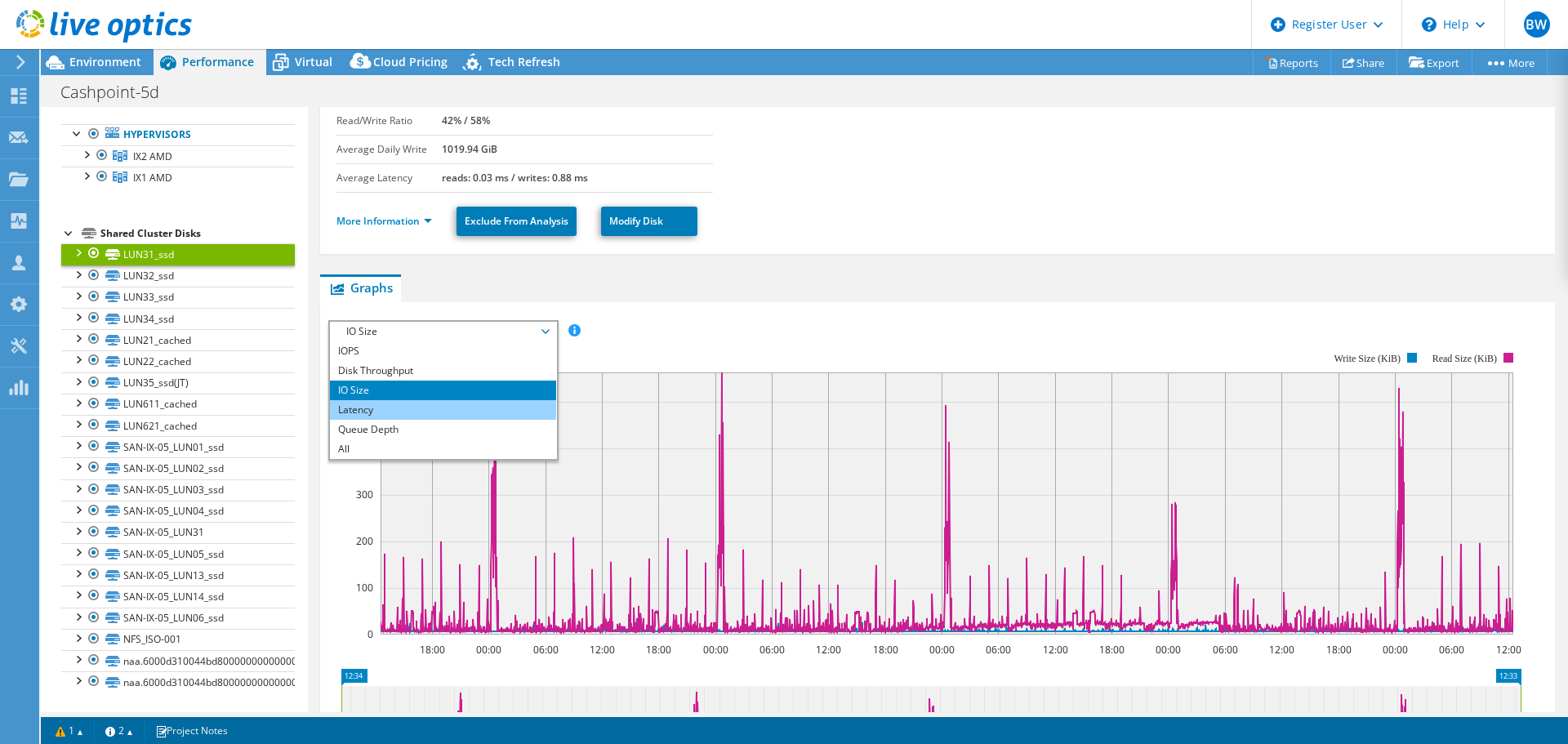
click at [428, 407] on li "Latency" at bounding box center [443, 409] width 226 height 20
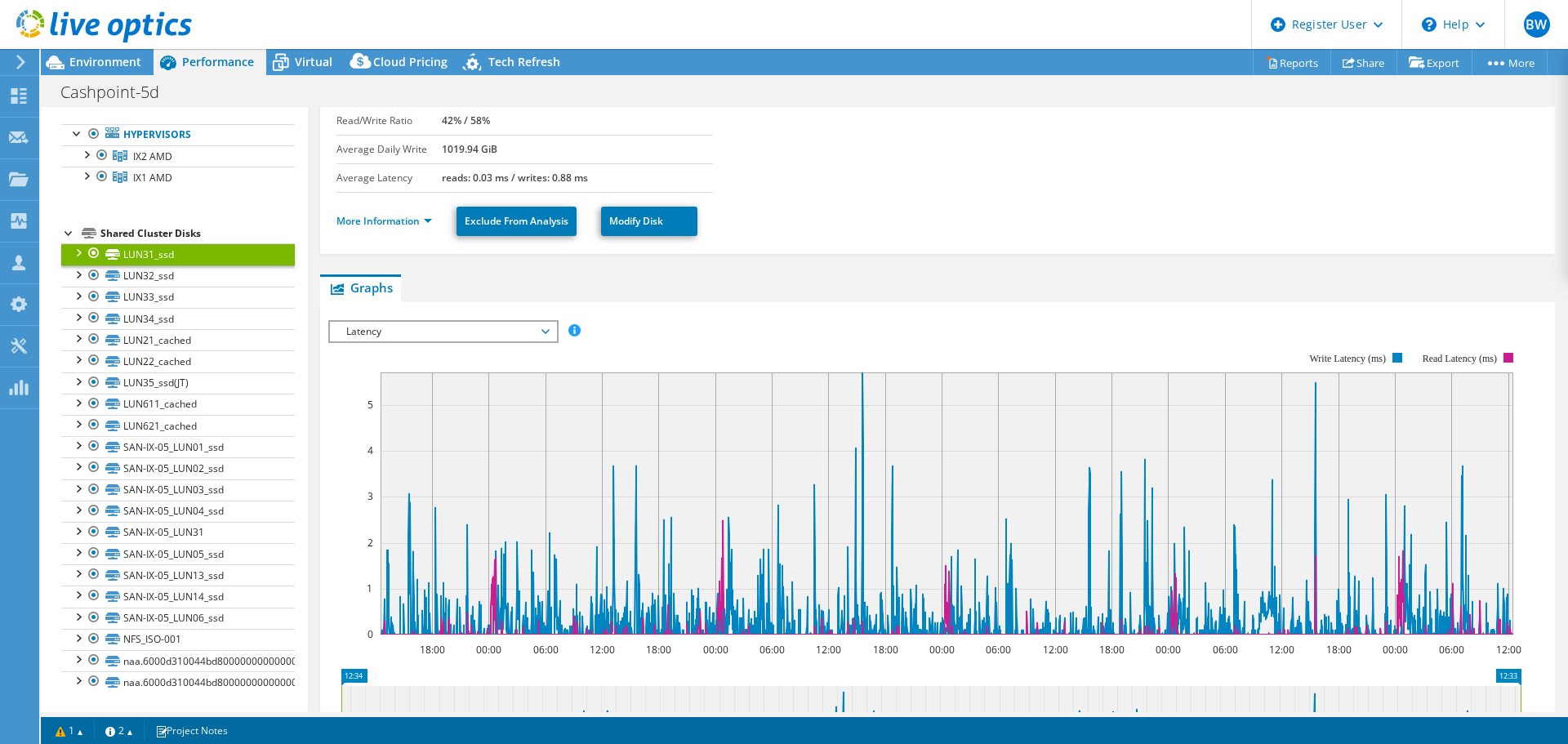
click at [491, 327] on span "Latency" at bounding box center [443, 331] width 210 height 20
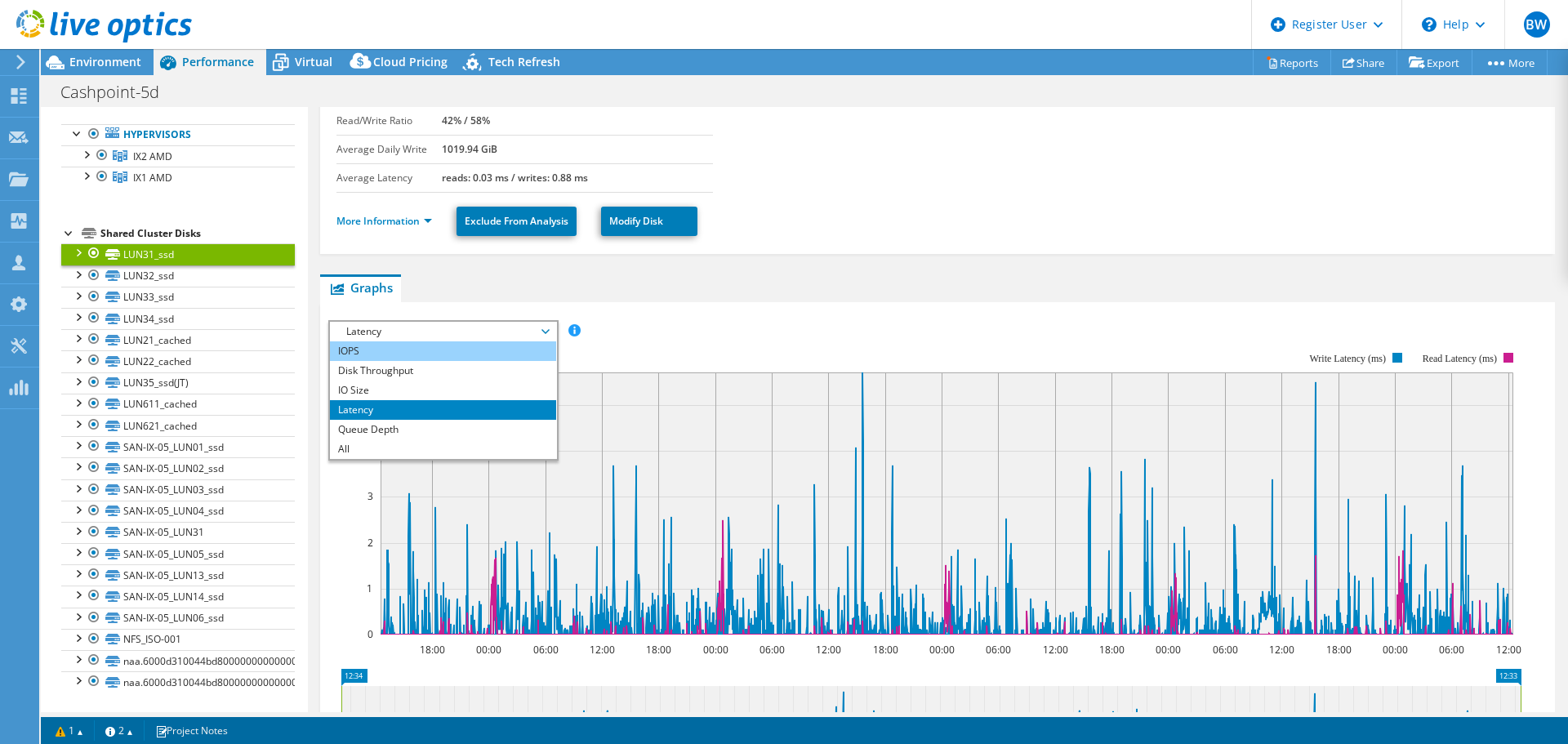
click at [444, 346] on li "IOPS" at bounding box center [443, 351] width 226 height 20
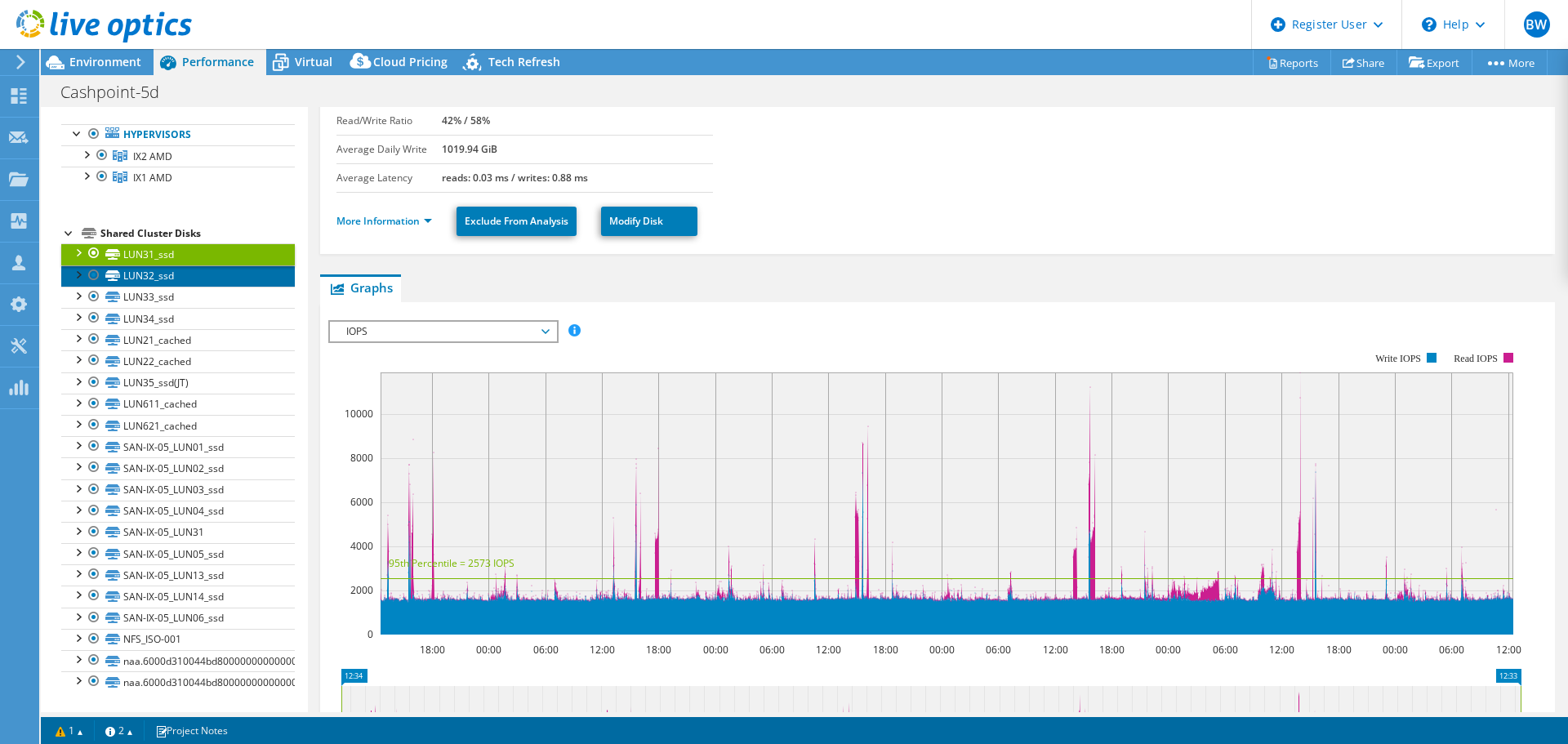
click at [213, 273] on link "LUN32_ssd" at bounding box center [178, 275] width 234 height 21
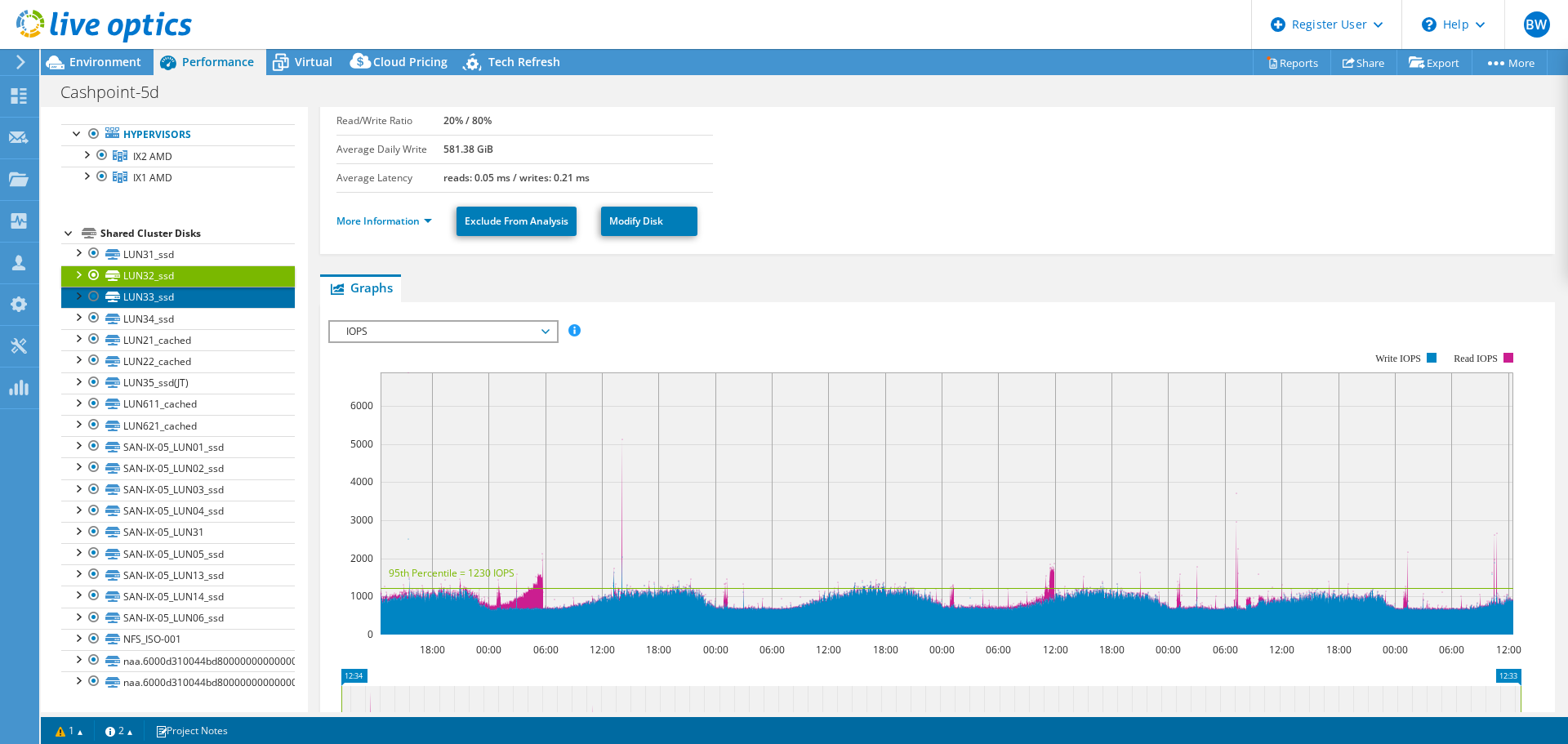
click at [198, 298] on link "LUN33_ssd" at bounding box center [178, 297] width 234 height 21
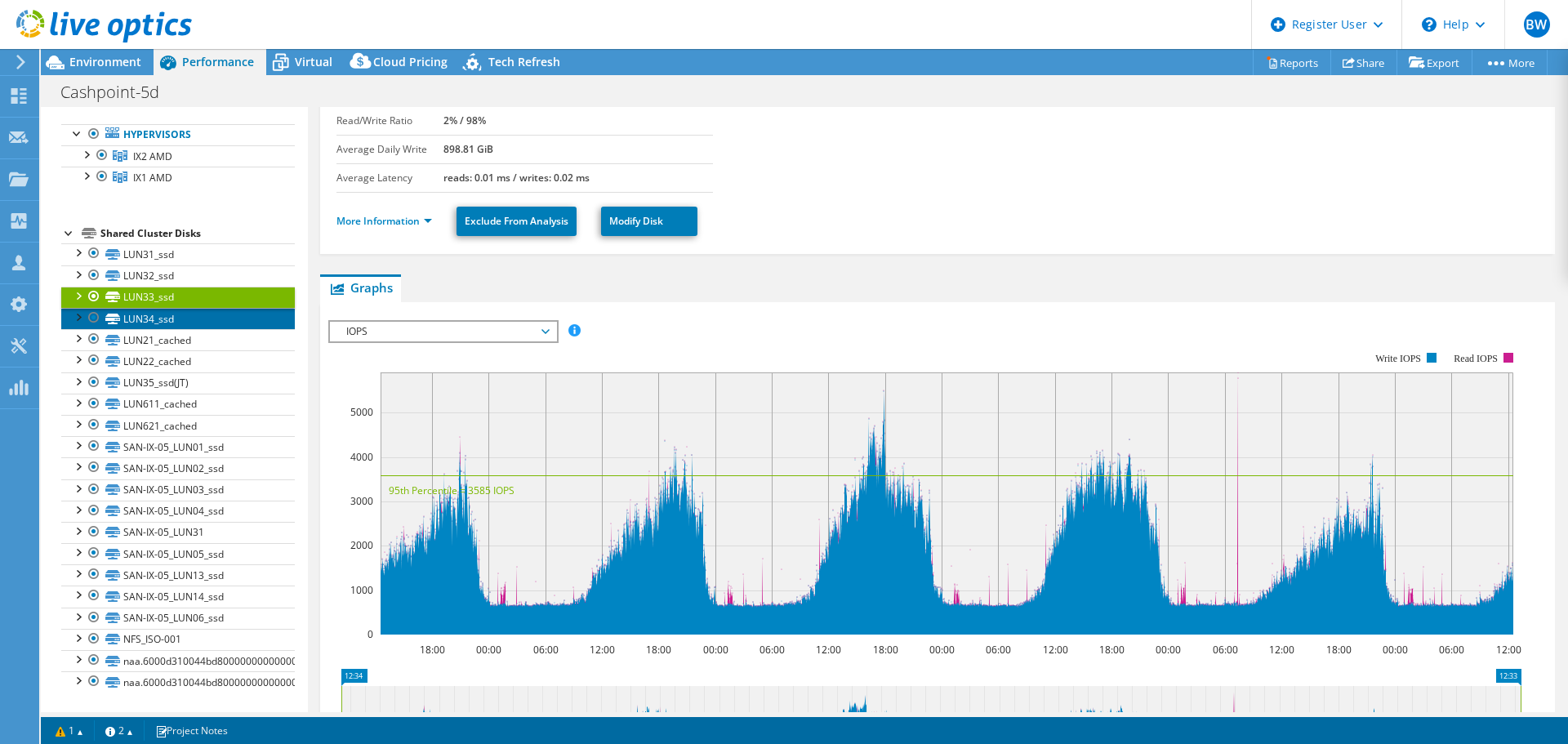
click at [209, 322] on link "LUN34_ssd" at bounding box center [178, 318] width 234 height 21
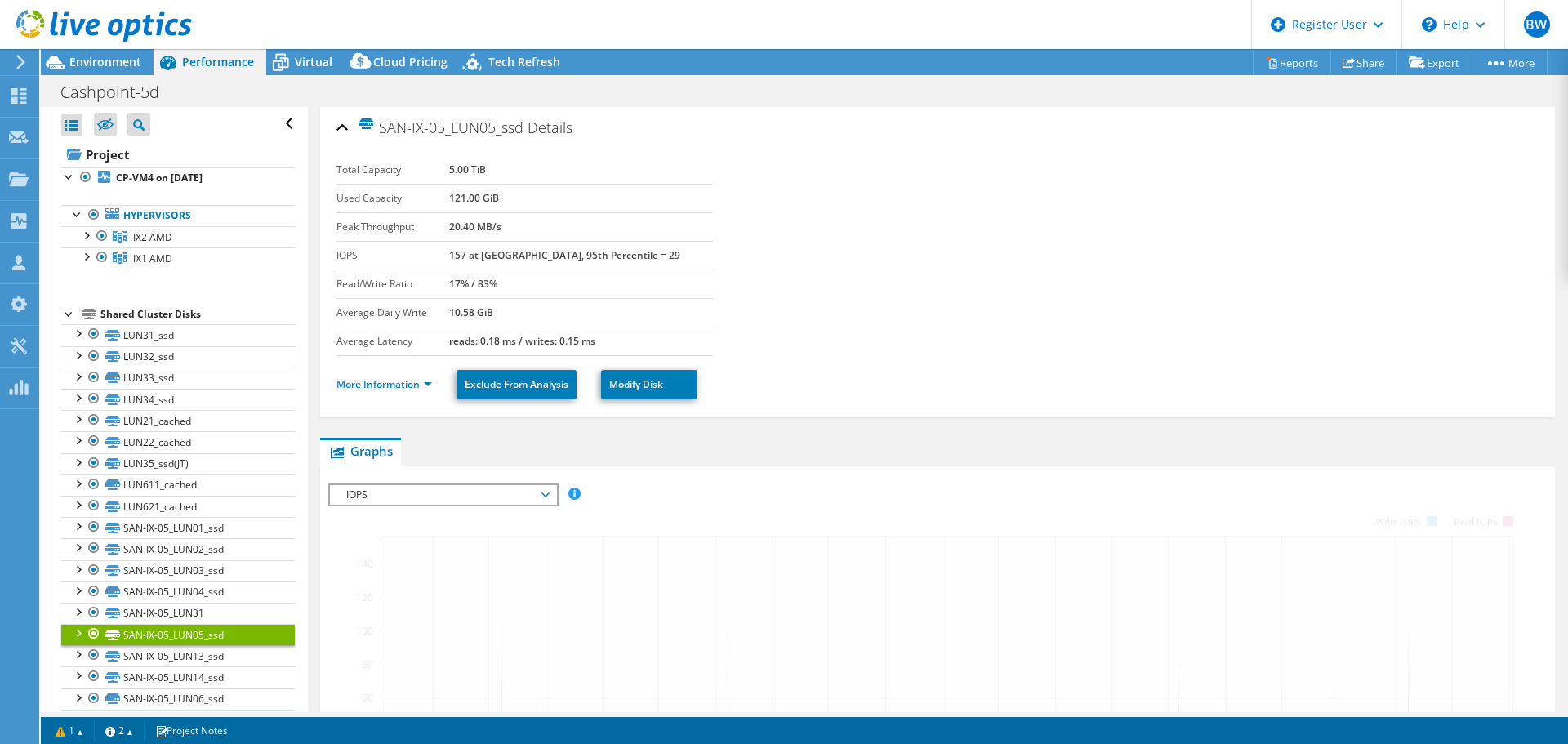
select select "USD"
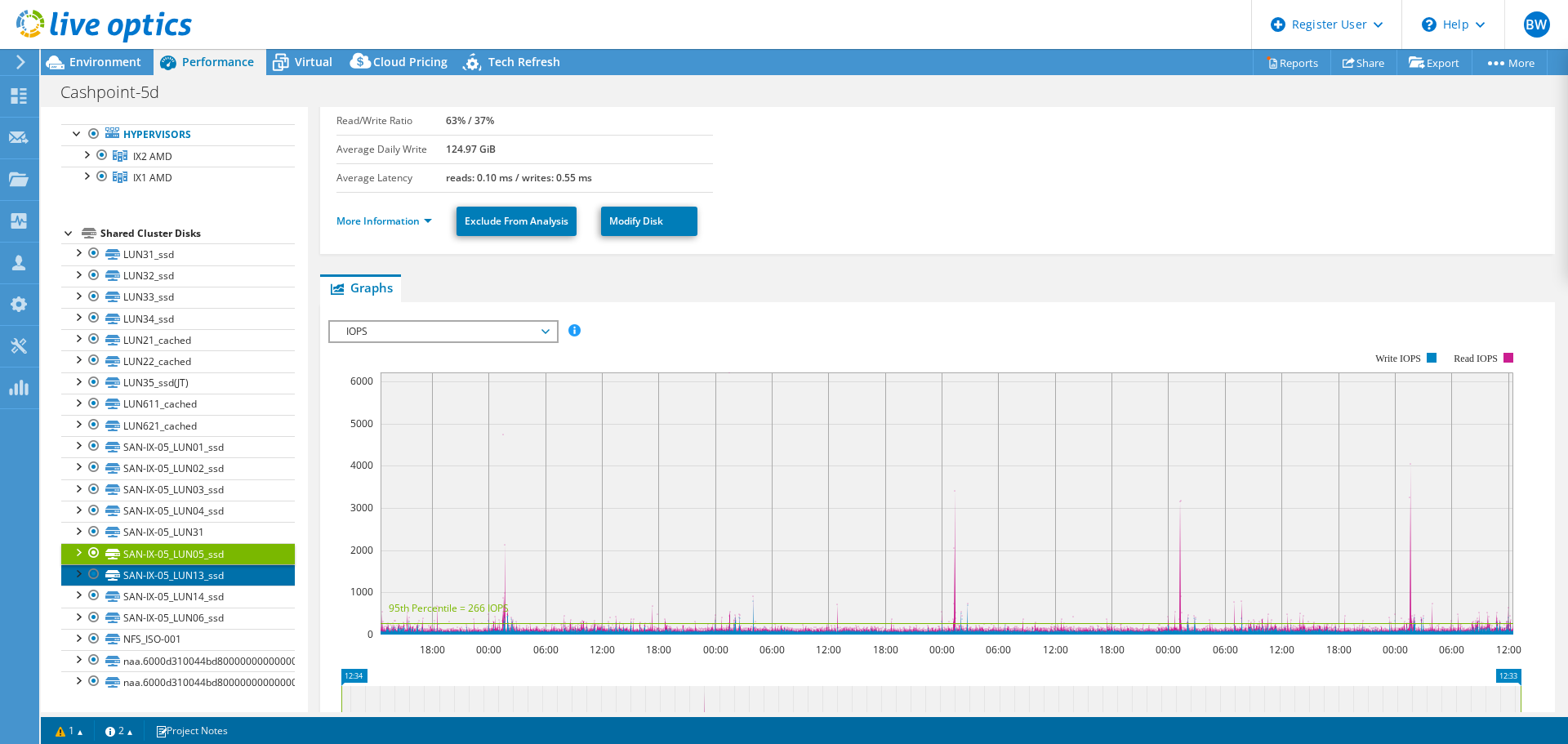
click at [223, 571] on link "SAN-IX-05_LUN13_ssd" at bounding box center [178, 575] width 234 height 21
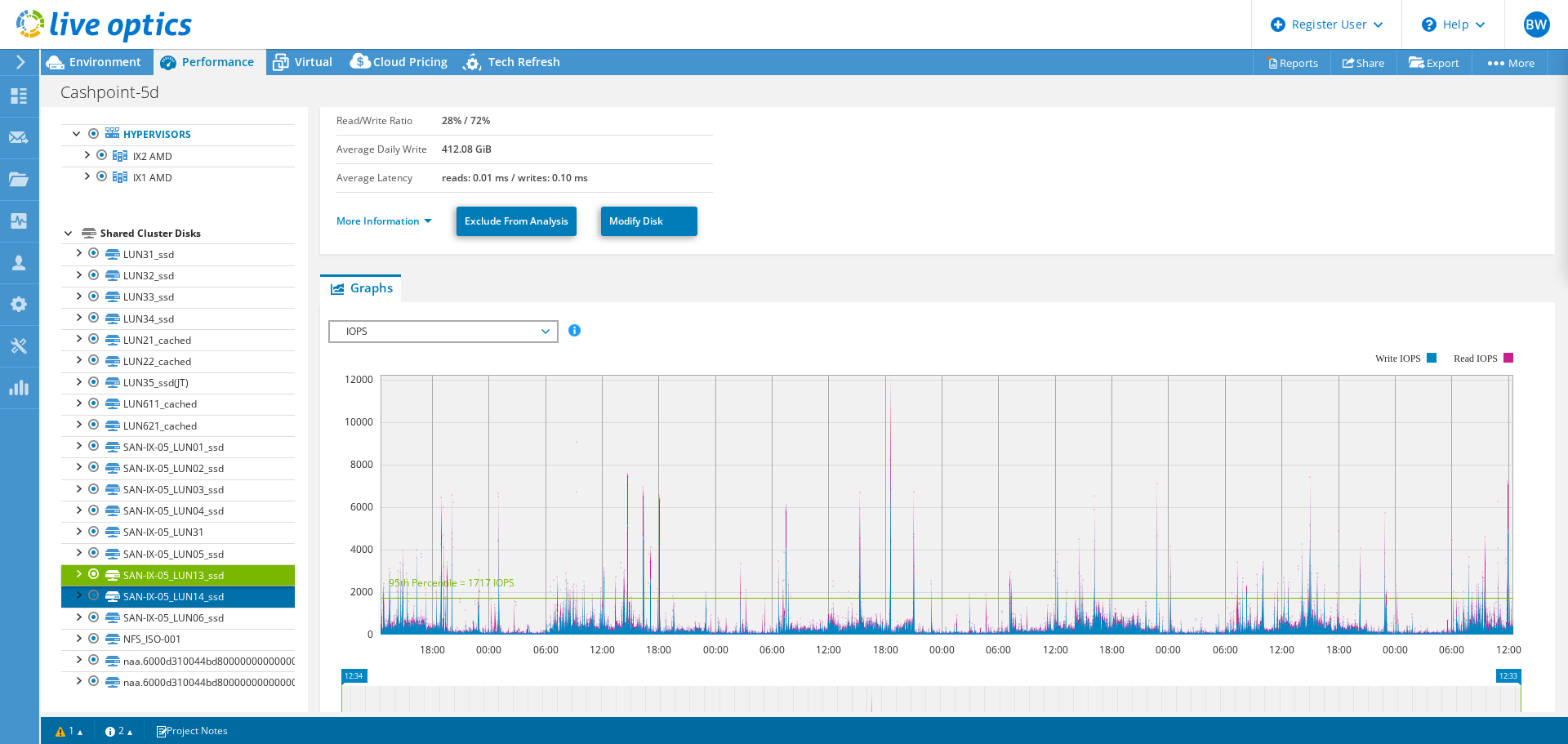
click at [223, 591] on link "SAN-IX-05_LUN14_ssd" at bounding box center [178, 595] width 234 height 21
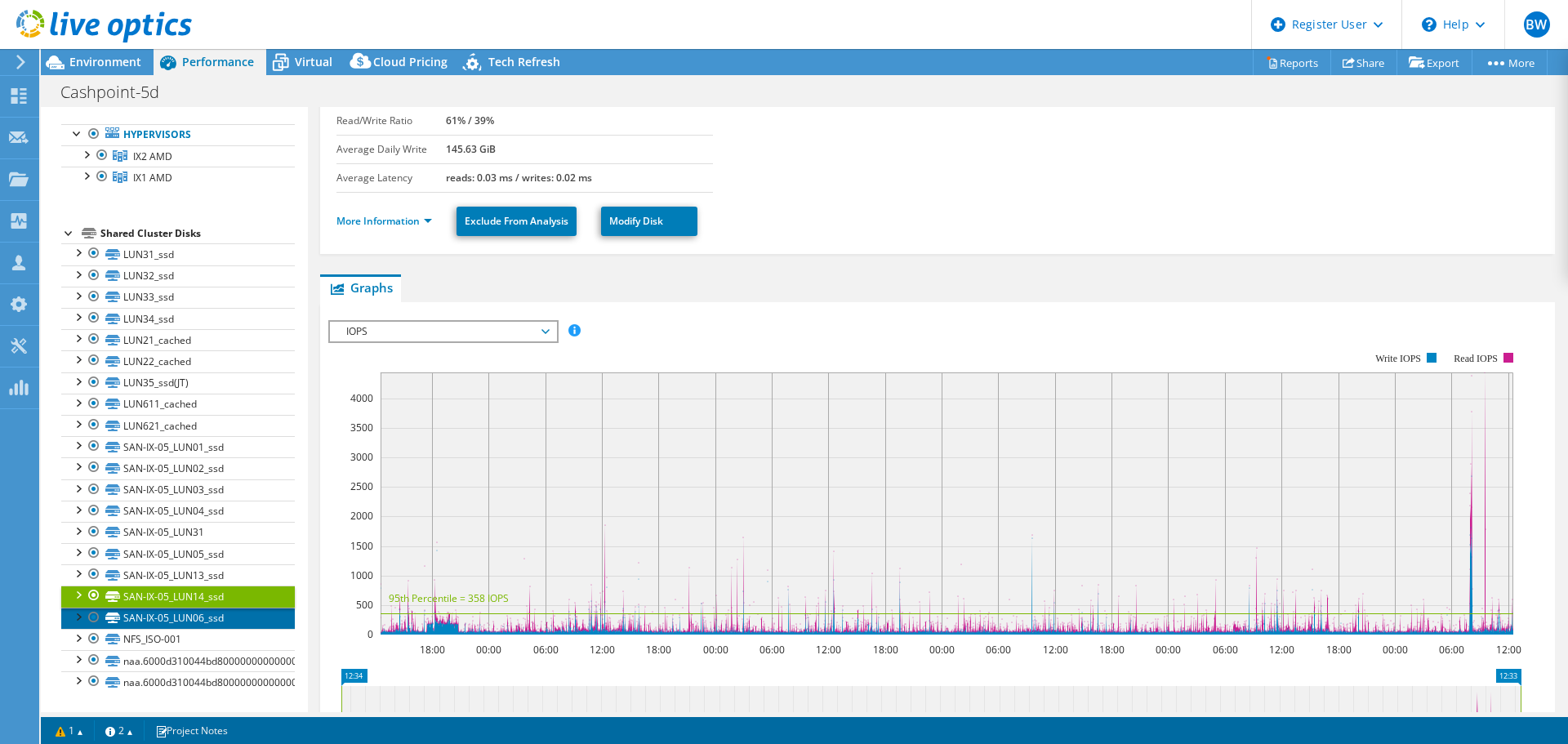
click at [218, 614] on link "SAN-IX-05_LUN06_ssd" at bounding box center [178, 618] width 234 height 21
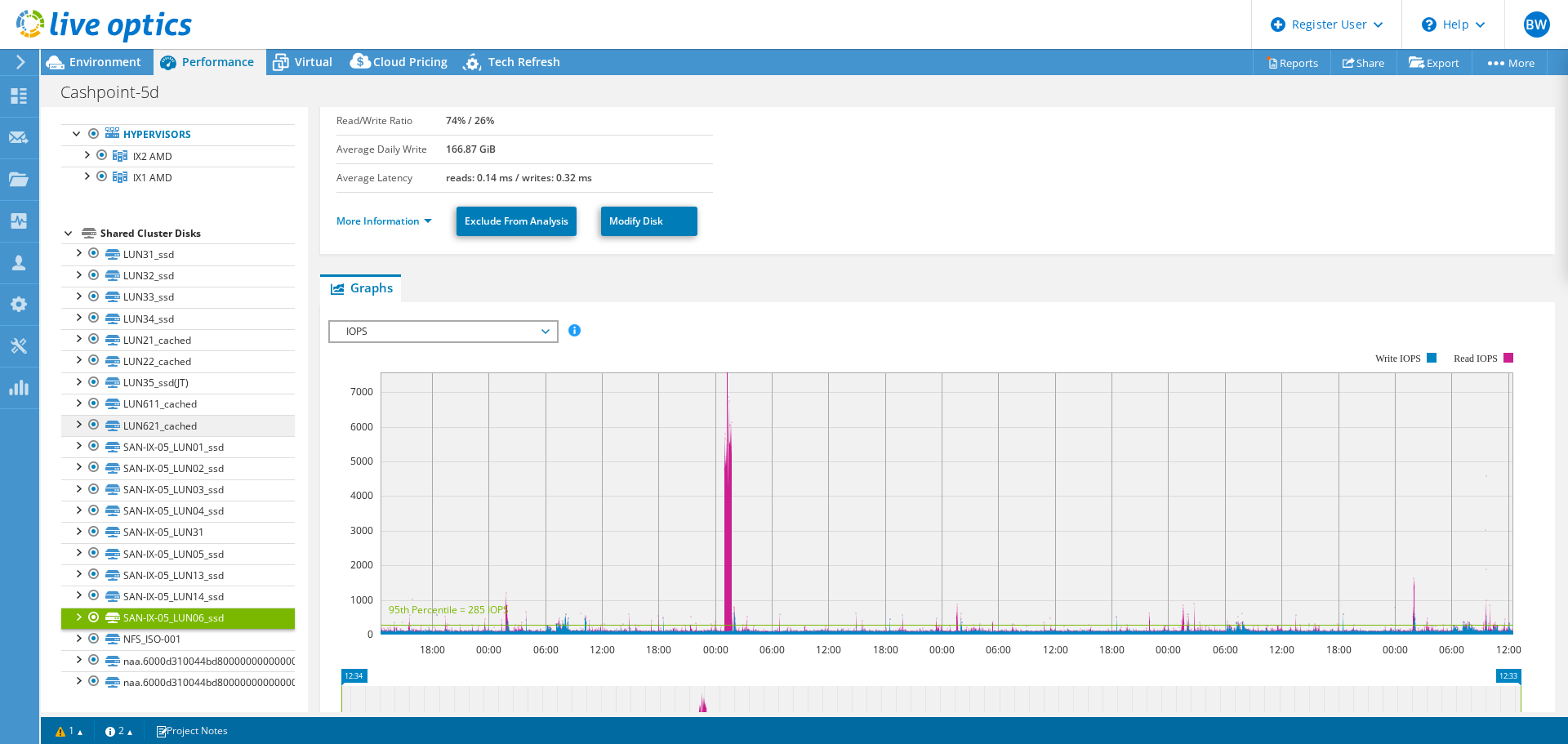
scroll to position [0, 0]
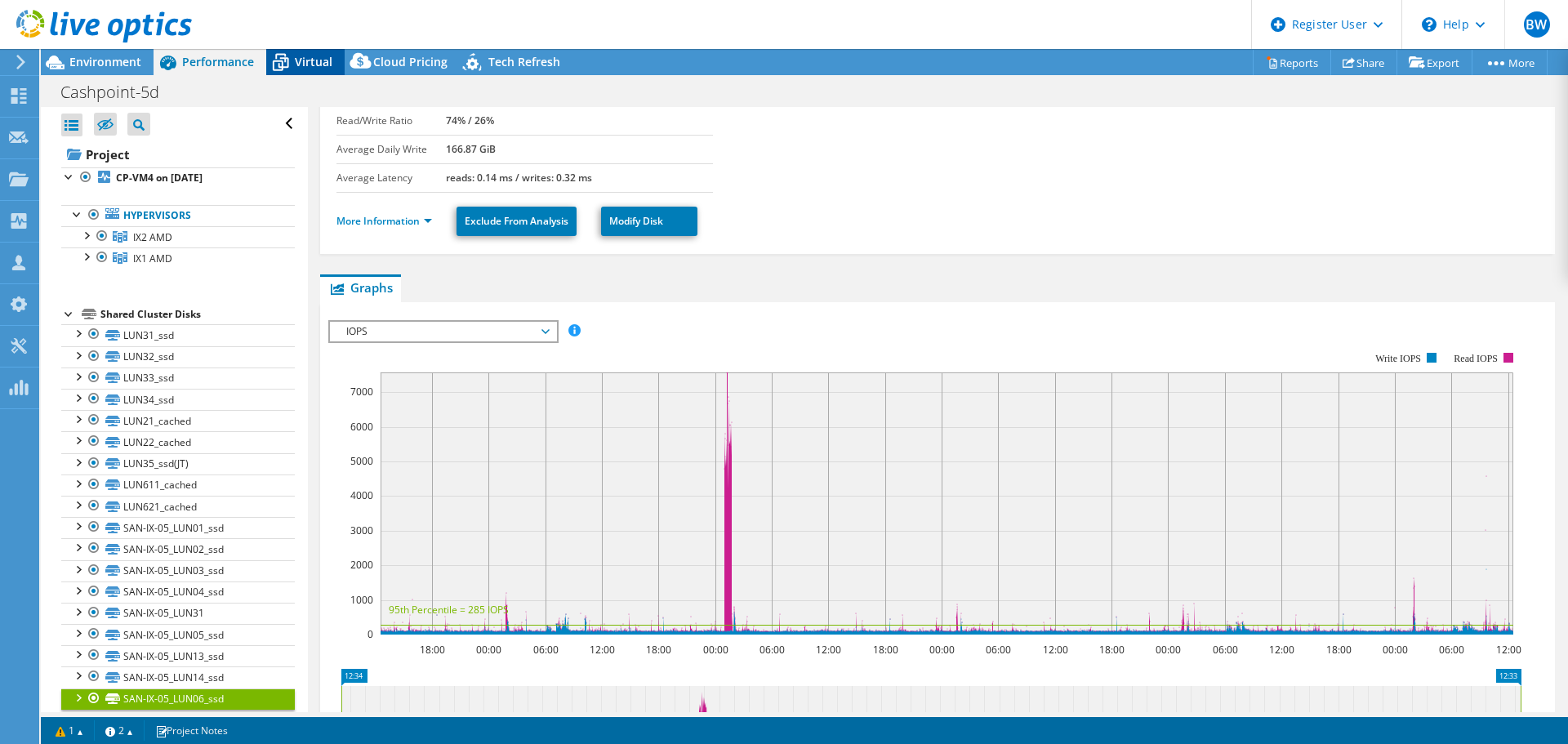
click at [286, 68] on icon at bounding box center [280, 62] width 29 height 29
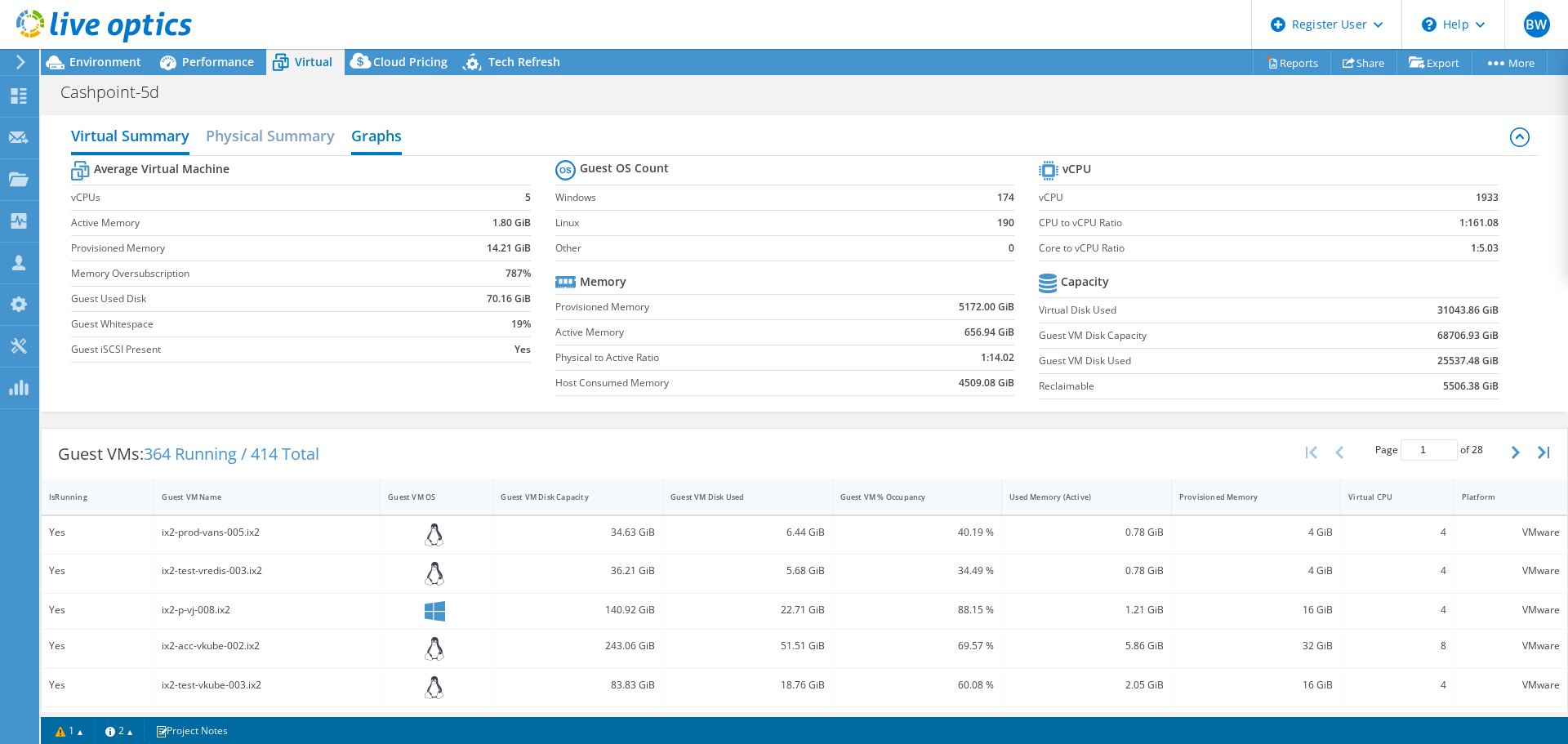
click at [385, 137] on h2 "Graphs" at bounding box center [376, 137] width 50 height 36
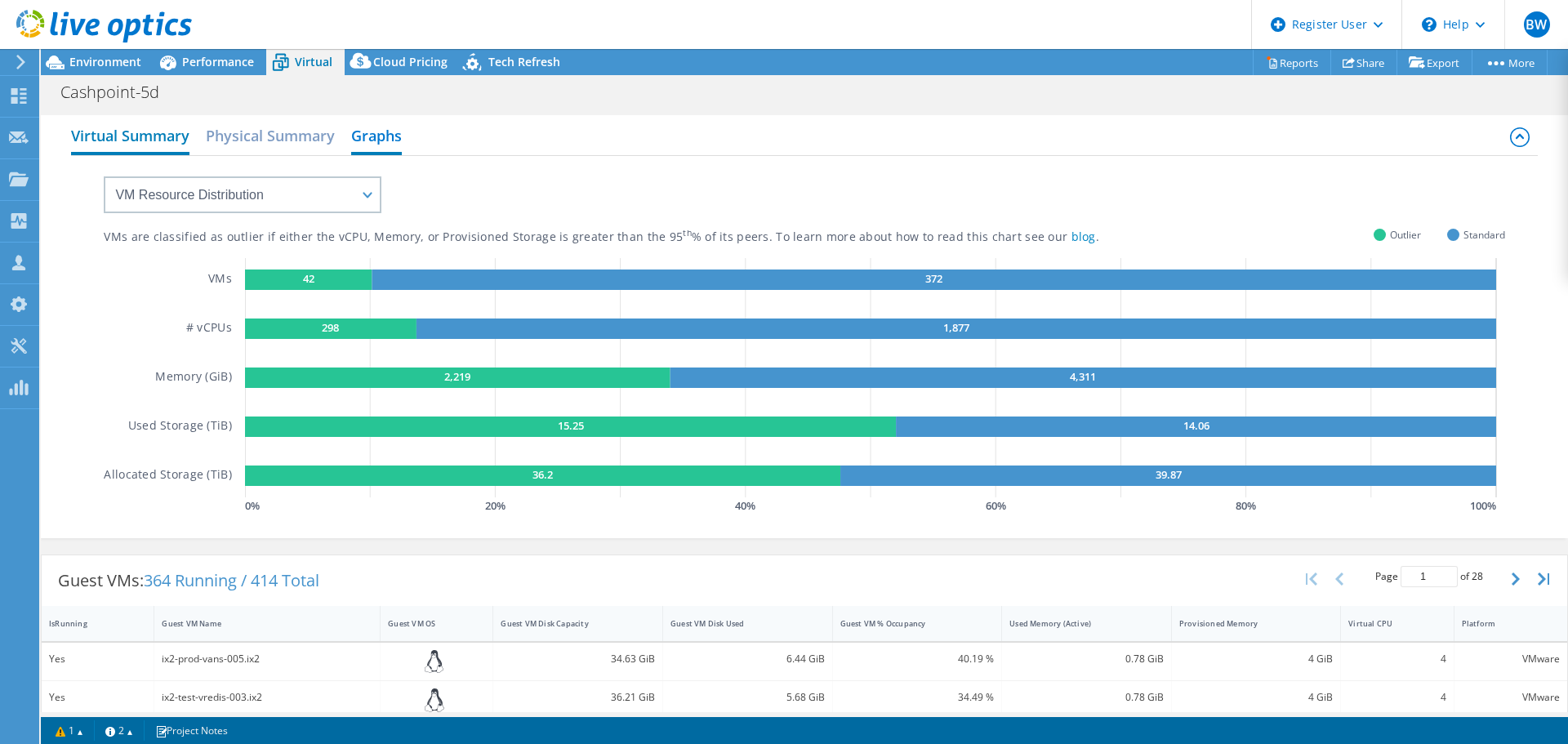
click at [157, 135] on h2 "Virtual Summary" at bounding box center [129, 137] width 118 height 36
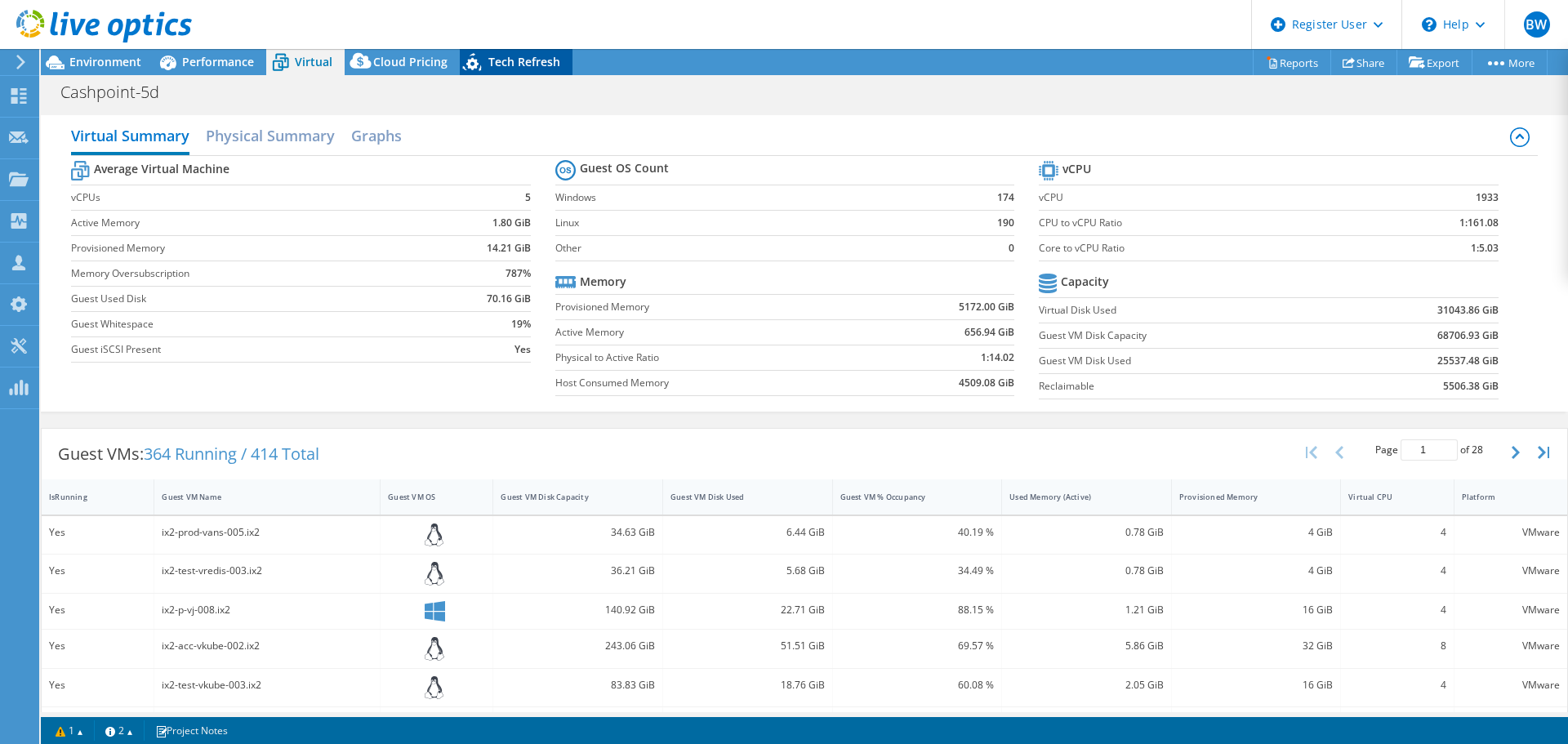
click at [489, 57] on span "Tech Refresh" at bounding box center [524, 61] width 72 height 16
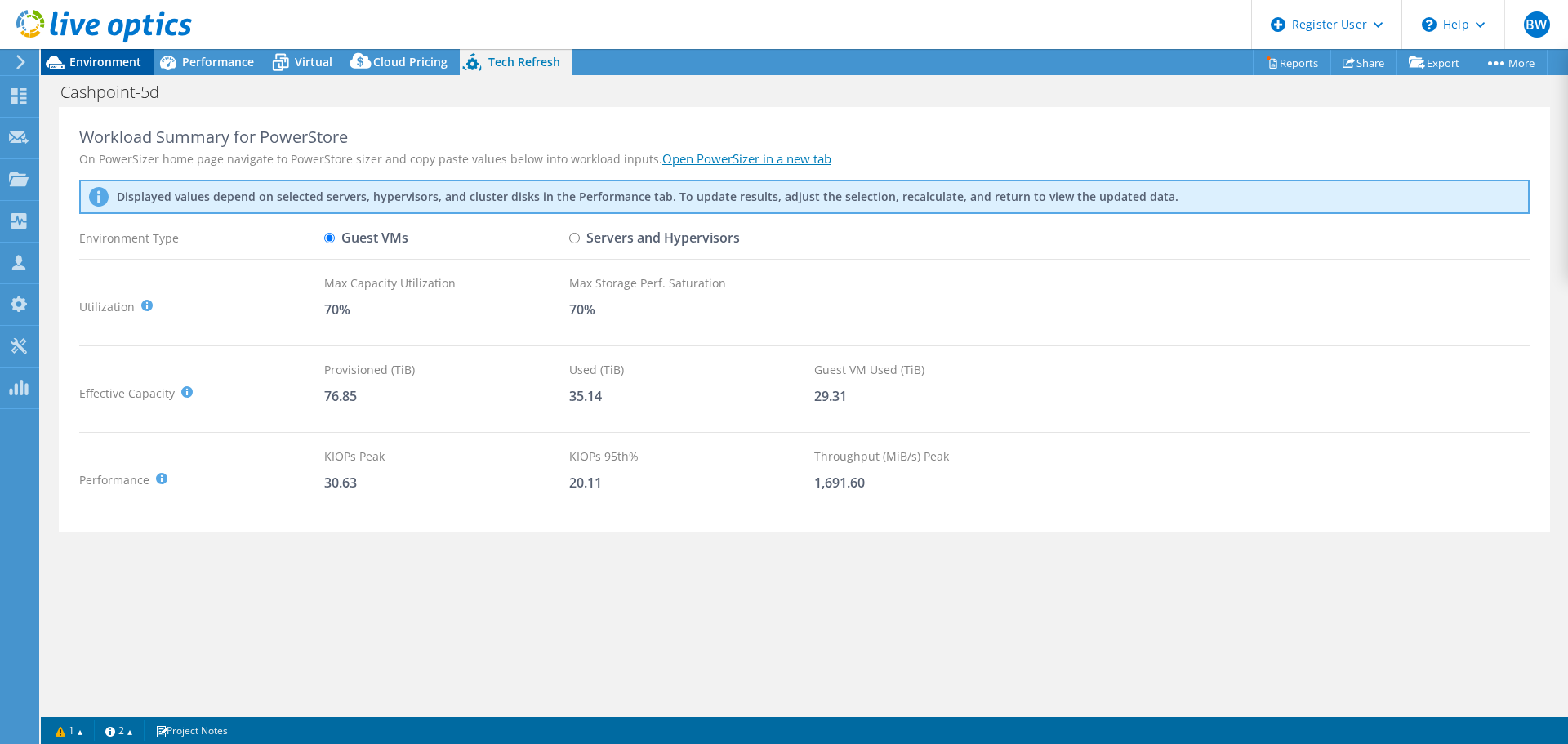
click at [106, 60] on span "Environment" at bounding box center [105, 61] width 72 height 16
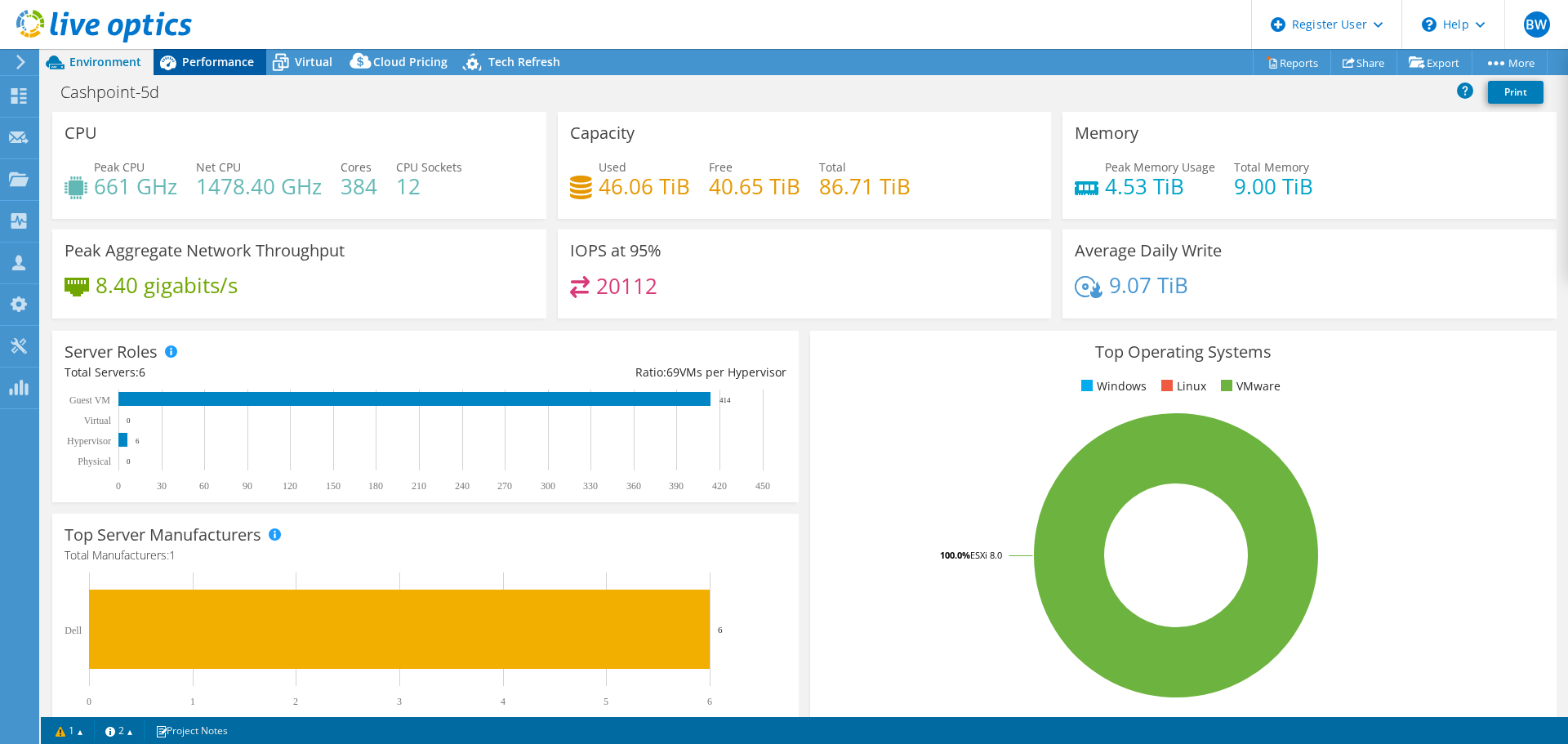
click at [205, 61] on span "Performance" at bounding box center [218, 61] width 72 height 16
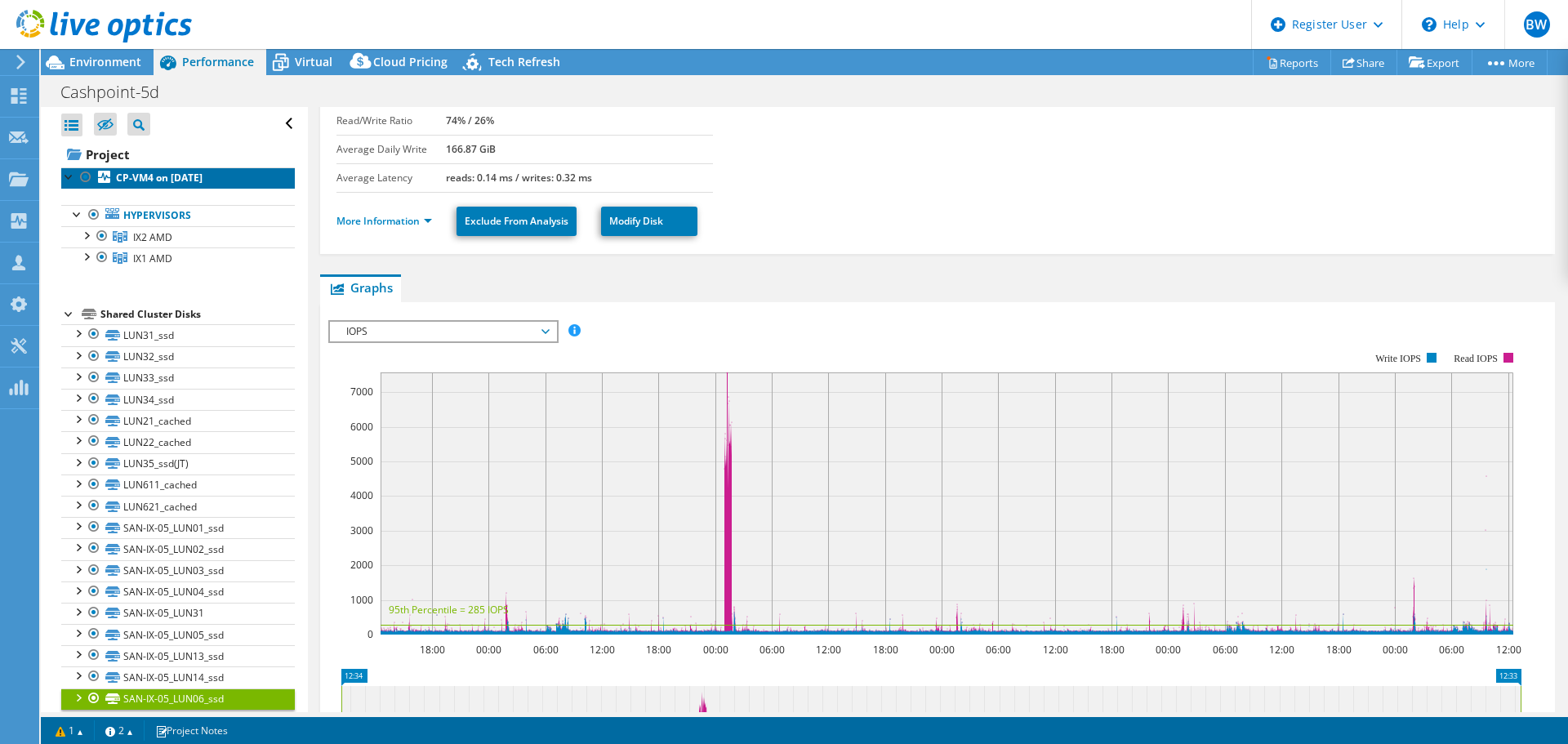
click at [240, 175] on link "CP-VM4 on [DATE]" at bounding box center [178, 178] width 234 height 21
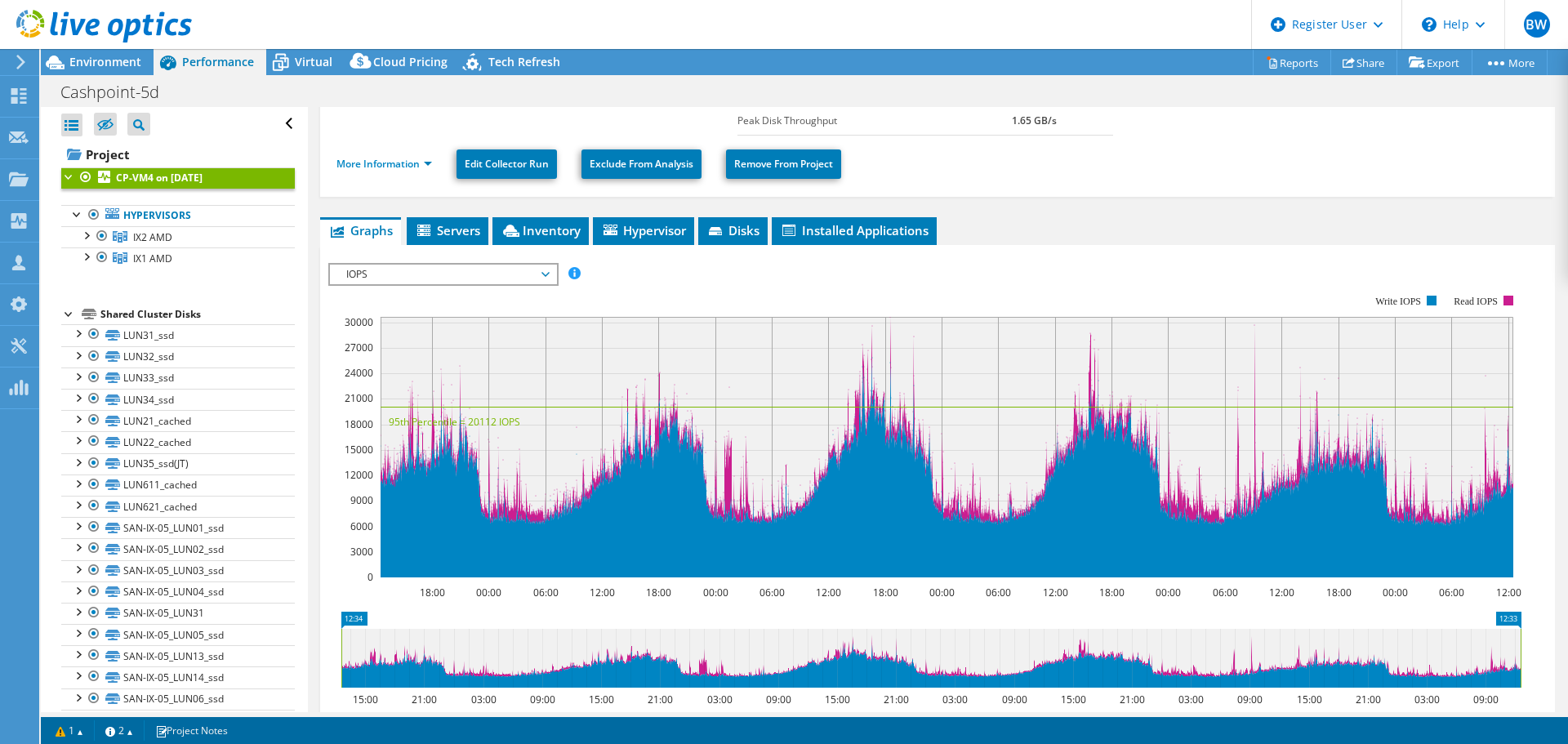
click at [426, 272] on span "IOPS" at bounding box center [443, 273] width 210 height 20
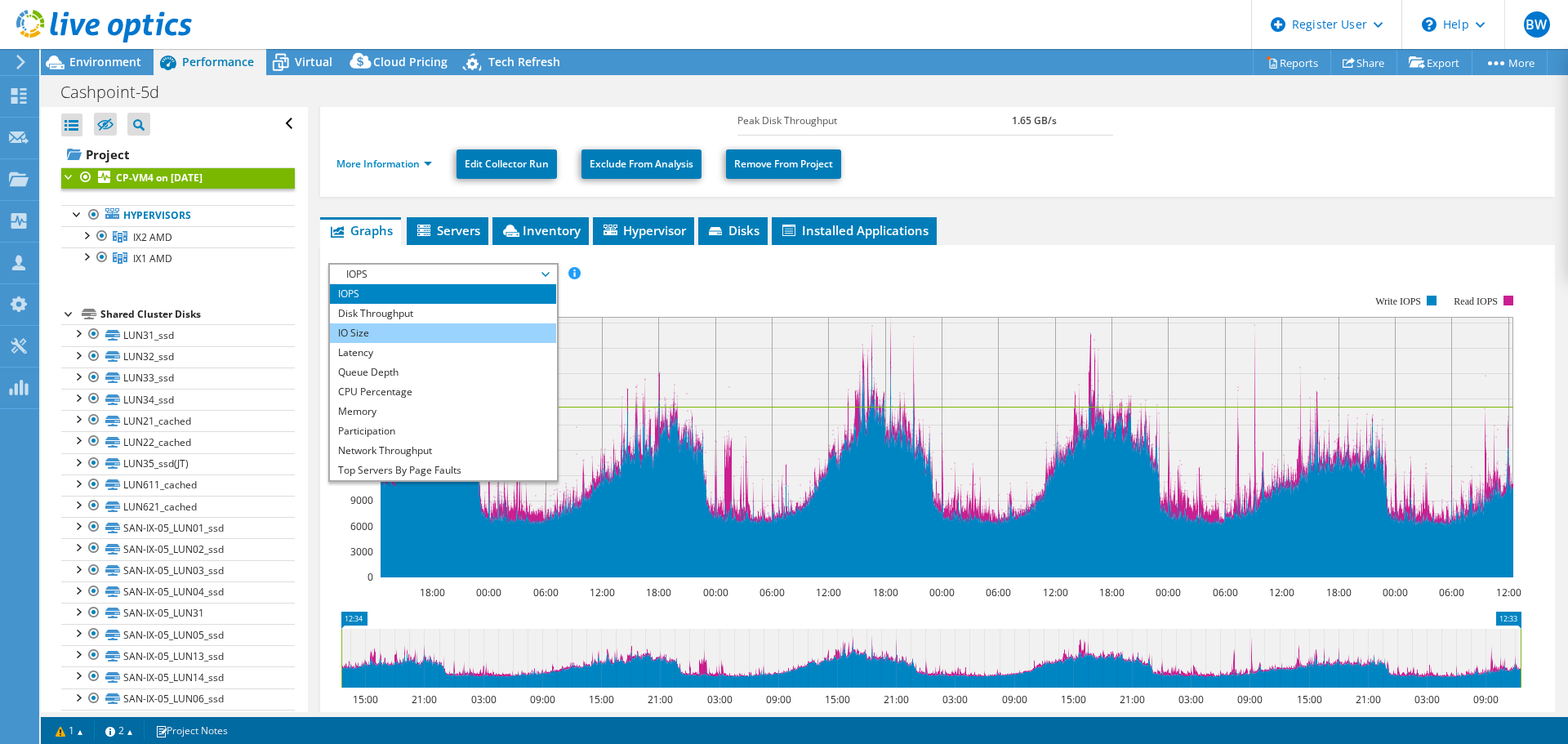
click at [406, 325] on li "IO Size" at bounding box center [443, 333] width 226 height 20
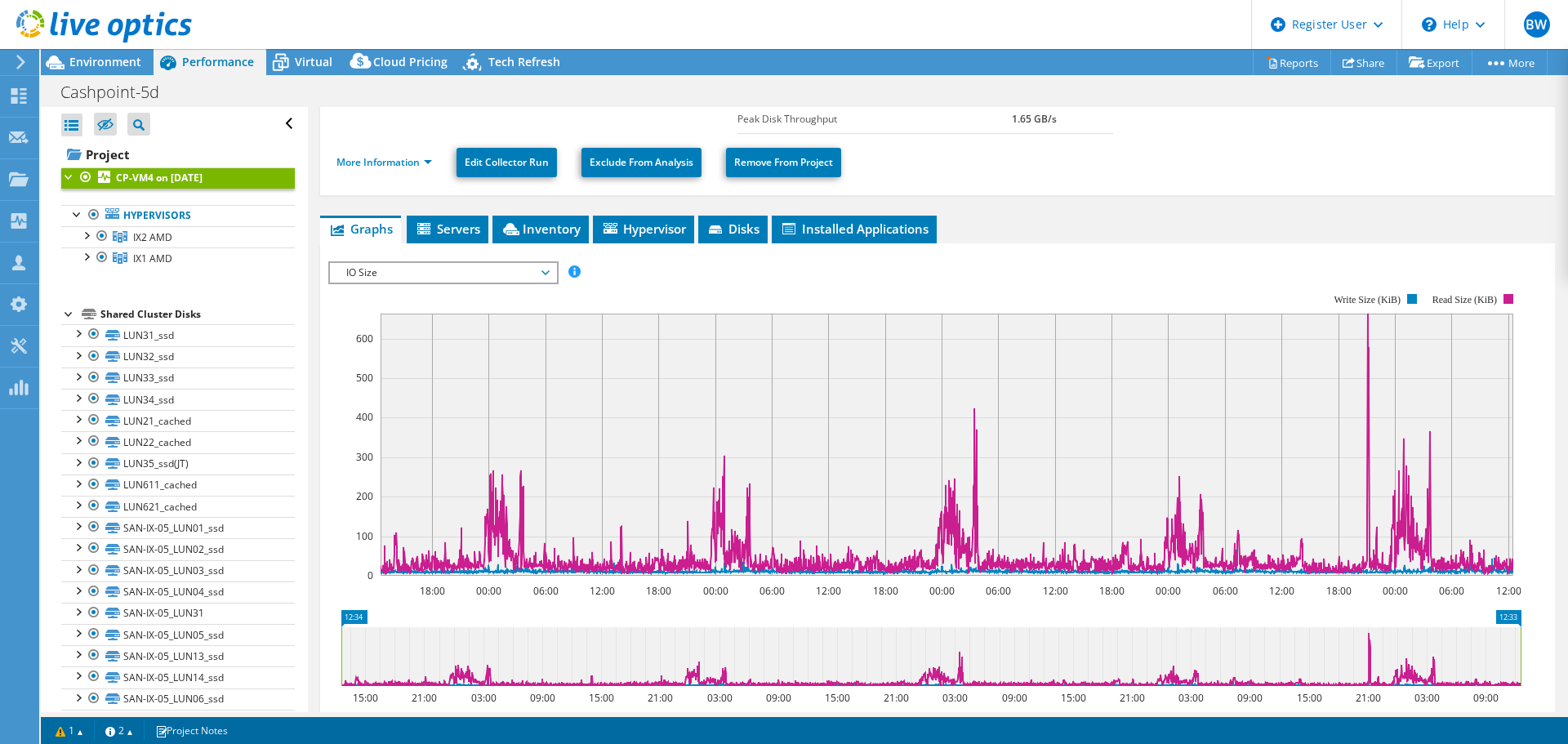
scroll to position [164, 0]
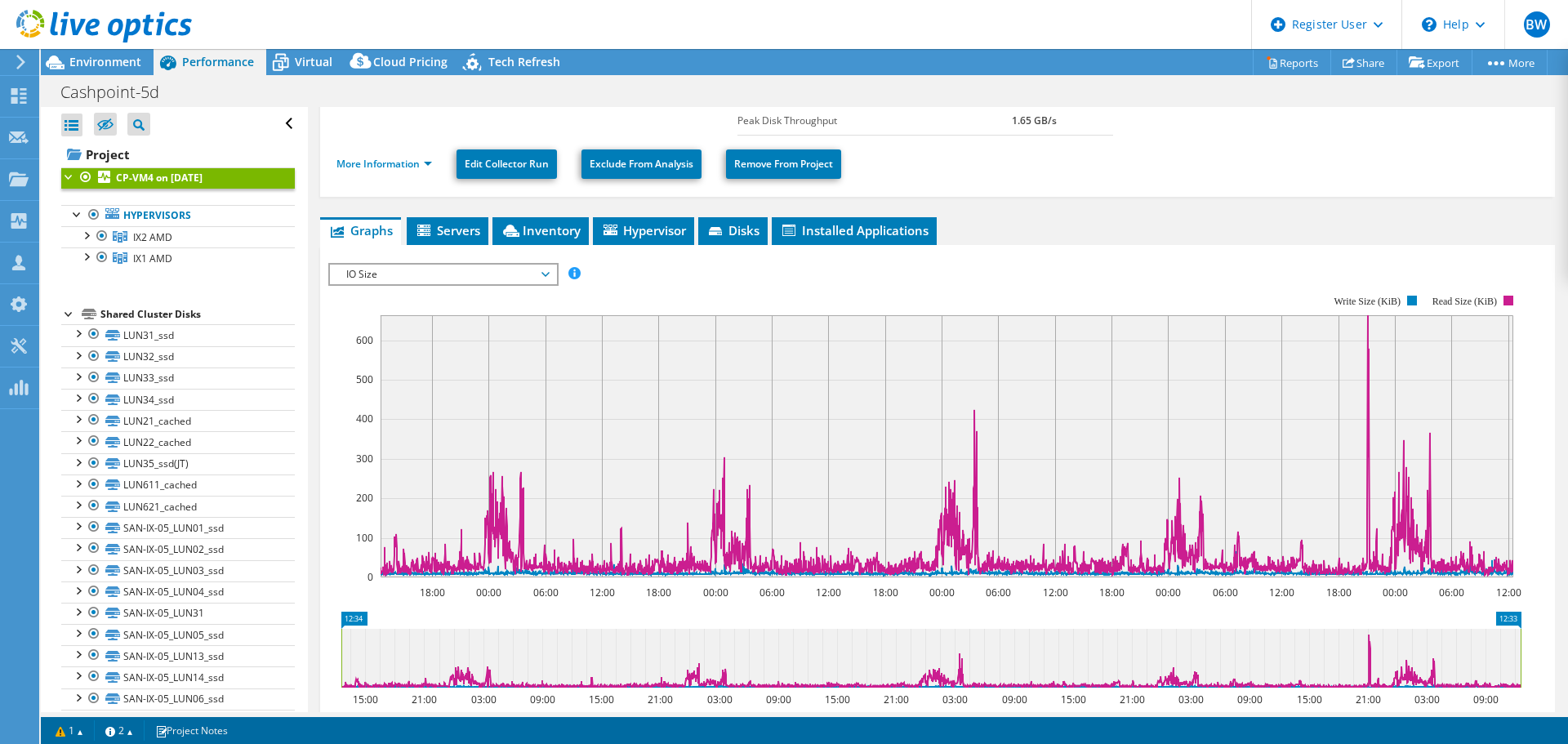
click at [474, 273] on span "IO Size" at bounding box center [443, 273] width 210 height 20
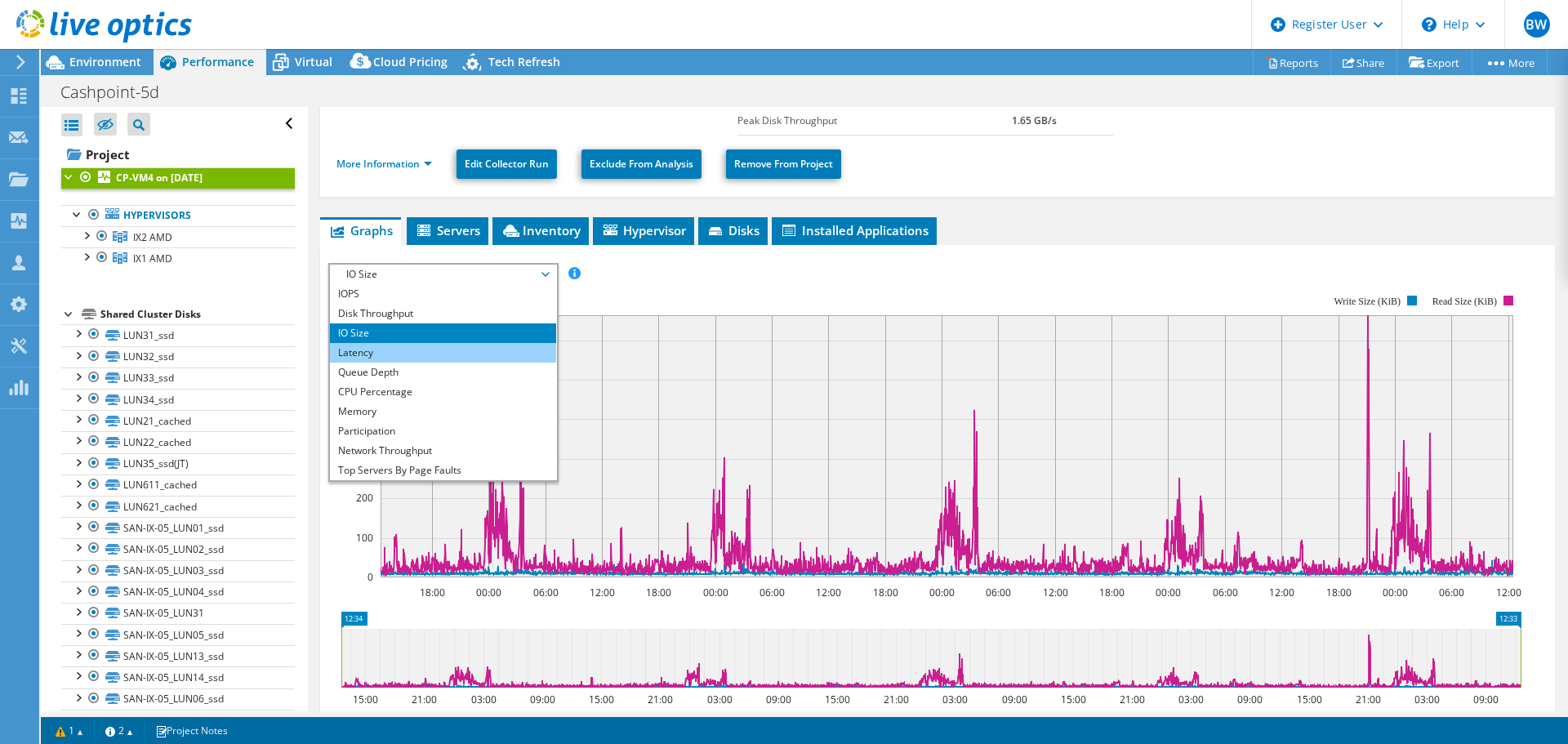
click at [440, 352] on li "Latency" at bounding box center [443, 352] width 226 height 20
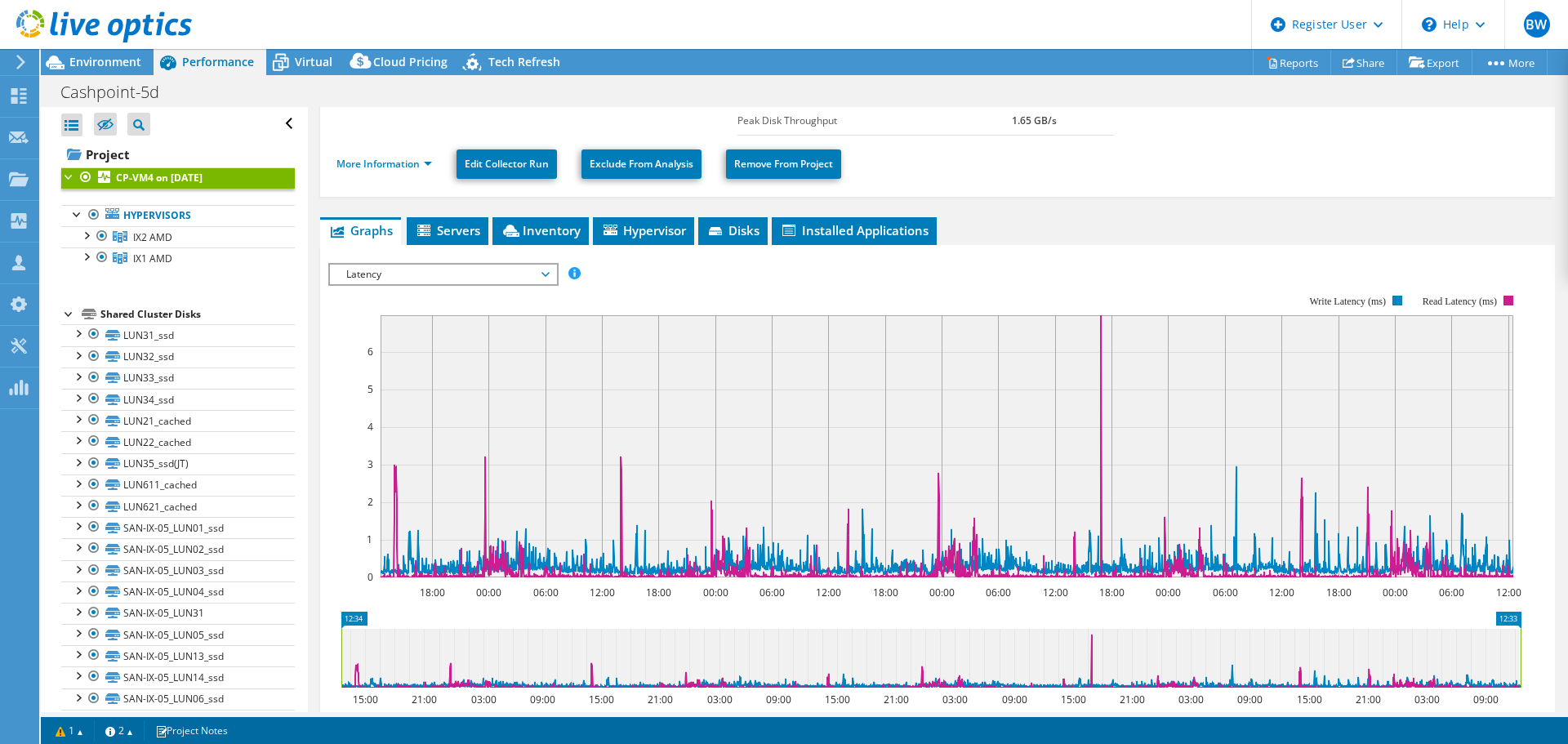
click at [429, 271] on span "Latency" at bounding box center [443, 273] width 210 height 20
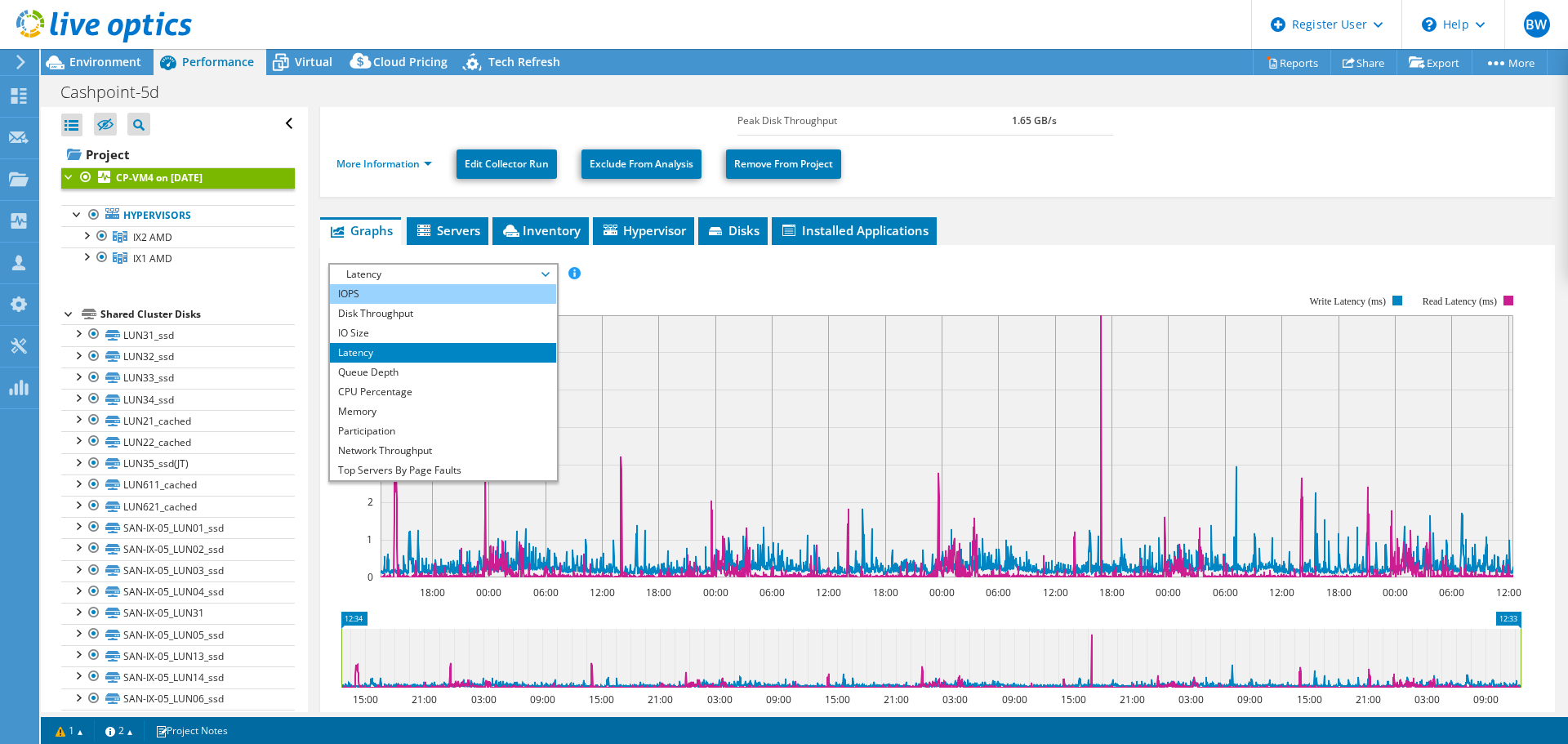
click at [404, 290] on li "IOPS" at bounding box center [443, 293] width 226 height 20
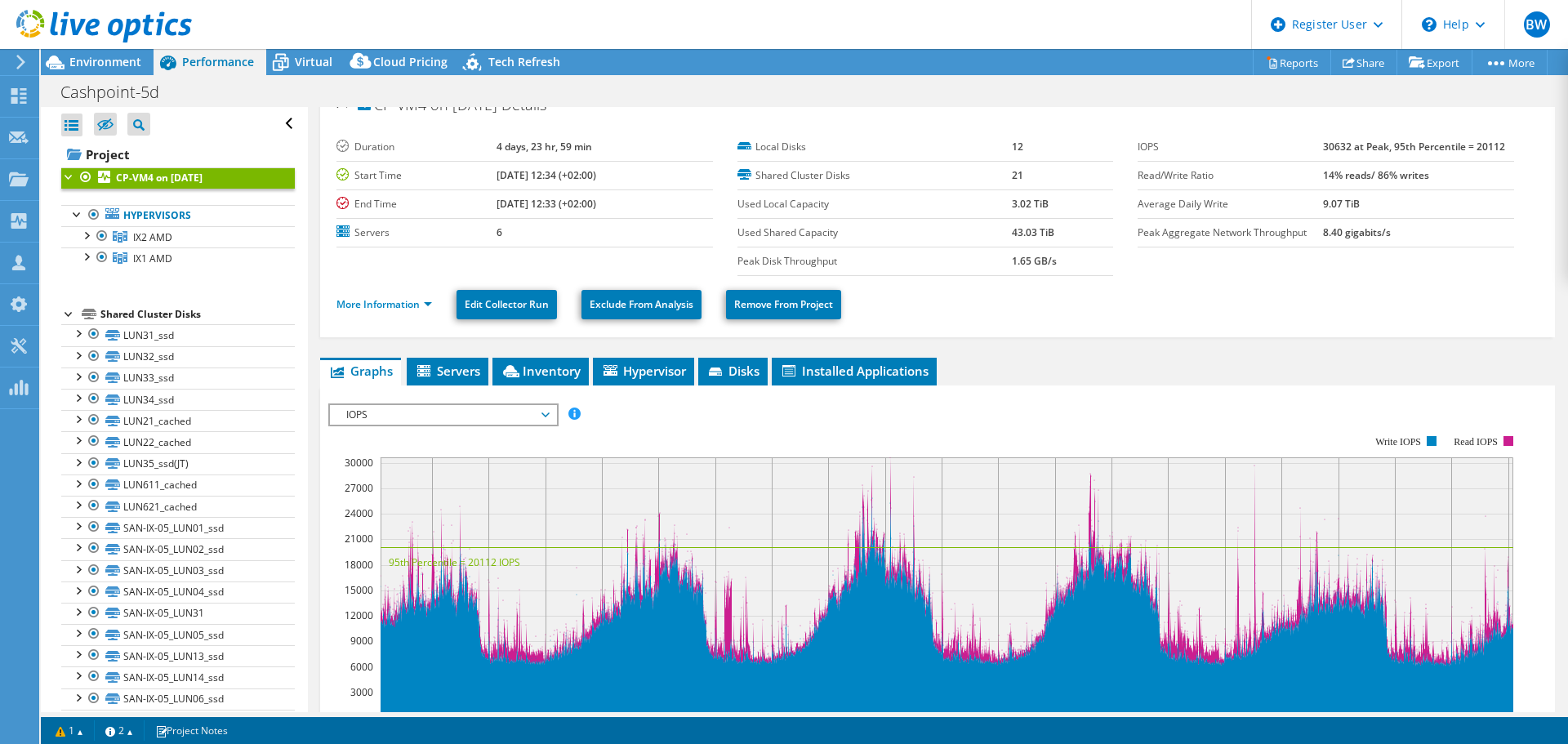
scroll to position [0, 0]
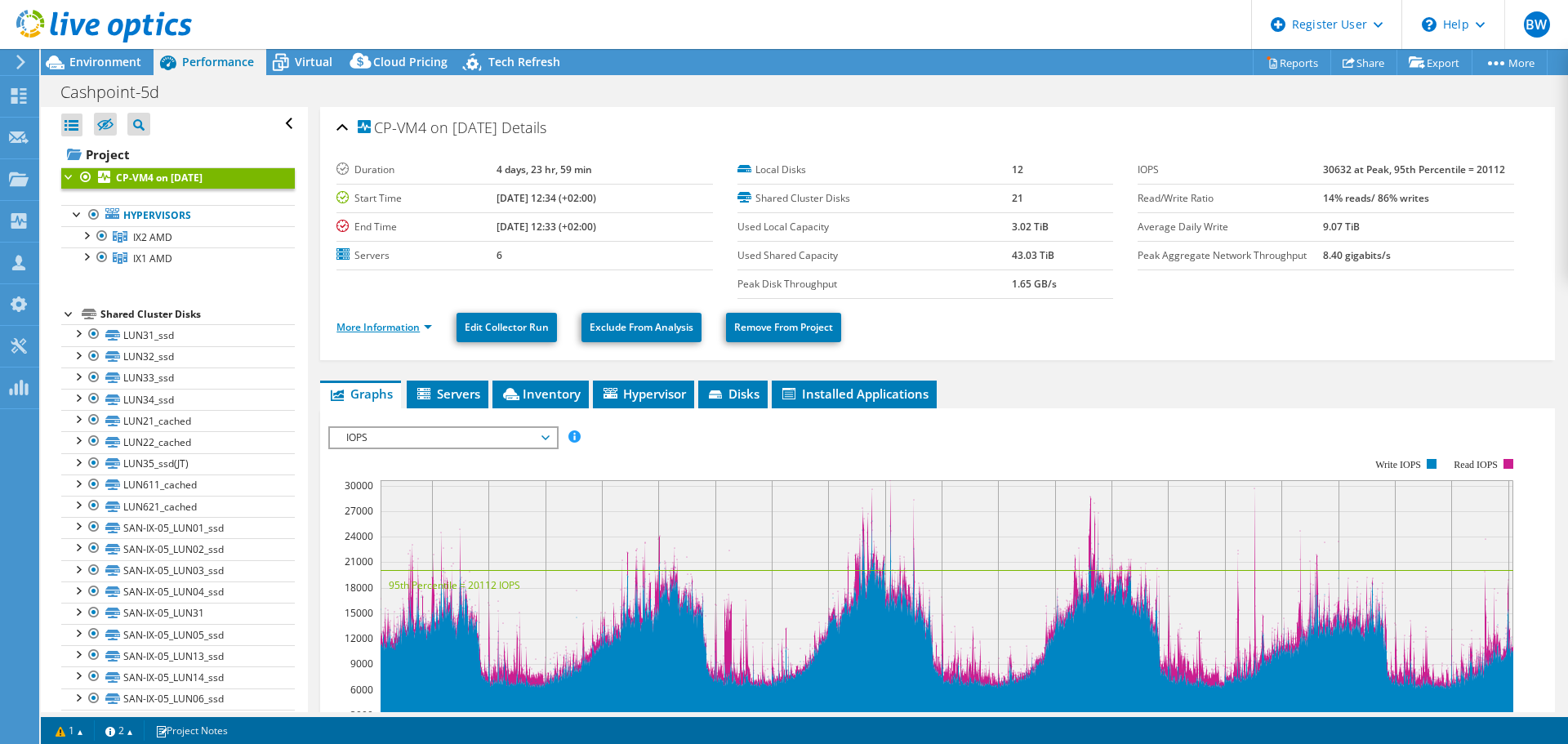
click at [427, 326] on link "More Information" at bounding box center [384, 326] width 96 height 14
